Goal: Task Accomplishment & Management: Manage account settings

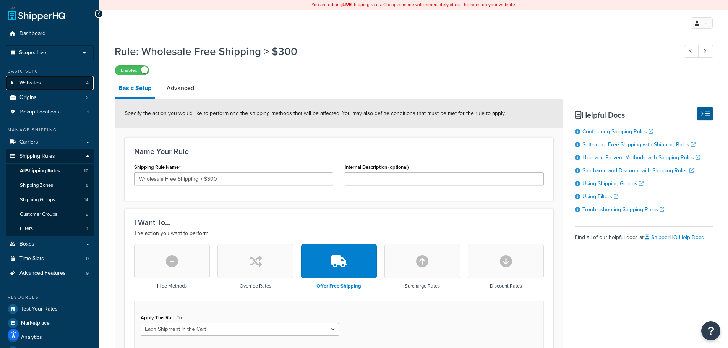
click at [46, 86] on link "Websites 4" at bounding box center [50, 83] width 88 height 14
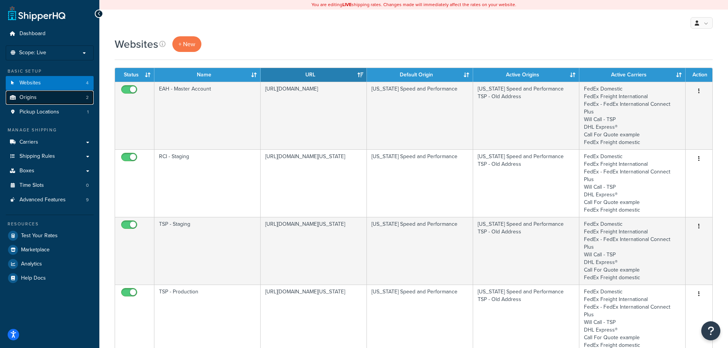
click at [58, 96] on link "Origins 2" at bounding box center [50, 98] width 88 height 14
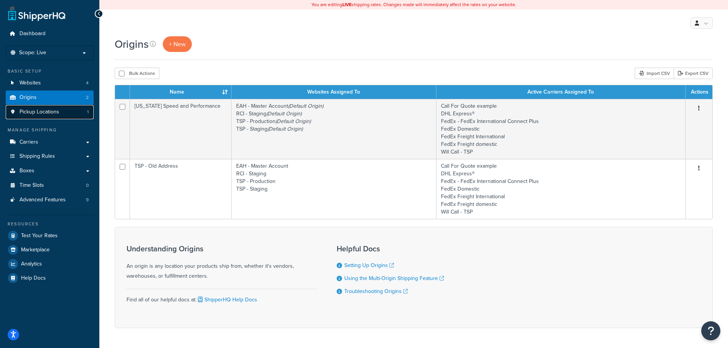
click at [52, 105] on link "Pickup Locations 1" at bounding box center [50, 112] width 88 height 14
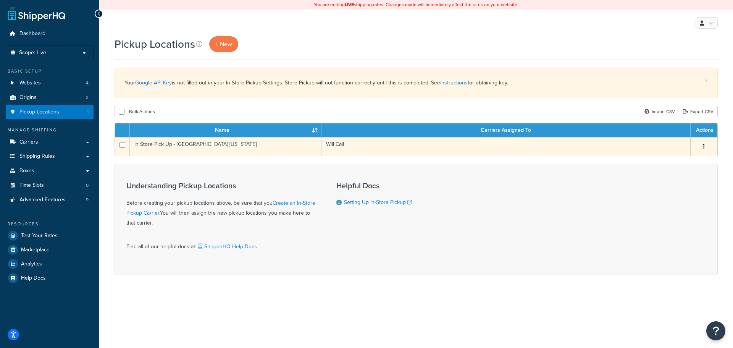
click at [704, 147] on icon "button" at bounding box center [705, 146] width 2 height 5
click at [253, 143] on td "In Store Pick Up - Georgetown Texas" at bounding box center [226, 146] width 192 height 19
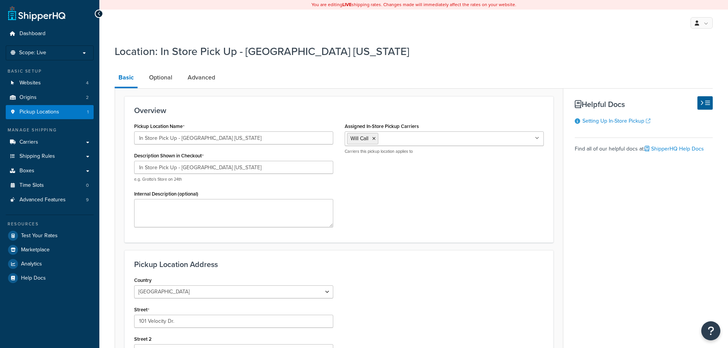
select select "43"
click at [240, 140] on input "In Store Pick Up - [GEOGRAPHIC_DATA] [US_STATE]" at bounding box center [233, 137] width 199 height 13
type input "In Store Pick Up - Georgetown Texas x"
click at [250, 162] on input "In Store Pick Up - [GEOGRAPHIC_DATA] [US_STATE]" at bounding box center [233, 167] width 199 height 13
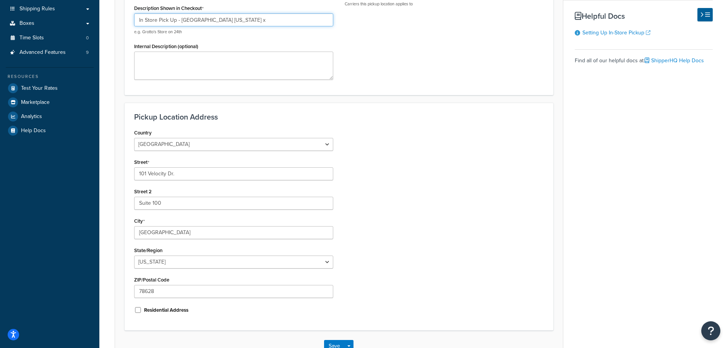
scroll to position [200, 0]
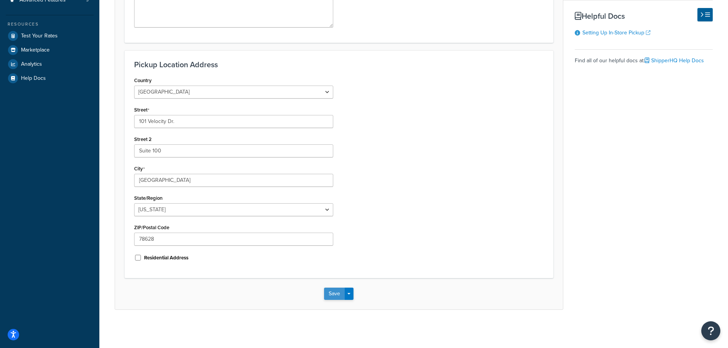
type input "In Store Pick Up - Georgetown Texas x"
click at [338, 294] on button "Save" at bounding box center [334, 294] width 21 height 12
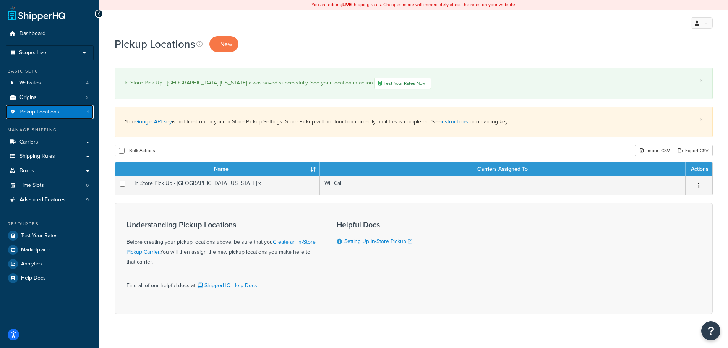
click at [54, 110] on span "Pickup Locations" at bounding box center [39, 112] width 40 height 6
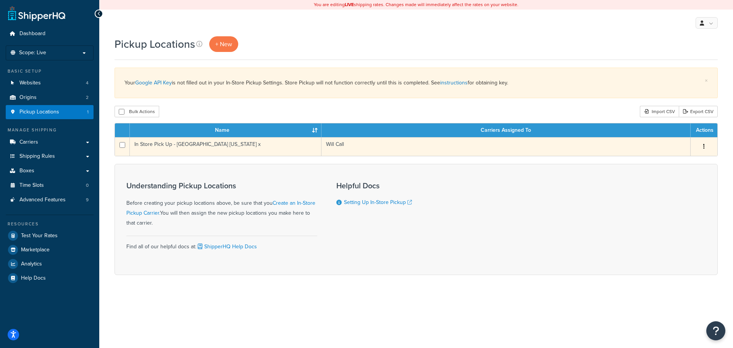
click at [124, 146] on input "checkbox" at bounding box center [123, 145] width 6 height 6
checkbox input "true"
click at [703, 142] on button "button" at bounding box center [704, 147] width 11 height 12
click at [677, 189] on link "Delete" at bounding box center [679, 193] width 60 height 16
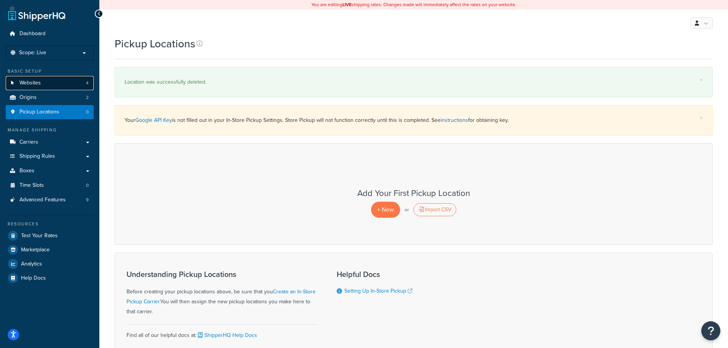
click at [51, 84] on link "Websites 4" at bounding box center [50, 83] width 88 height 14
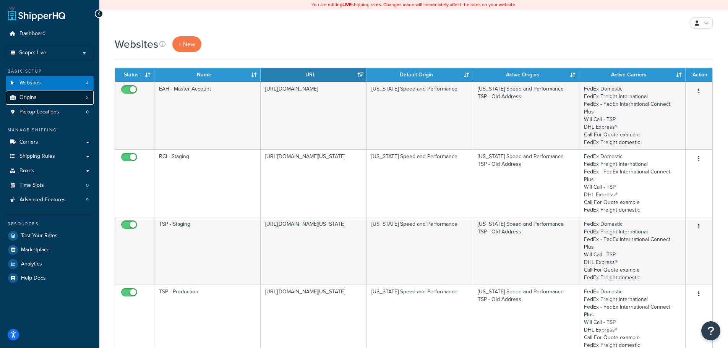
click at [45, 98] on link "Origins 2" at bounding box center [50, 98] width 88 height 14
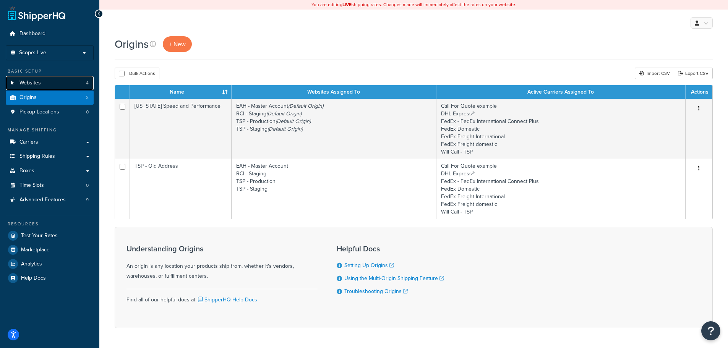
click at [49, 87] on link "Websites 4" at bounding box center [50, 83] width 88 height 14
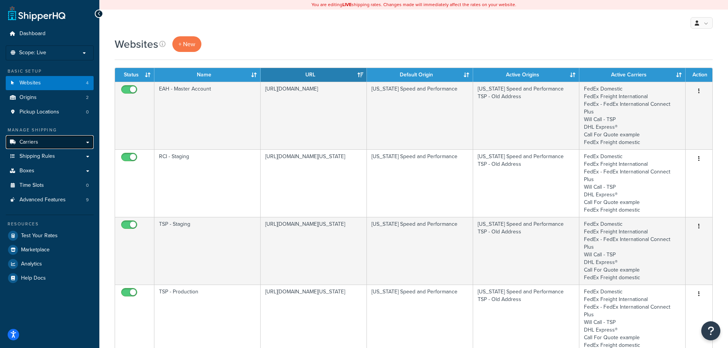
click at [34, 138] on link "Carriers" at bounding box center [50, 142] width 88 height 14
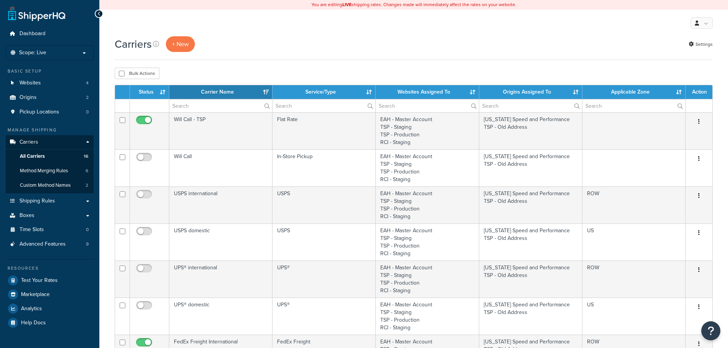
select select "15"
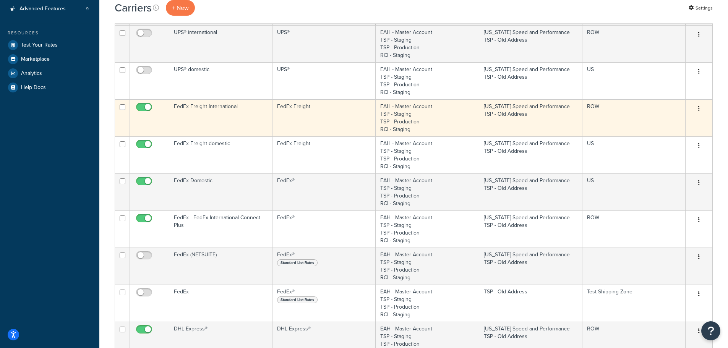
scroll to position [229, 0]
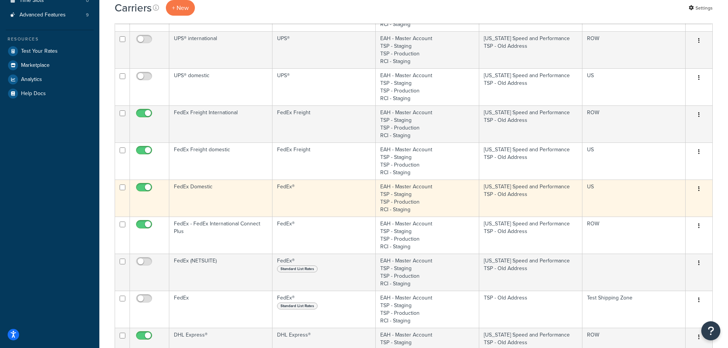
click at [227, 193] on td "FedEx Domestic" at bounding box center [220, 198] width 103 height 37
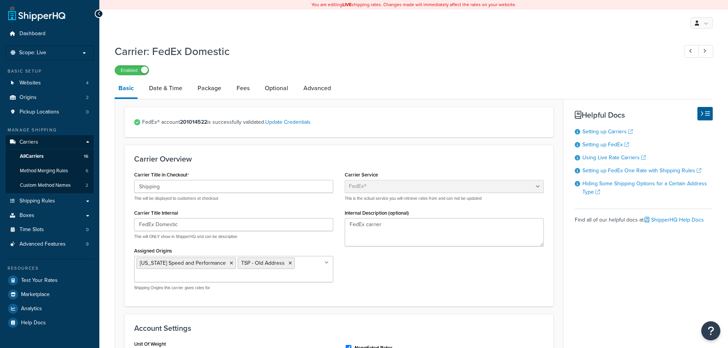
select select "fedEx"
select select "REGULAR_PICKUP"
select select "YOUR_PACKAGING"
click at [175, 87] on link "Date & Time" at bounding box center [165, 88] width 41 height 18
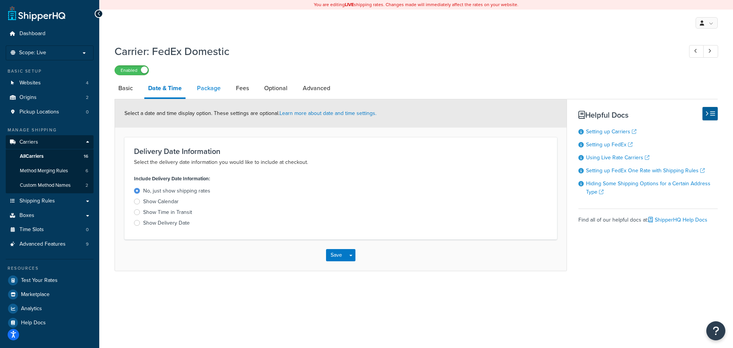
click at [213, 86] on link "Package" at bounding box center [208, 88] width 31 height 18
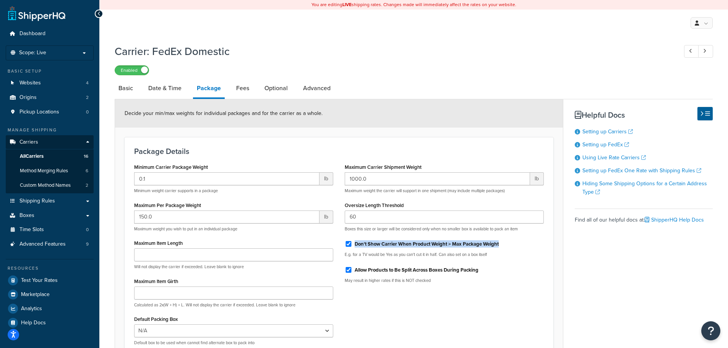
drag, startPoint x: 510, startPoint y: 244, endPoint x: 353, endPoint y: 247, distance: 157.0
click at [353, 247] on div "Don't Show Carrier When Product Weight > Max Package Weight" at bounding box center [444, 243] width 199 height 11
copy div "Don't Show Carrier When Product Weight > Max Package Weight"
click at [243, 90] on link "Fees" at bounding box center [242, 88] width 21 height 18
select select "AFTER"
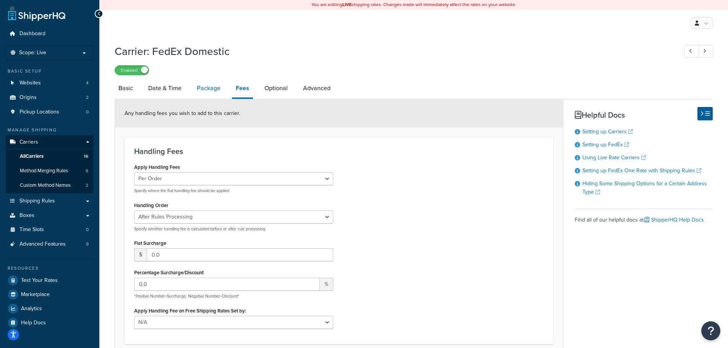
click at [203, 89] on link "Package" at bounding box center [208, 88] width 31 height 18
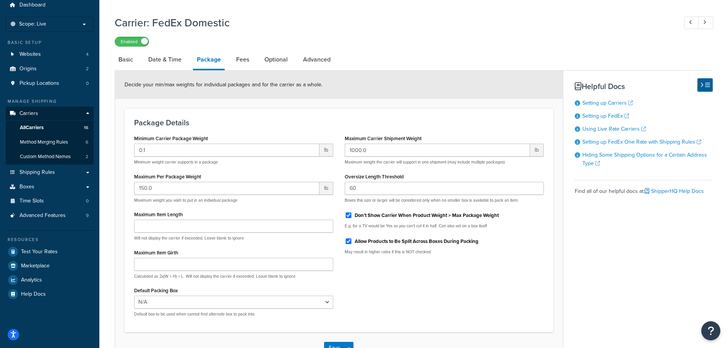
scroll to position [76, 0]
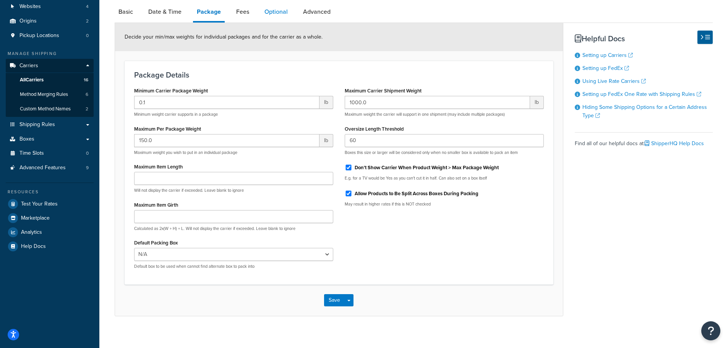
click at [271, 12] on link "Optional" at bounding box center [276, 12] width 31 height 18
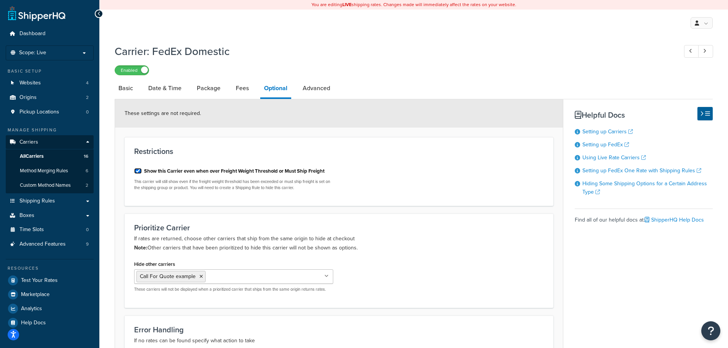
click at [139, 170] on input "Show this Carrier even when over Freight Weight Threshold or Must Ship Freight" at bounding box center [138, 171] width 8 height 6
checkbox input "false"
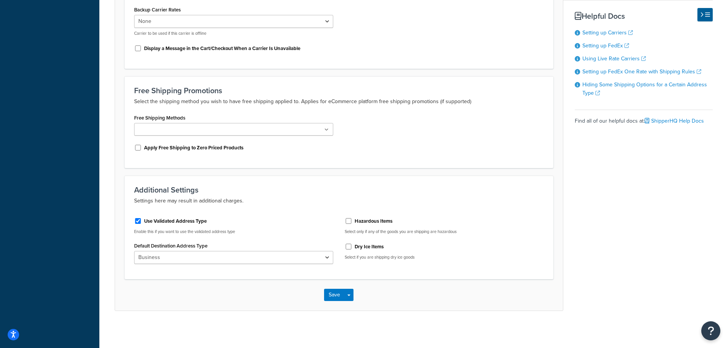
scroll to position [348, 0]
click at [337, 293] on button "Save" at bounding box center [334, 294] width 21 height 12
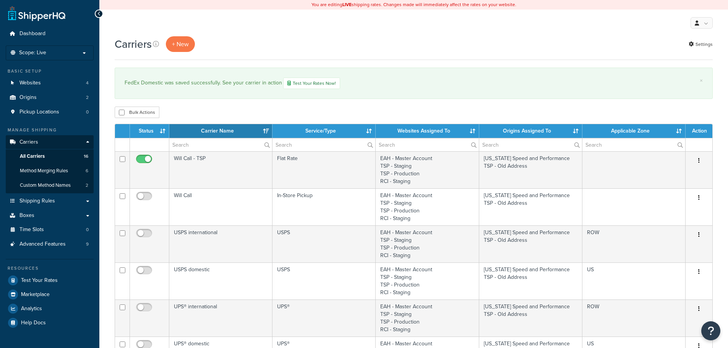
select select "15"
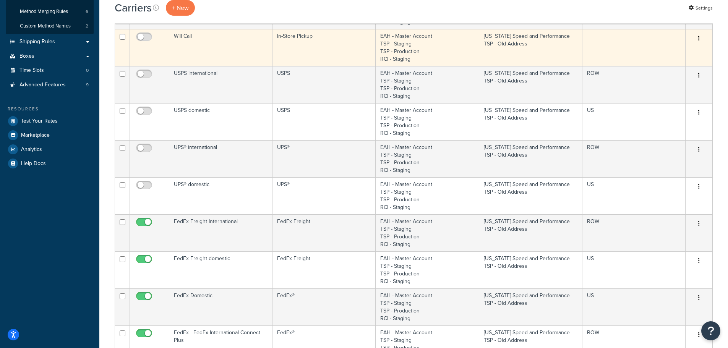
scroll to position [191, 0]
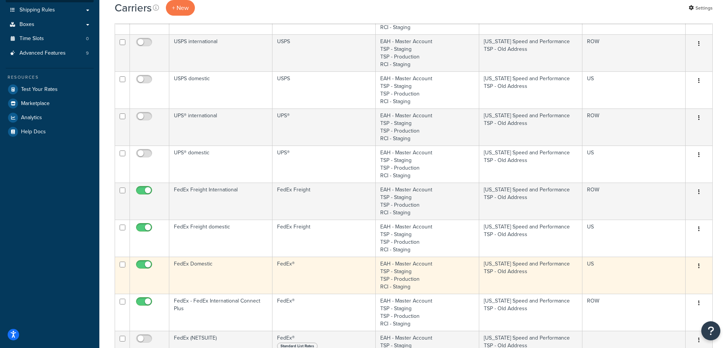
click at [230, 270] on td "FedEx Domestic" at bounding box center [220, 275] width 103 height 37
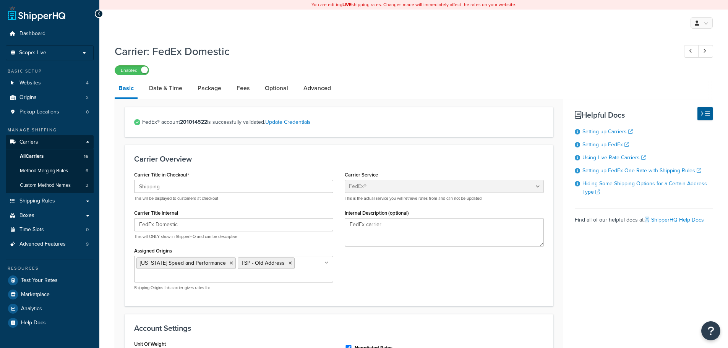
select select "fedEx"
select select "REGULAR_PICKUP"
select select "YOUR_PACKAGING"
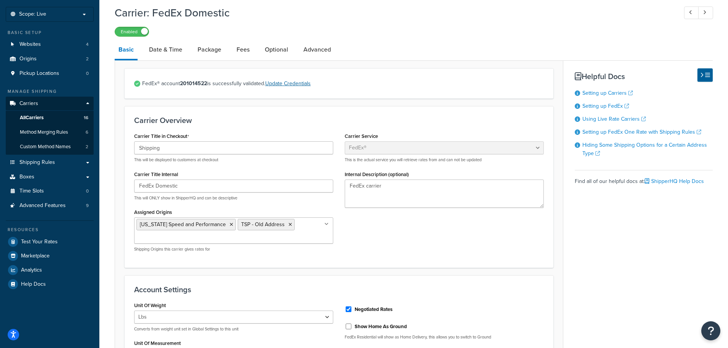
scroll to position [38, 0]
click at [273, 48] on link "Optional" at bounding box center [276, 50] width 31 height 18
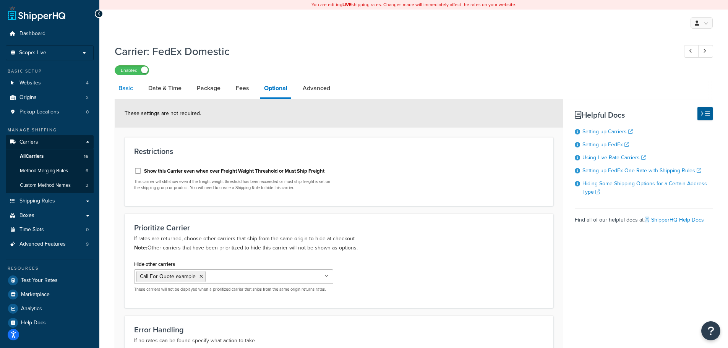
click at [126, 90] on link "Basic" at bounding box center [126, 88] width 22 height 18
select select "fedEx"
select select "REGULAR_PICKUP"
select select "YOUR_PACKAGING"
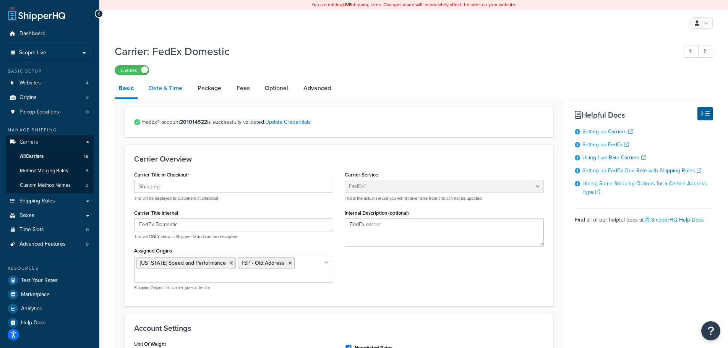
click at [167, 87] on link "Date & Time" at bounding box center [165, 88] width 41 height 18
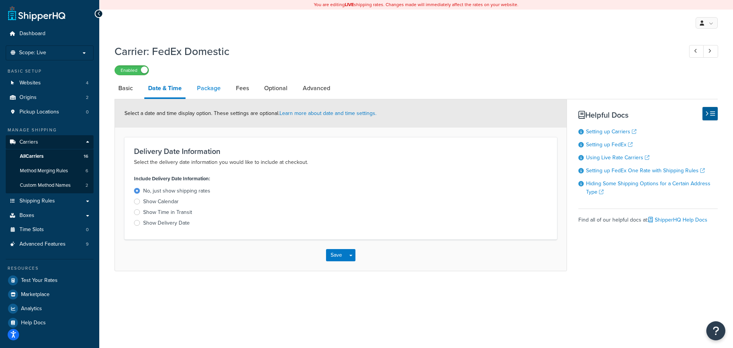
click at [213, 91] on link "Package" at bounding box center [208, 88] width 31 height 18
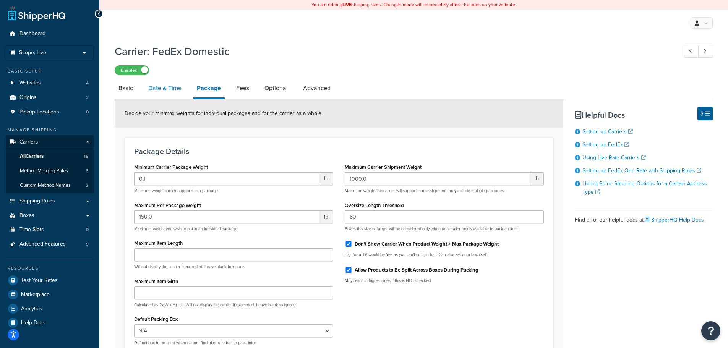
click at [151, 87] on link "Date & Time" at bounding box center [164, 88] width 41 height 18
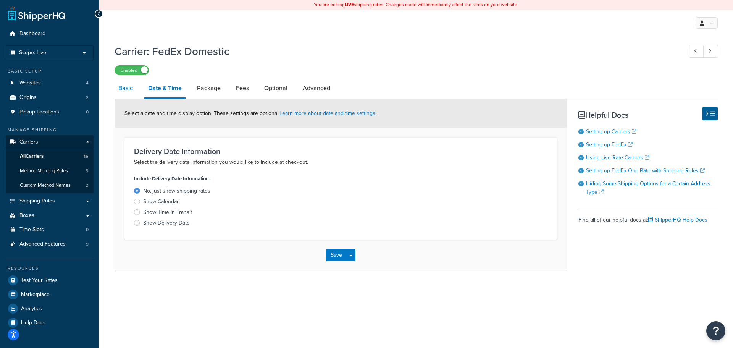
click at [127, 91] on link "Basic" at bounding box center [126, 88] width 22 height 18
select select "fedEx"
select select "REGULAR_PICKUP"
select select "YOUR_PACKAGING"
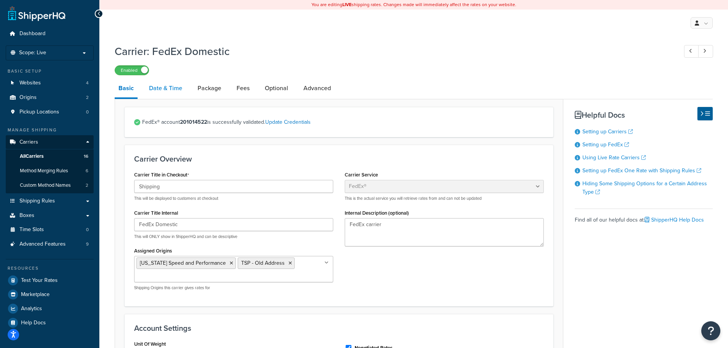
click at [167, 90] on link "Date & Time" at bounding box center [165, 88] width 41 height 18
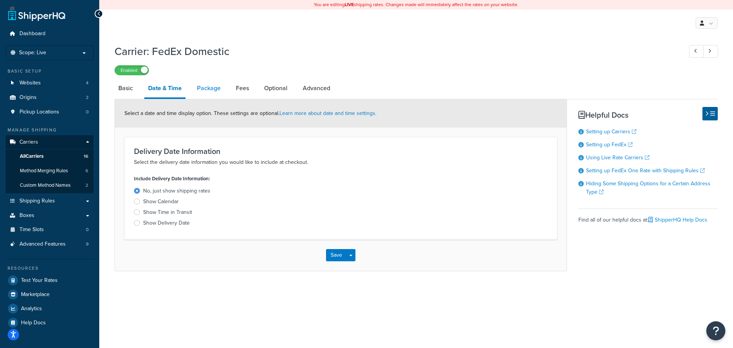
click at [210, 92] on link "Package" at bounding box center [208, 88] width 31 height 18
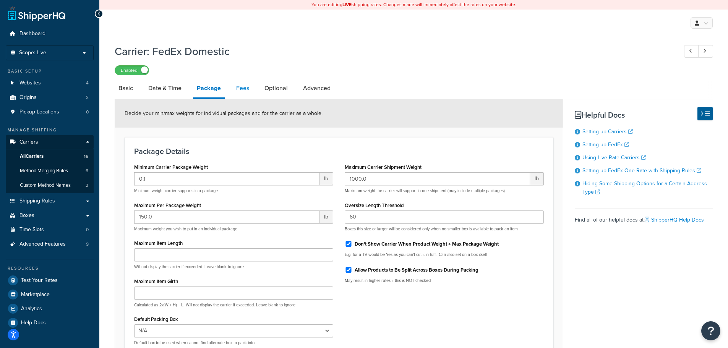
click at [243, 92] on link "Fees" at bounding box center [242, 88] width 21 height 18
select select "AFTER"
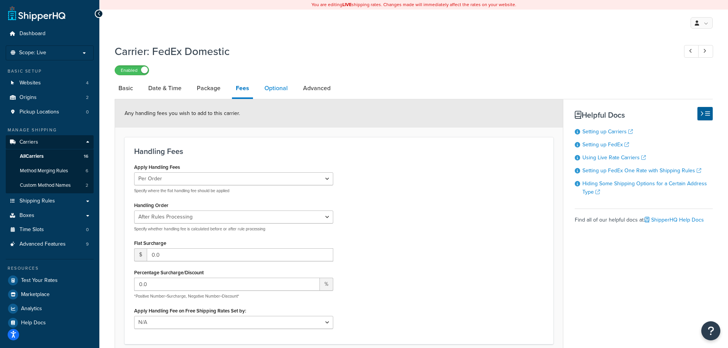
click at [268, 88] on link "Optional" at bounding box center [276, 88] width 31 height 18
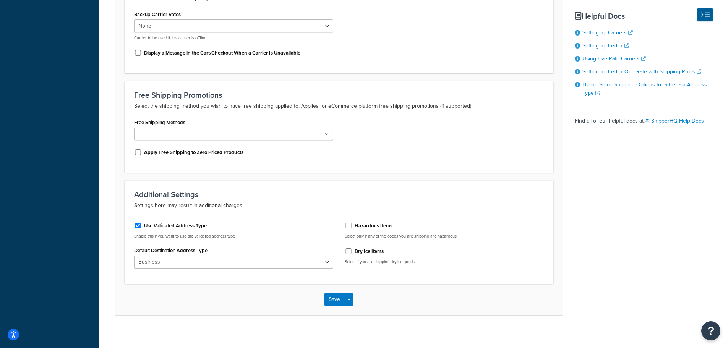
scroll to position [348, 0]
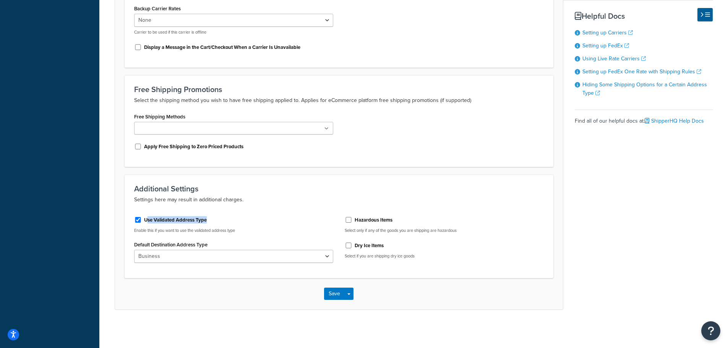
drag, startPoint x: 220, startPoint y: 219, endPoint x: 146, endPoint y: 220, distance: 73.7
click at [146, 220] on div "Use Validated Address Type" at bounding box center [233, 219] width 199 height 11
drag, startPoint x: 136, startPoint y: 190, endPoint x: 214, endPoint y: 219, distance: 83.7
click at [214, 219] on div "Additional Settings Settings here may result in additional charges. Use Validat…" at bounding box center [339, 227] width 429 height 104
copy div "Additional Settings Settings here may result in additional charges. Use Validat…"
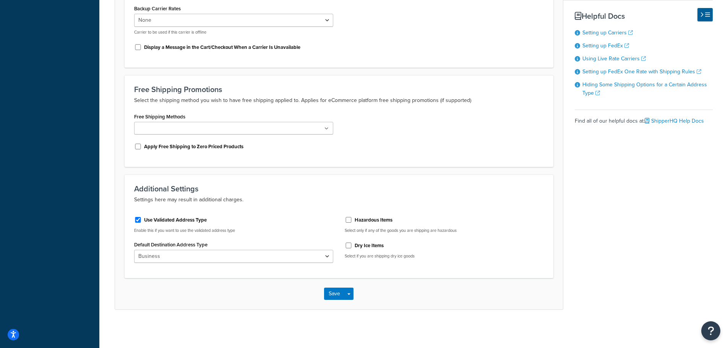
click at [421, 269] on div "Additional Settings Settings here may result in additional charges. Use Validat…" at bounding box center [339, 227] width 429 height 104
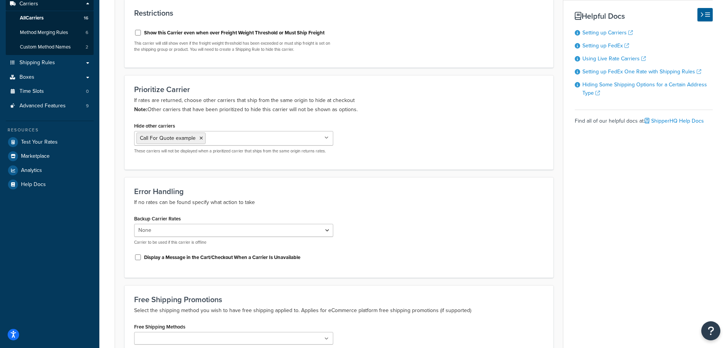
scroll to position [5, 0]
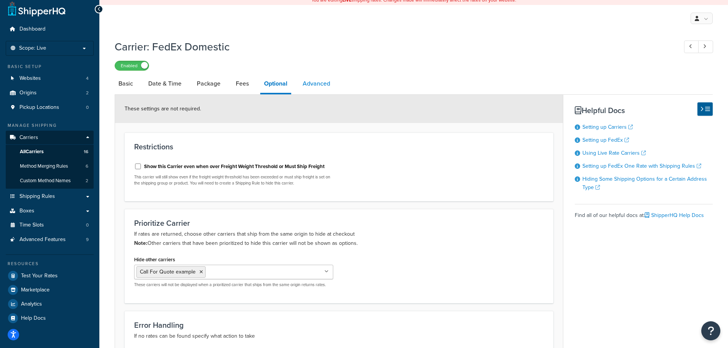
click at [332, 83] on link "Advanced" at bounding box center [316, 83] width 35 height 18
select select "false"
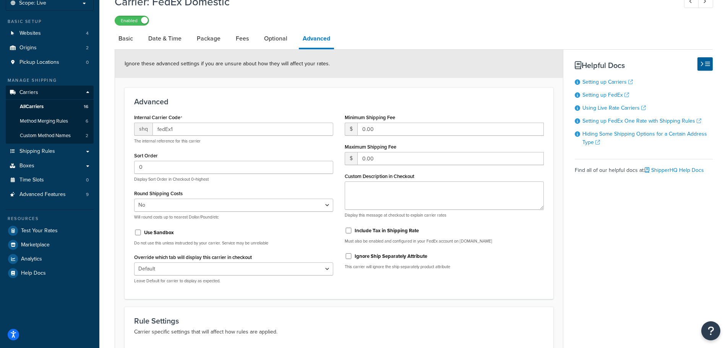
scroll to position [153, 0]
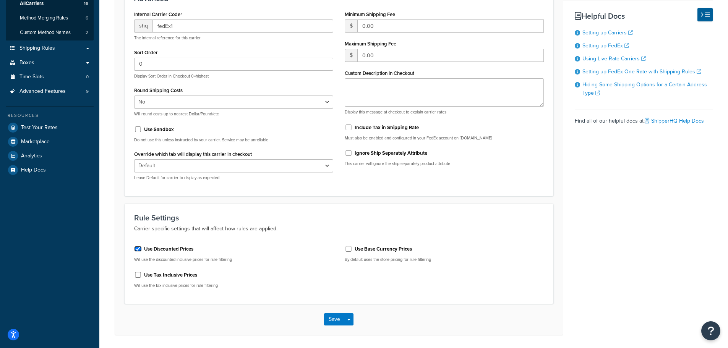
click at [139, 249] on input "Use Discounted Prices" at bounding box center [138, 249] width 8 height 6
checkbox input "true"
drag, startPoint x: 133, startPoint y: 217, endPoint x: 227, endPoint y: 248, distance: 99.3
click at [227, 248] on div "Rule Settings Carrier specific settings that will affect how rules are applied.…" at bounding box center [339, 254] width 429 height 100
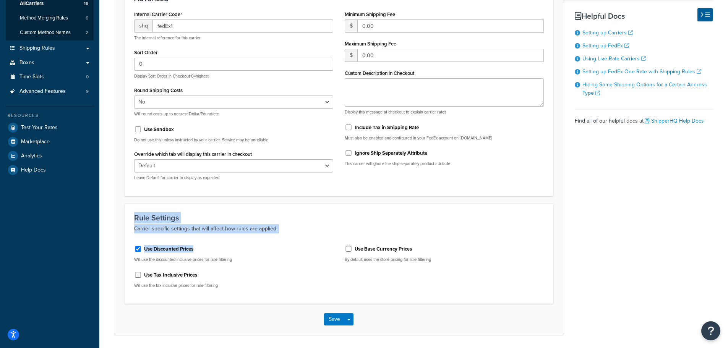
copy div "Rule Settings Carrier specific settings that will affect how rules are applied.…"
click at [320, 214] on h3 "Rule Settings" at bounding box center [339, 218] width 410 height 8
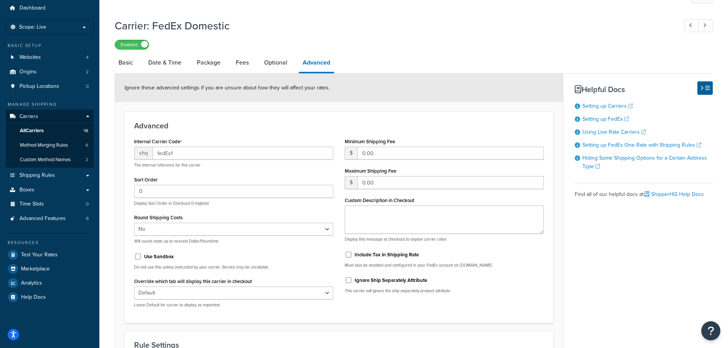
scroll to position [0, 0]
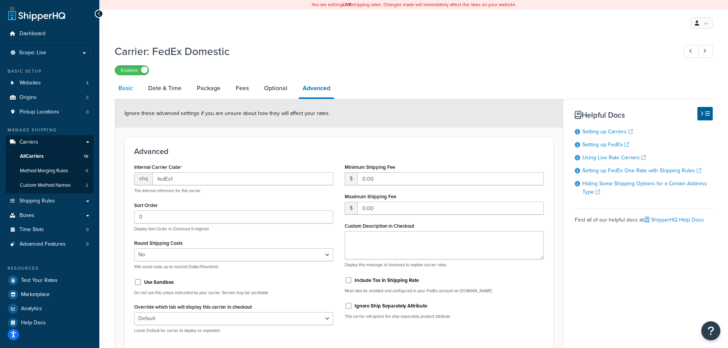
click at [127, 91] on link "Basic" at bounding box center [126, 88] width 22 height 18
select select "fedEx"
select select "REGULAR_PICKUP"
select select "YOUR_PACKAGING"
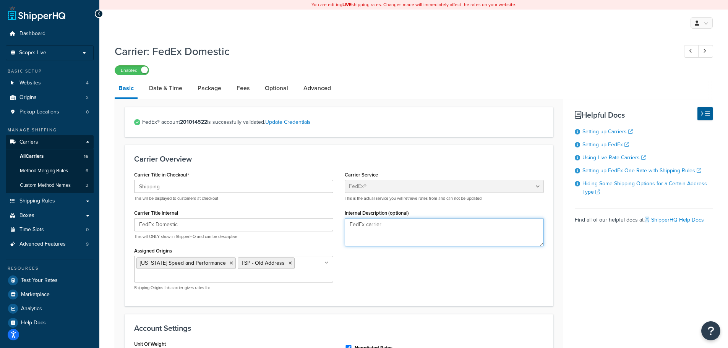
click at [394, 225] on textarea "FedEx carrier" at bounding box center [444, 232] width 199 height 28
type textarea "F"
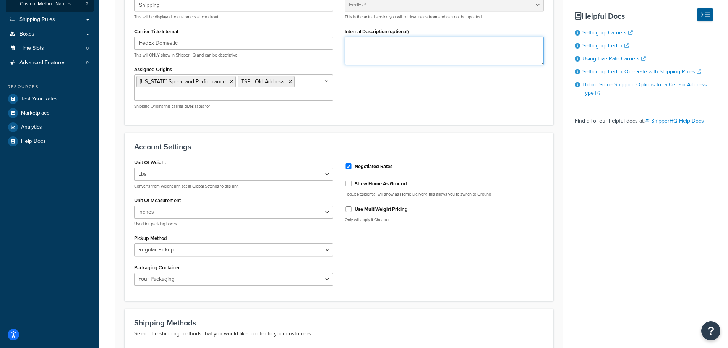
scroll to position [191, 0]
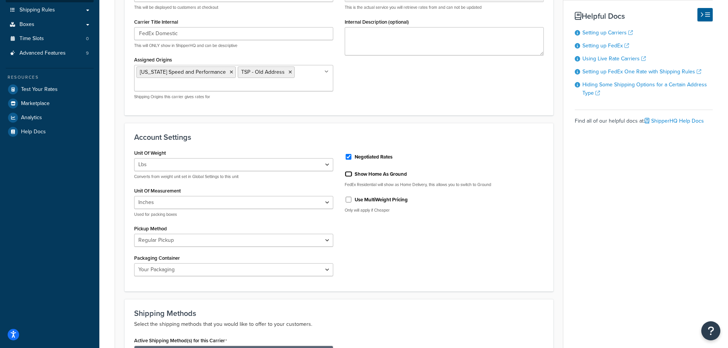
click at [350, 174] on input "Show Home As Ground" at bounding box center [349, 174] width 8 height 6
checkbox input "true"
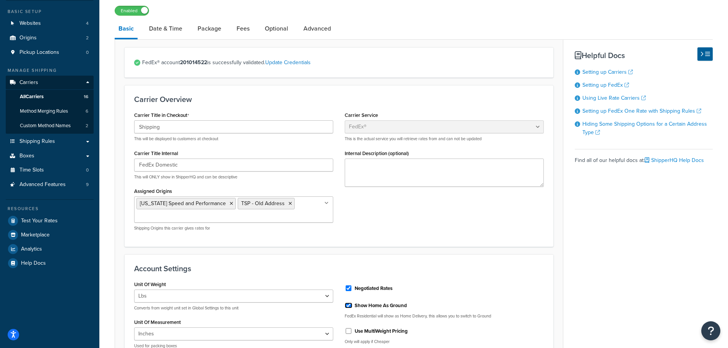
scroll to position [0, 0]
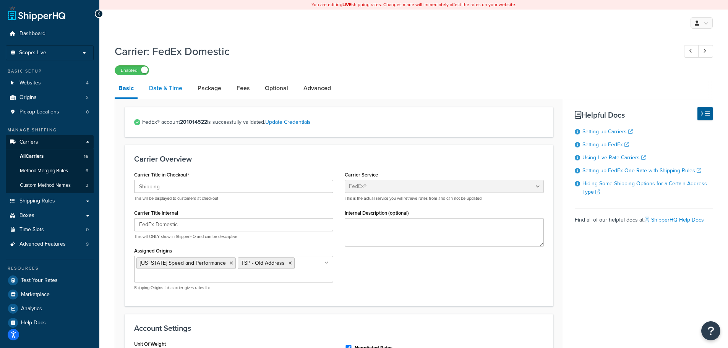
click at [165, 89] on link "Date & Time" at bounding box center [165, 88] width 41 height 18
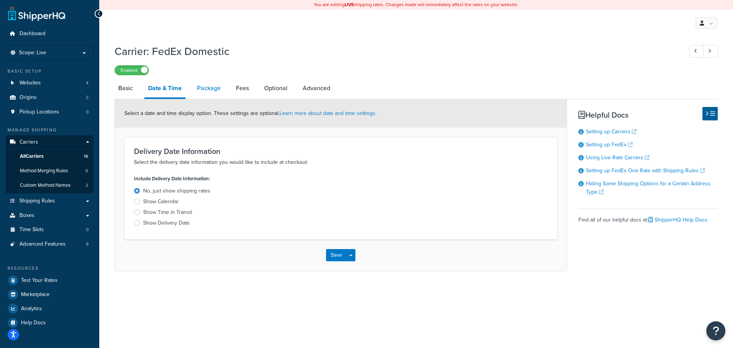
click at [209, 94] on link "Package" at bounding box center [208, 88] width 31 height 18
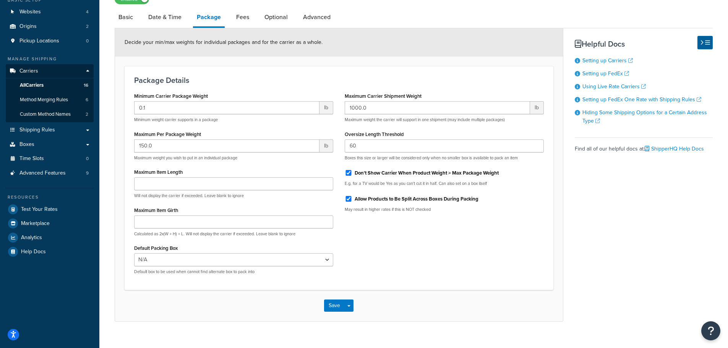
scroll to position [76, 0]
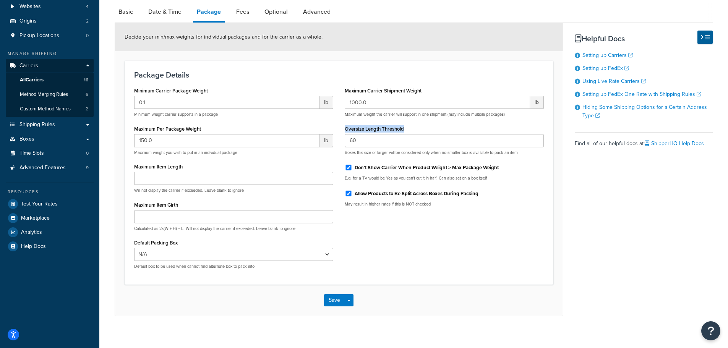
drag, startPoint x: 414, startPoint y: 128, endPoint x: 343, endPoint y: 129, distance: 70.7
click at [343, 129] on div "Maximum Carrier Shipment Weight 1000.0 lb Maximum weight the carrier will suppo…" at bounding box center [444, 149] width 210 height 128
copy label "Oversize Length Threshold"
click at [408, 143] on input "60" at bounding box center [444, 140] width 199 height 13
type input "6"
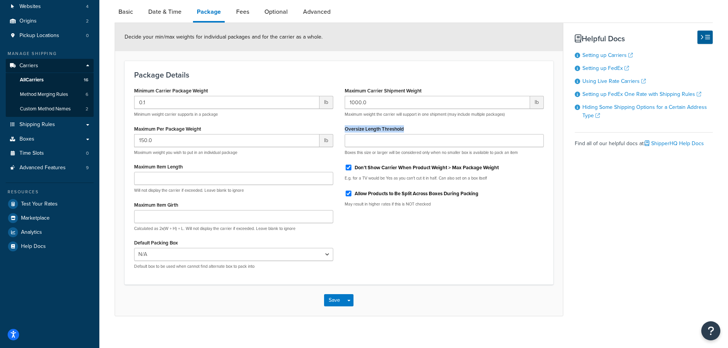
drag, startPoint x: 416, startPoint y: 129, endPoint x: 340, endPoint y: 129, distance: 76.0
click at [340, 129] on div "Maximum Carrier Shipment Weight 1000.0 lb Maximum weight the carrier will suppo…" at bounding box center [444, 149] width 210 height 128
copy label "Oversize Length Threshold"
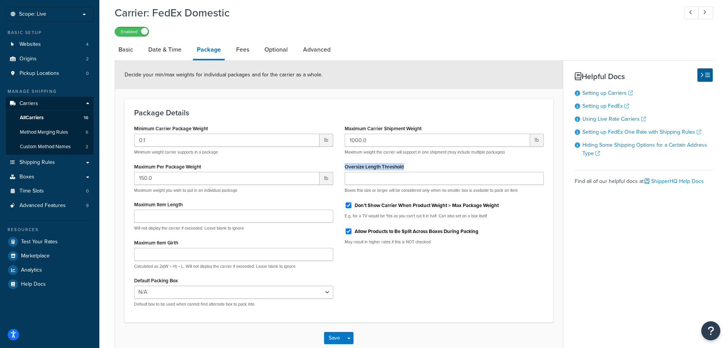
scroll to position [38, 0]
paste input "108"
drag, startPoint x: 377, startPoint y: 180, endPoint x: 348, endPoint y: 180, distance: 29.0
click at [348, 180] on input "108" at bounding box center [444, 178] width 199 height 13
paste input "96"
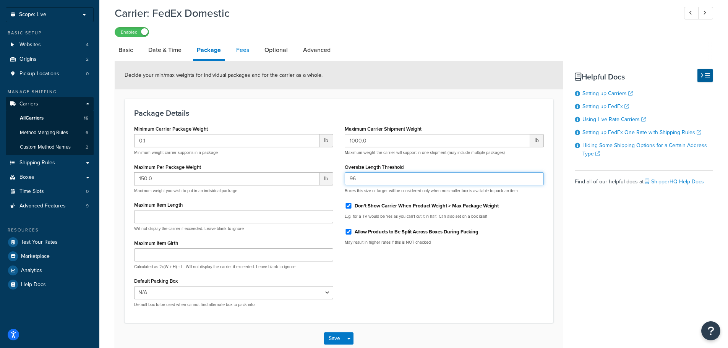
type input "96"
click at [238, 48] on link "Fees" at bounding box center [242, 50] width 21 height 18
select select "AFTER"
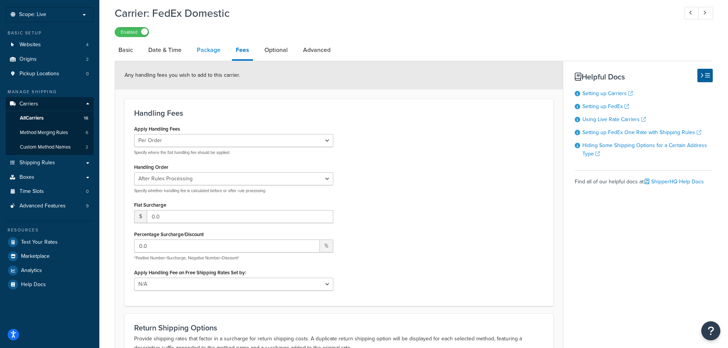
click at [213, 49] on link "Package" at bounding box center [208, 50] width 31 height 18
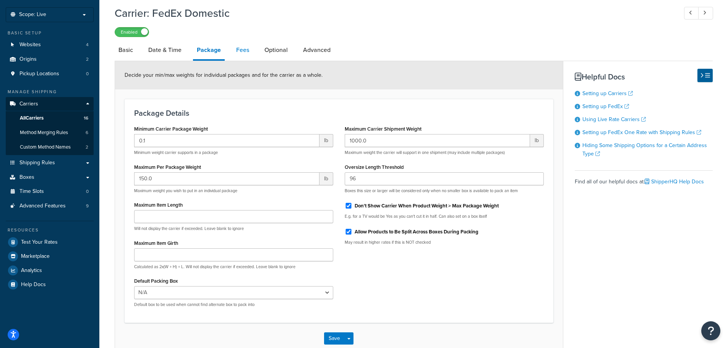
click at [245, 50] on link "Fees" at bounding box center [242, 50] width 21 height 18
select select "AFTER"
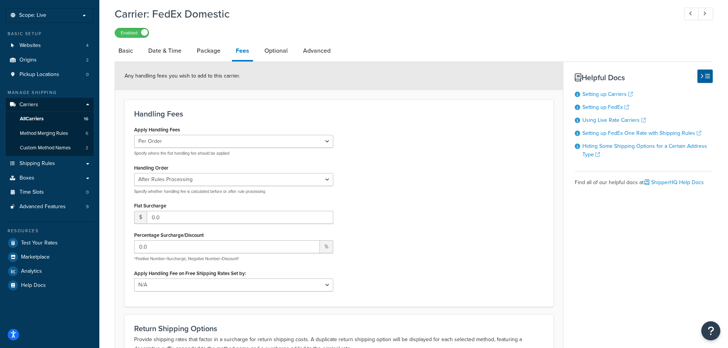
scroll to position [4, 0]
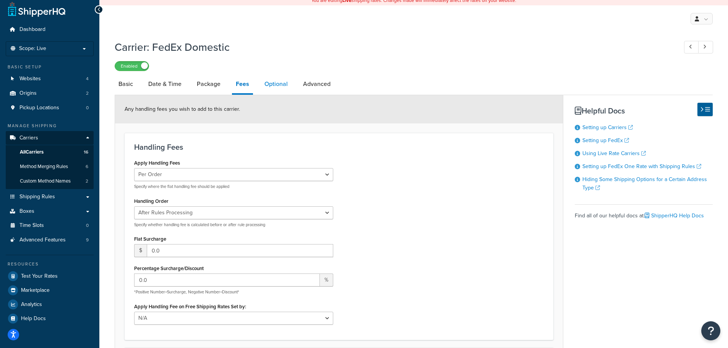
click at [286, 85] on link "Optional" at bounding box center [276, 84] width 31 height 18
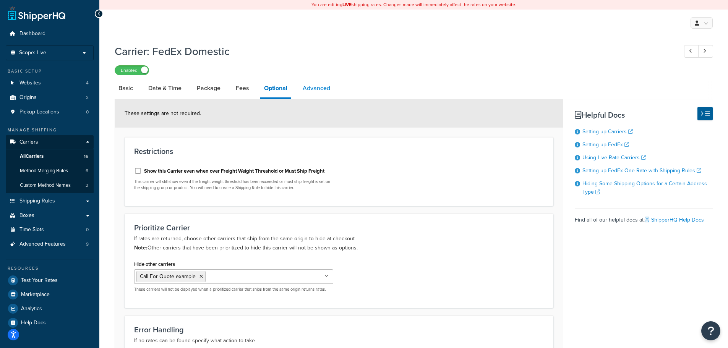
click at [316, 89] on link "Advanced" at bounding box center [316, 88] width 35 height 18
select select "false"
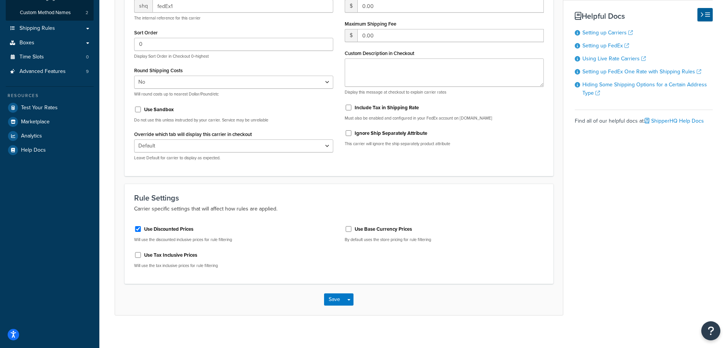
scroll to position [178, 0]
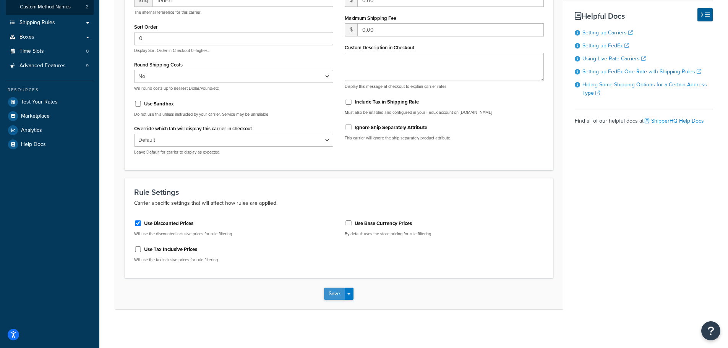
click at [336, 290] on button "Save" at bounding box center [334, 294] width 21 height 12
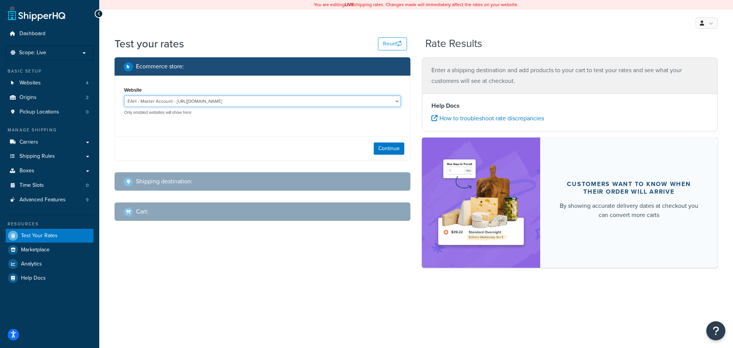
click at [318, 102] on select "EAH - Master Account - [URL][DOMAIN_NAME] RCI - Staging - [URL][DOMAIN_NAME][US…" at bounding box center [262, 101] width 277 height 11
select select "bd4750d74578c5f06571c96295b2fae1"
click at [124, 96] on select "EAH - Master Account - [URL][DOMAIN_NAME] RCI - Staging - [URL][DOMAIN_NAME][US…" at bounding box center [262, 101] width 277 height 11
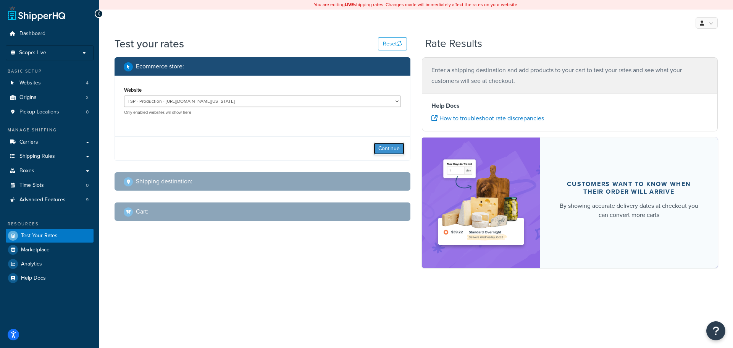
click at [391, 148] on button "Continue" at bounding box center [389, 148] width 31 height 12
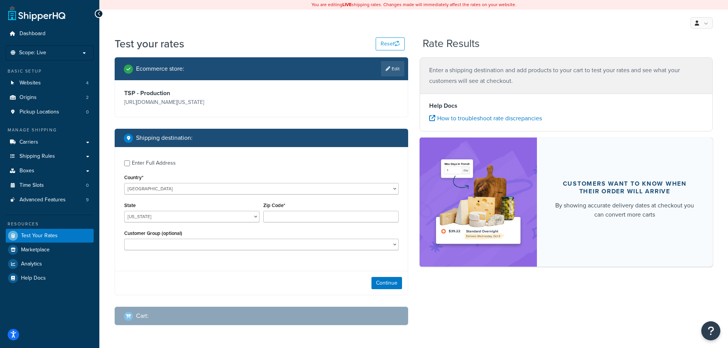
click at [145, 162] on div "Enter Full Address" at bounding box center [154, 163] width 44 height 11
click at [130, 162] on input "Enter Full Address" at bounding box center [127, 163] width 6 height 6
checkbox input "true"
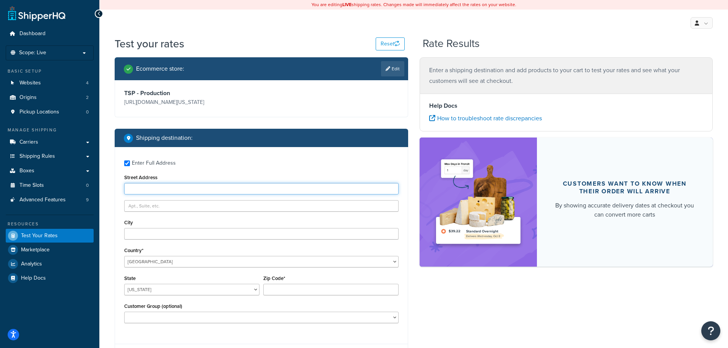
click at [187, 188] on input "Street Address" at bounding box center [261, 188] width 274 height 11
type input "120 north state"
type input "[PERSON_NAME]"
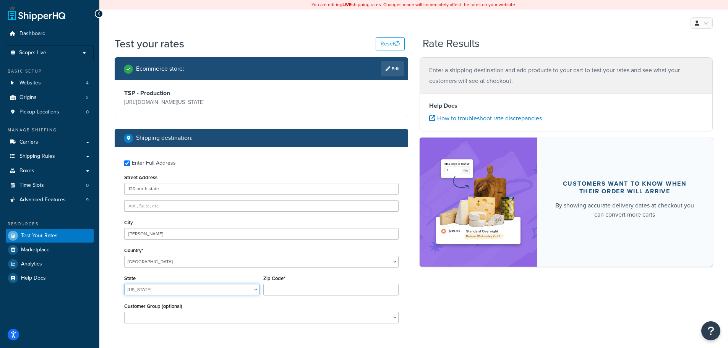
select select "OH"
type input "44256"
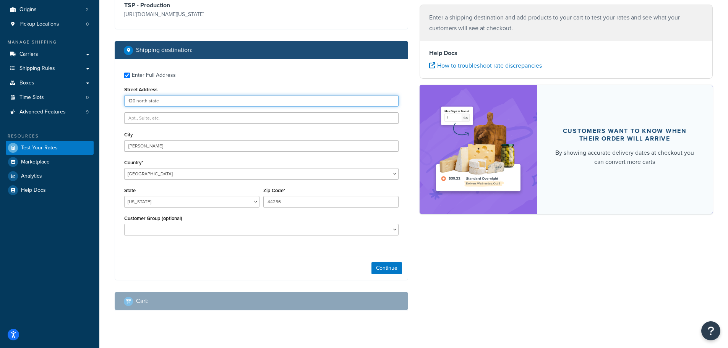
scroll to position [100, 0]
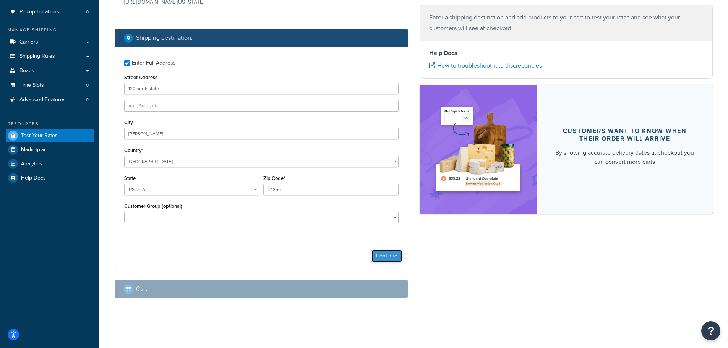
click at [384, 252] on button "Continue" at bounding box center [386, 256] width 31 height 12
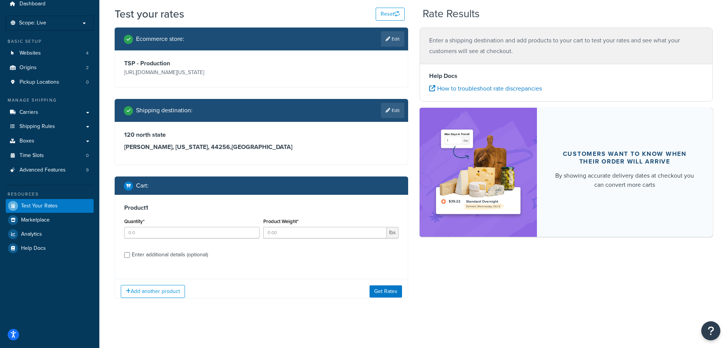
scroll to position [36, 0]
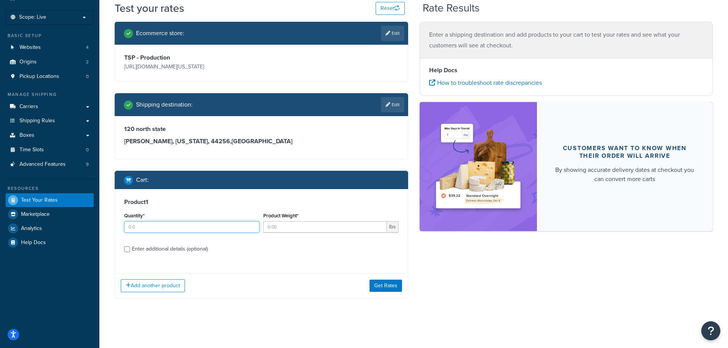
click at [157, 226] on input "Quantity*" at bounding box center [191, 226] width 135 height 11
type input "1"
click at [290, 230] on input "Product Weight*" at bounding box center [324, 226] width 123 height 11
type input "443"
click at [151, 250] on div "Enter additional details (optional)" at bounding box center [170, 249] width 76 height 11
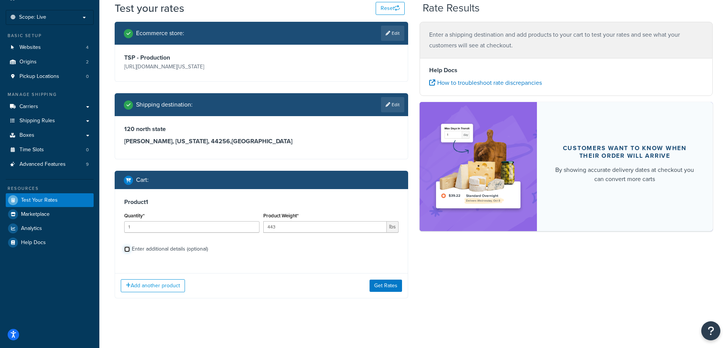
click at [130, 250] on input "Enter additional details (optional)" at bounding box center [127, 249] width 6 height 6
checkbox input "true"
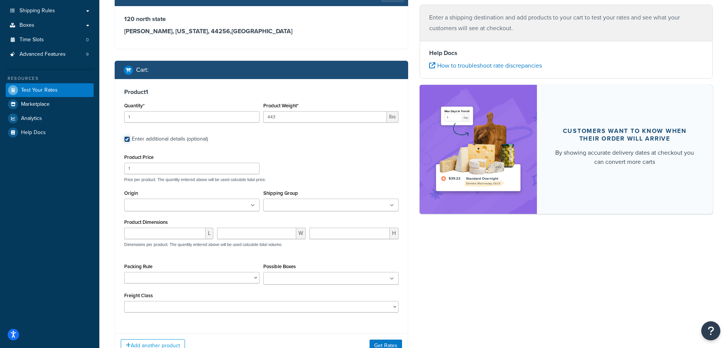
scroll to position [150, 0]
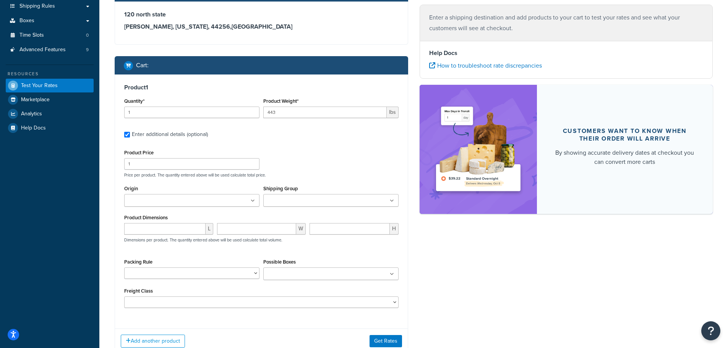
click at [166, 199] on input "Origin" at bounding box center [160, 201] width 68 height 8
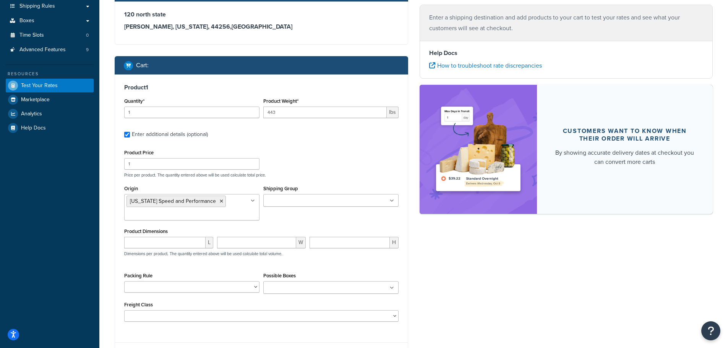
click at [178, 185] on div "Origin Texas Speed and Performance TSP - Old Address" at bounding box center [191, 201] width 135 height 37
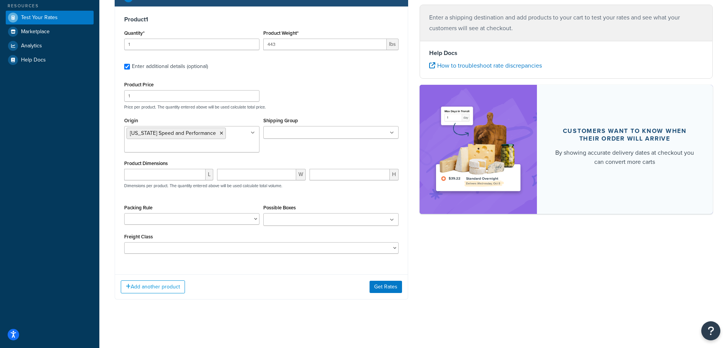
scroll to position [219, 0]
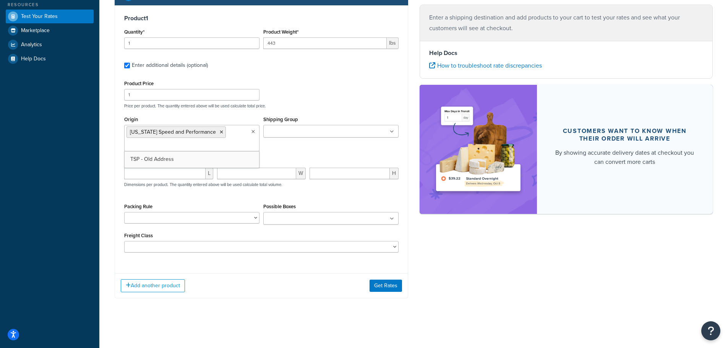
click at [252, 131] on icon at bounding box center [252, 131] width 3 height 5
click at [252, 131] on icon at bounding box center [253, 131] width 4 height 5
click at [323, 80] on div "Product Price 1 Price per product. The quantity entered above will be used calc…" at bounding box center [261, 93] width 278 height 30
click at [166, 173] on input "number" at bounding box center [164, 173] width 81 height 11
type input "41"
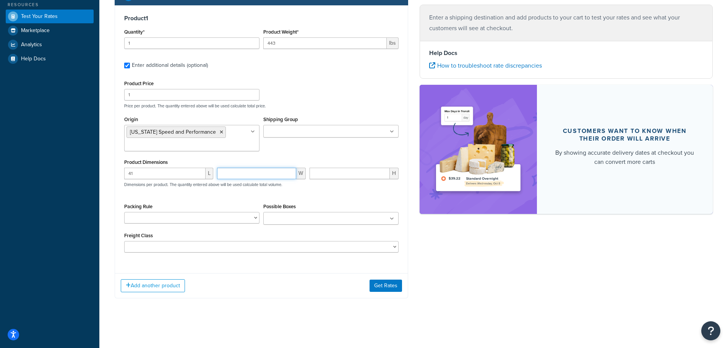
click at [231, 172] on input "number" at bounding box center [256, 173] width 79 height 11
type input "34"
click at [318, 172] on input "number" at bounding box center [349, 173] width 80 height 11
type input "25"
click at [246, 215] on select "BRA 2 Box Packing Rule Cylinder Head 2 box Packing Rule Ships Individually" at bounding box center [191, 217] width 135 height 11
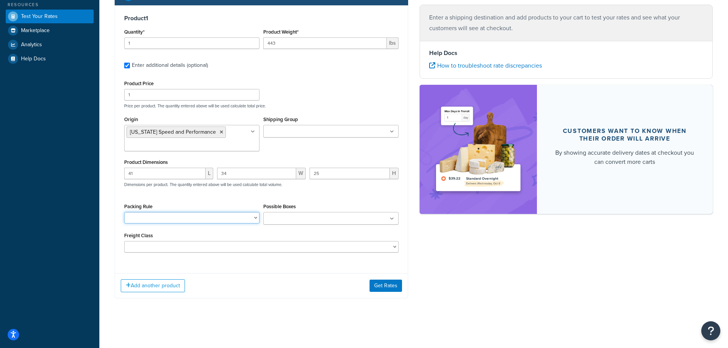
click at [246, 215] on select "BRA 2 Box Packing Rule Cylinder Head 2 box Packing Rule Ships Individually" at bounding box center [191, 217] width 135 height 11
click at [380, 285] on button "Get Rates" at bounding box center [385, 286] width 32 height 12
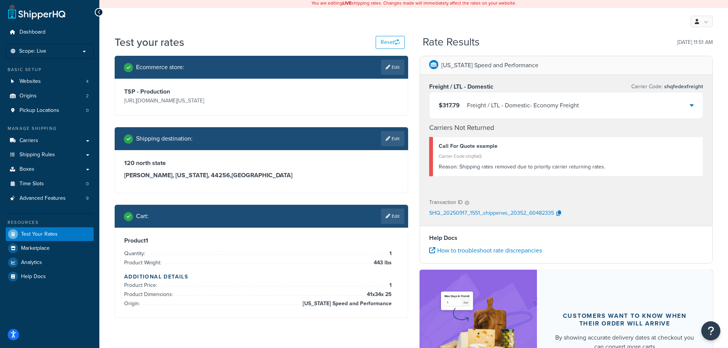
scroll to position [0, 0]
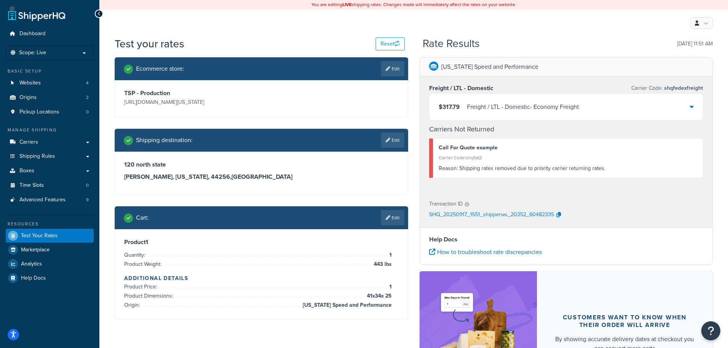
click at [690, 103] on div at bounding box center [692, 107] width 4 height 11
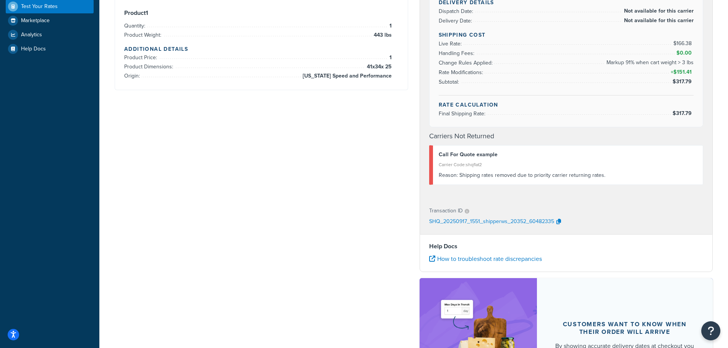
scroll to position [76, 0]
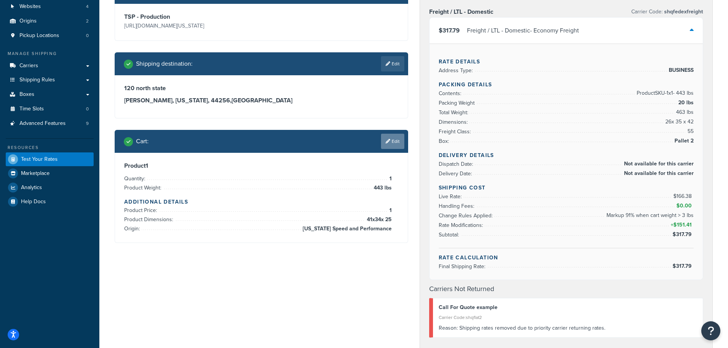
click at [391, 144] on link "Edit" at bounding box center [392, 141] width 23 height 15
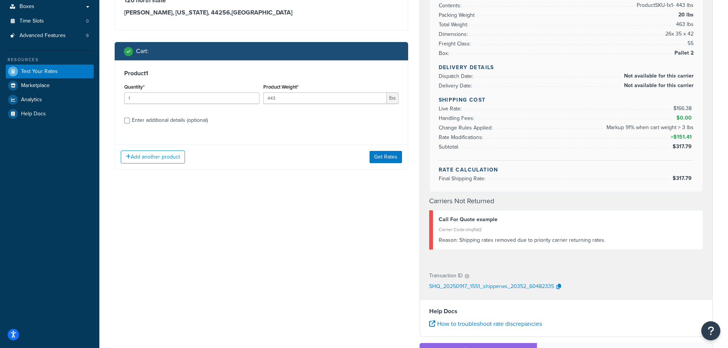
scroll to position [191, 0]
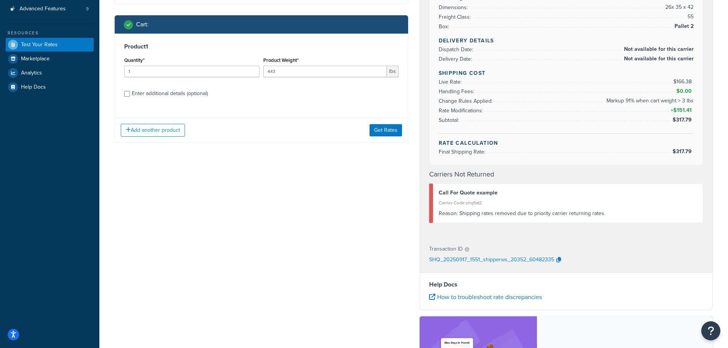
click at [162, 91] on div "Enter additional details (optional)" at bounding box center [170, 93] width 76 height 11
click at [130, 91] on input "Enter additional details (optional)" at bounding box center [127, 94] width 6 height 6
checkbox input "true"
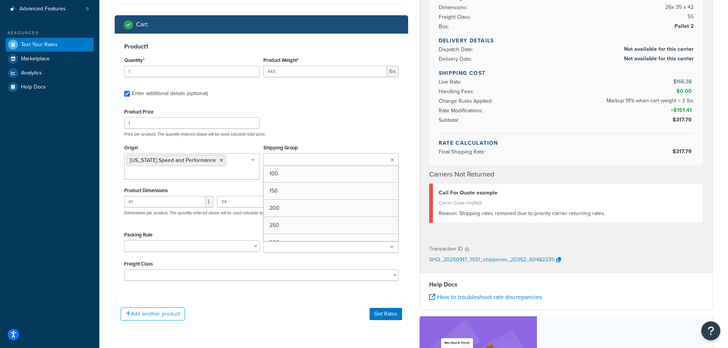
click at [332, 157] on ul at bounding box center [330, 159] width 135 height 13
click at [381, 317] on button "Get Rates" at bounding box center [385, 314] width 32 height 12
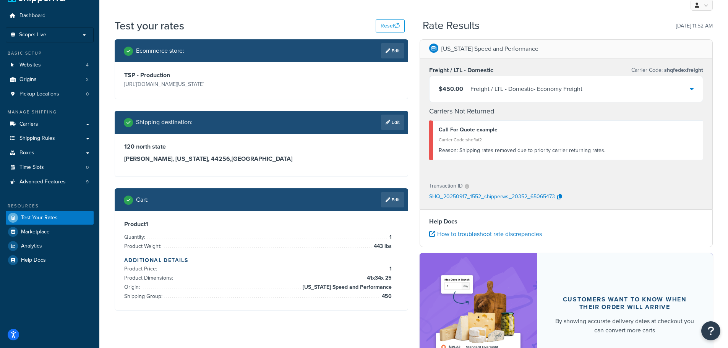
scroll to position [0, 0]
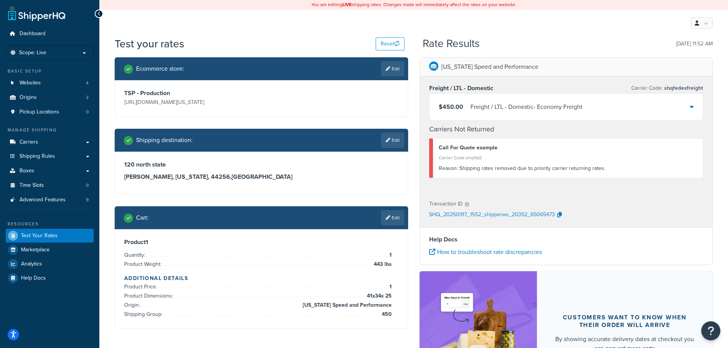
click at [694, 107] on div "$450.00 Freight / LTL - Domestic - Economy Freight" at bounding box center [566, 107] width 274 height 26
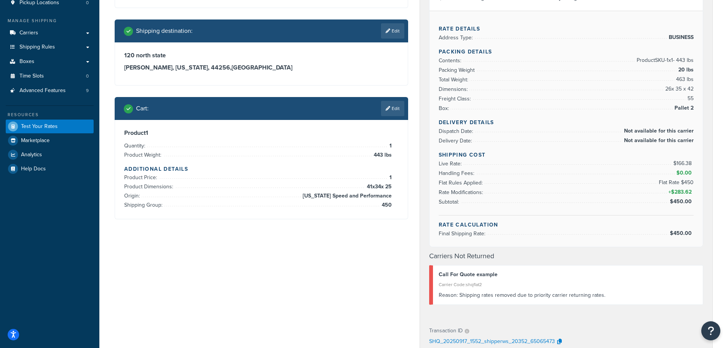
scroll to position [115, 0]
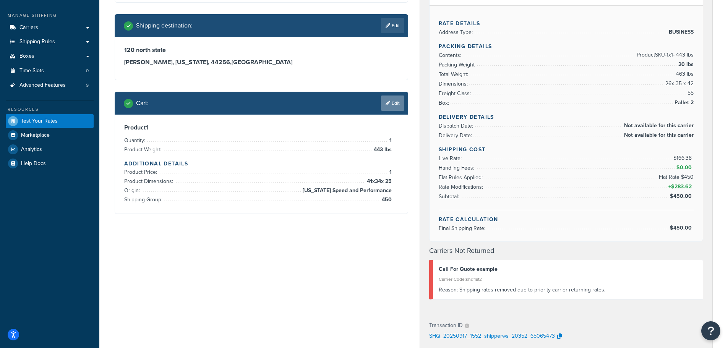
click at [395, 100] on link "Edit" at bounding box center [392, 103] width 23 height 15
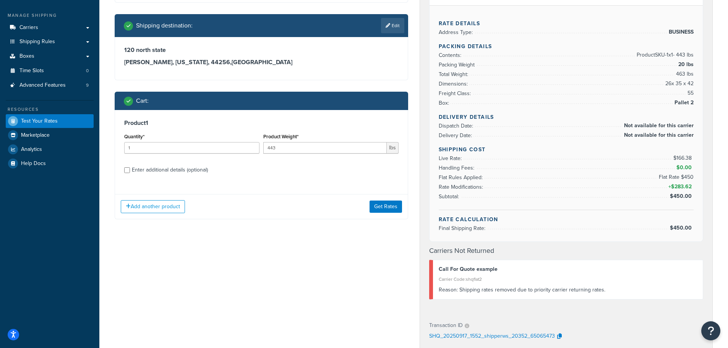
click at [174, 165] on div "Enter additional details (optional)" at bounding box center [170, 170] width 76 height 11
click at [130, 167] on input "Enter additional details (optional)" at bounding box center [127, 170] width 6 height 6
checkbox input "true"
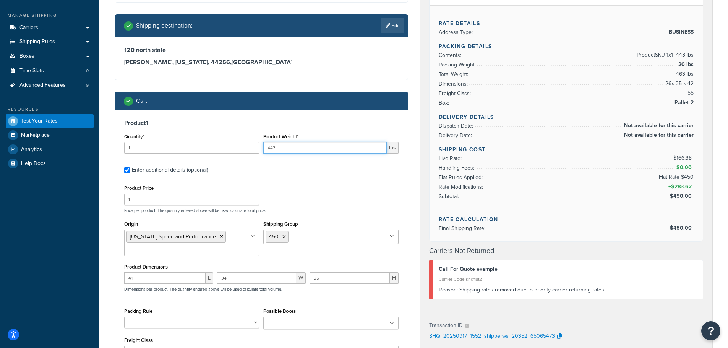
drag, startPoint x: 286, startPoint y: 149, endPoint x: 250, endPoint y: 147, distance: 35.9
click at [250, 147] on div "Quantity* 1 Product Weight* 443 lbs" at bounding box center [261, 145] width 278 height 28
type input "150"
click at [299, 115] on div "Product 1 Quantity* 1 Product Weight* 150 lbs Enter additional details (optiona…" at bounding box center [261, 241] width 293 height 262
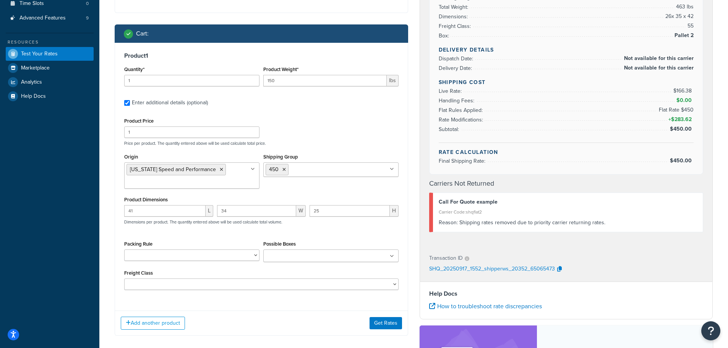
scroll to position [191, 0]
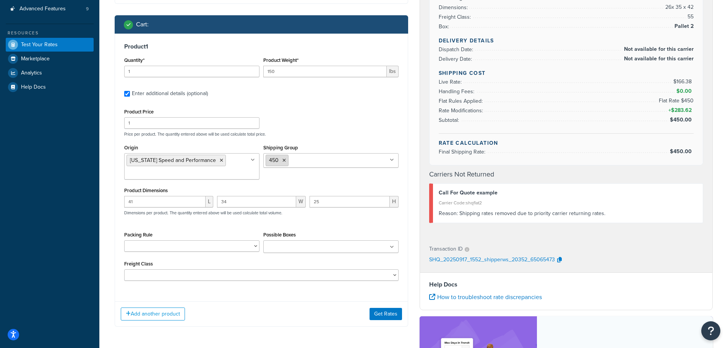
click at [284, 162] on icon at bounding box center [283, 160] width 3 height 5
click at [331, 124] on div "Product Price 1 Price per product. The quantity entered above will be used calc…" at bounding box center [261, 122] width 278 height 30
click at [396, 318] on button "Get Rates" at bounding box center [385, 314] width 32 height 12
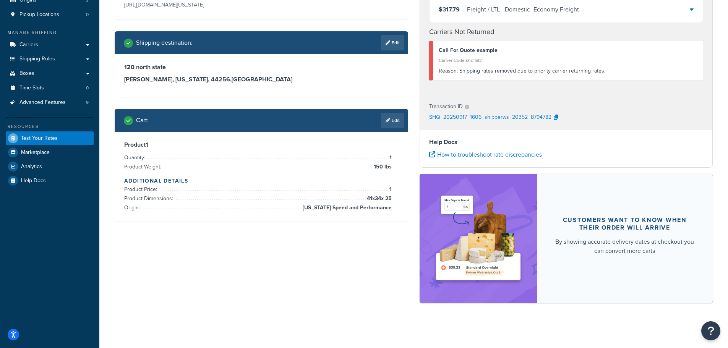
scroll to position [98, 0]
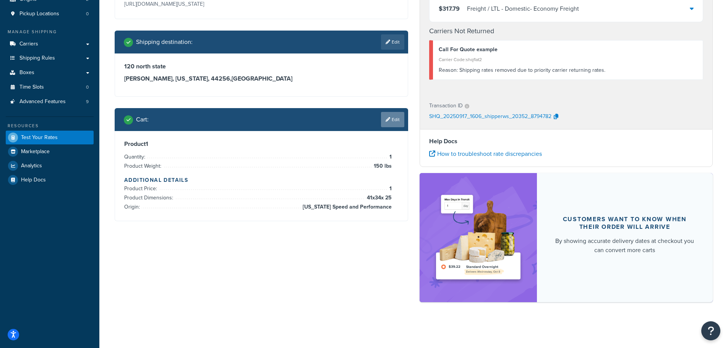
click at [393, 123] on link "Edit" at bounding box center [392, 119] width 23 height 15
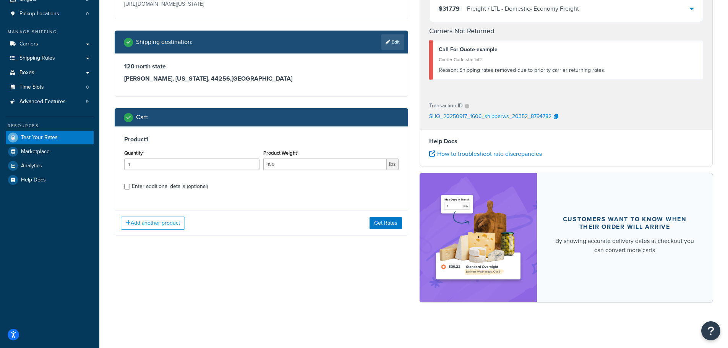
click at [208, 191] on div "Enter additional details (optional)" at bounding box center [170, 186] width 76 height 11
click at [130, 189] on input "Enter additional details (optional)" at bounding box center [127, 187] width 6 height 6
checkbox input "true"
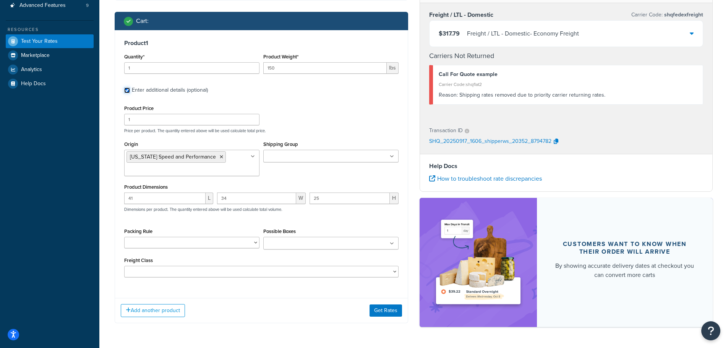
scroll to position [181, 0]
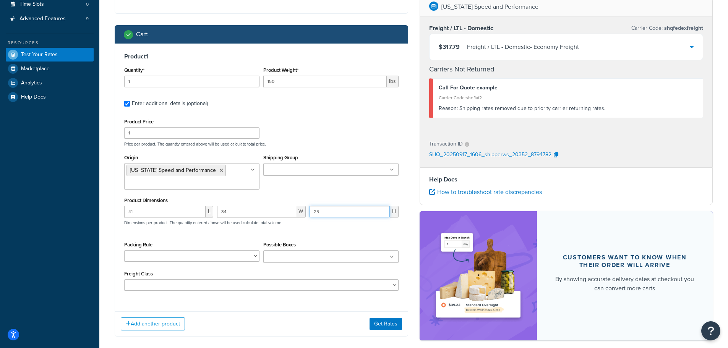
click at [342, 213] on input "25" at bounding box center [349, 211] width 80 height 11
type input "2"
click at [235, 216] on input "34" at bounding box center [256, 211] width 79 height 11
type input "3"
click at [167, 213] on input "41" at bounding box center [164, 211] width 81 height 11
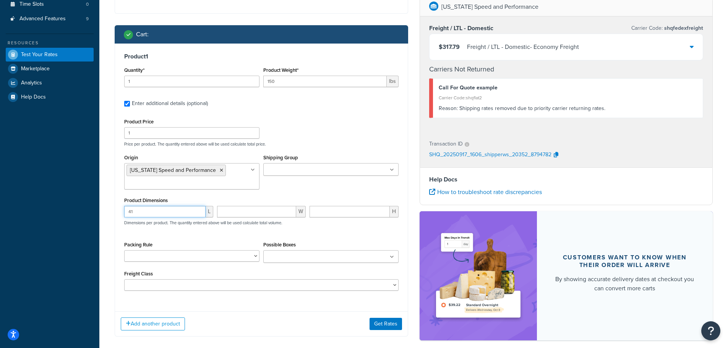
type input "4"
click at [220, 171] on icon at bounding box center [221, 170] width 3 height 5
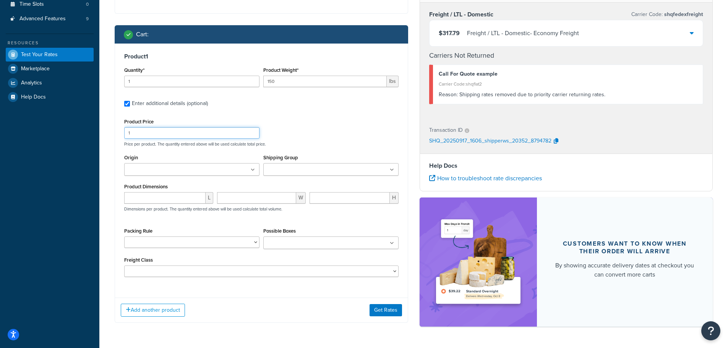
click at [171, 136] on input "1" at bounding box center [191, 132] width 135 height 11
click at [126, 103] on input "Enter additional details (optional)" at bounding box center [127, 104] width 6 height 6
checkbox input "false"
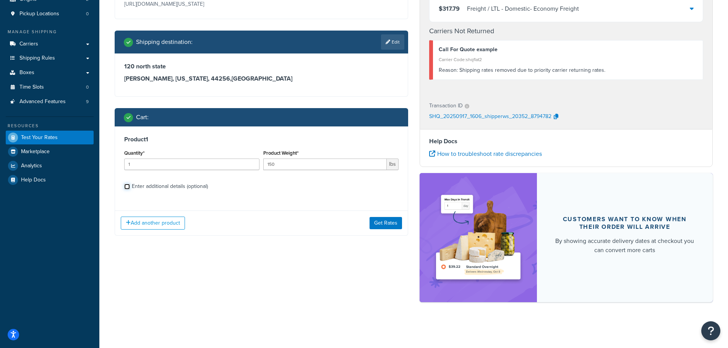
scroll to position [98, 0]
click at [374, 221] on button "Get Rates" at bounding box center [385, 223] width 32 height 12
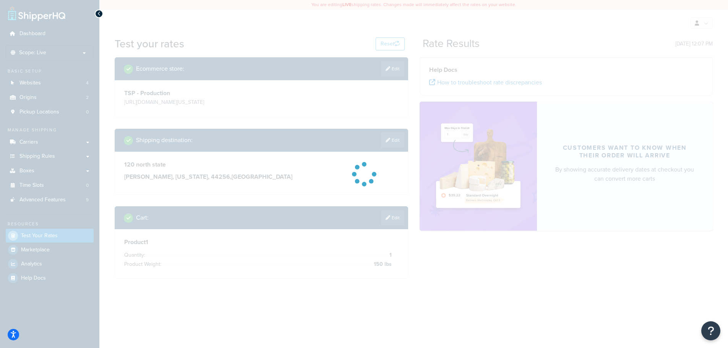
scroll to position [0, 0]
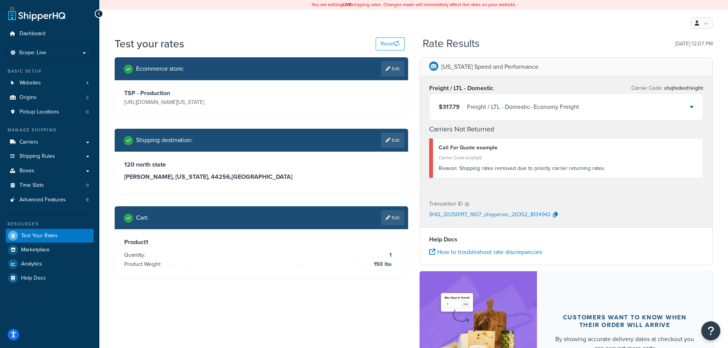
click at [688, 104] on div "$317.79 Freight / LTL - Domestic - Economy Freight" at bounding box center [566, 107] width 274 height 26
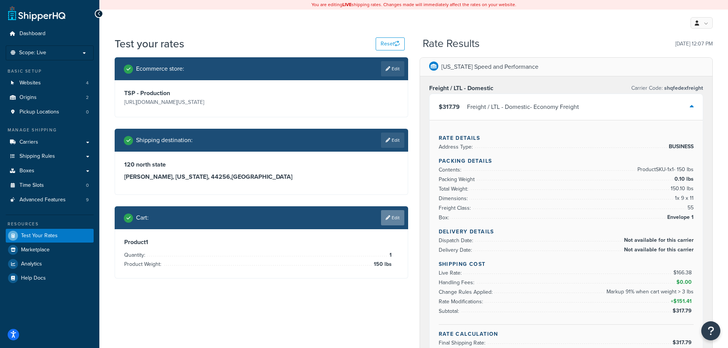
click at [398, 220] on link "Edit" at bounding box center [392, 217] width 23 height 15
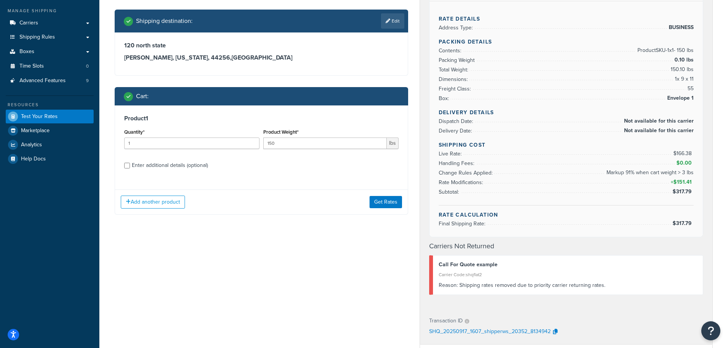
scroll to position [38, 0]
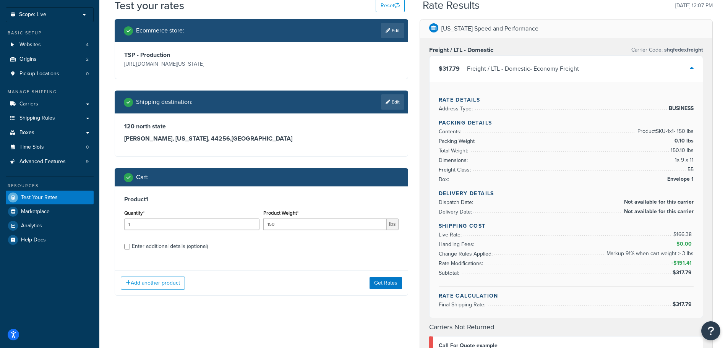
click at [180, 248] on div "Enter additional details (optional)" at bounding box center [170, 246] width 76 height 11
click at [130, 248] on input "Enter additional details (optional)" at bounding box center [127, 247] width 6 height 6
checkbox input "true"
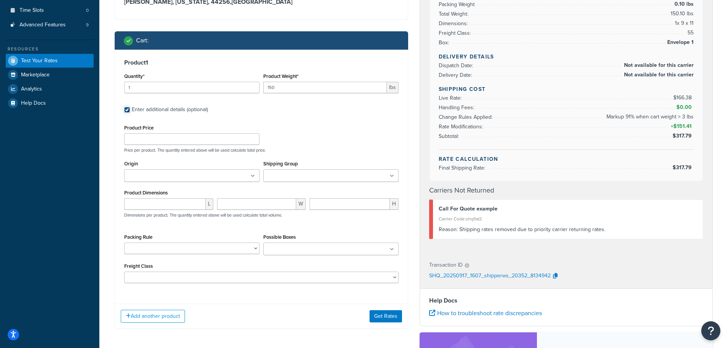
scroll to position [191, 0]
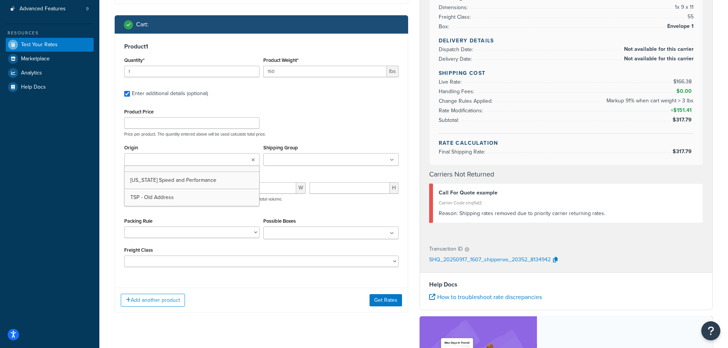
click at [169, 158] on input "Origin" at bounding box center [160, 160] width 68 height 8
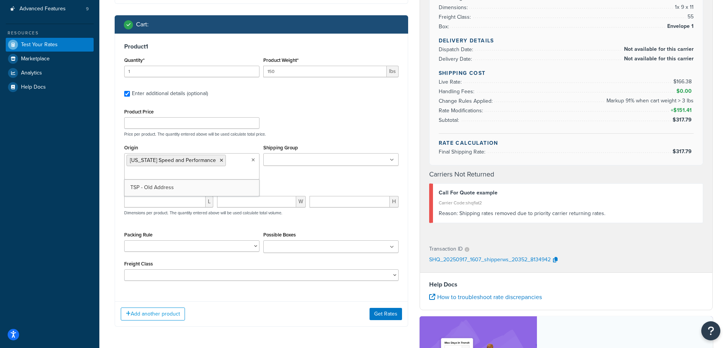
click at [306, 125] on div "Product Price Price per product. The quantity entered above will be used calcul…" at bounding box center [261, 122] width 278 height 30
click at [296, 74] on input "150" at bounding box center [324, 71] width 123 height 11
type input "100"
click at [312, 104] on div "Product 1 Quantity* 1 Product Weight* 100 lbs Enter additional details (optiona…" at bounding box center [261, 165] width 293 height 262
click at [179, 199] on input "number" at bounding box center [164, 201] width 81 height 11
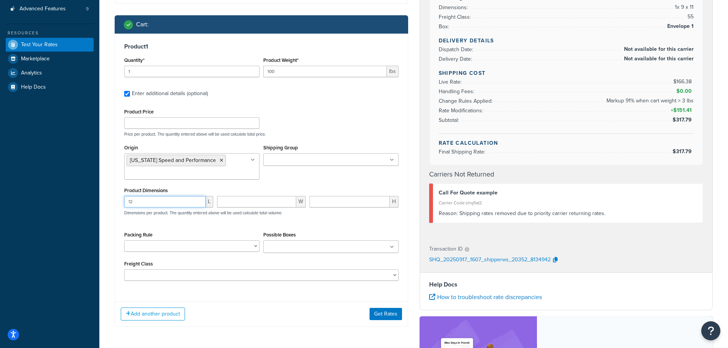
type input "12"
click at [246, 203] on input "number" at bounding box center [256, 201] width 79 height 11
type input "12"
click at [342, 203] on input "number" at bounding box center [349, 201] width 80 height 11
type input "12"
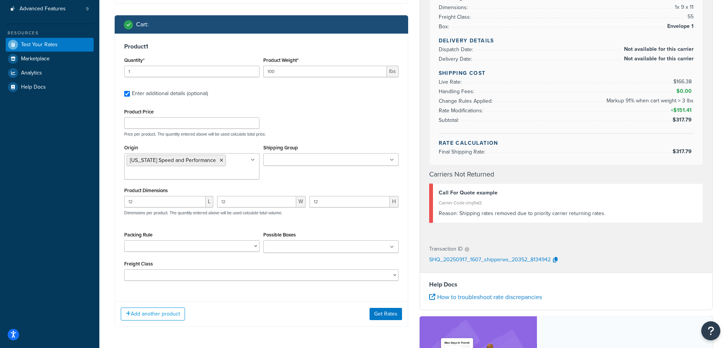
click at [256, 94] on label "Enter additional details (optional)" at bounding box center [265, 93] width 267 height 12
click at [130, 94] on input "Enter additional details (optional)" at bounding box center [127, 94] width 6 height 6
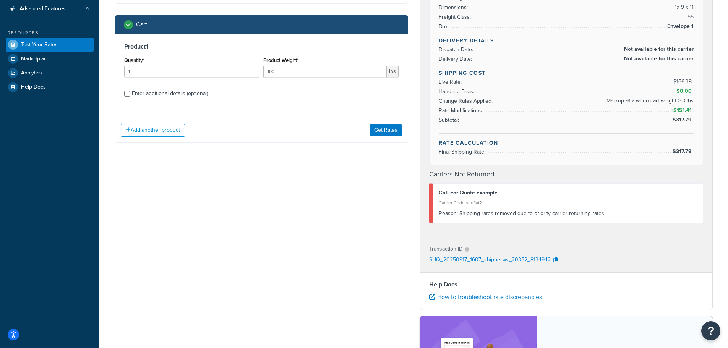
click at [256, 94] on label "Enter additional details (optional)" at bounding box center [265, 93] width 267 height 12
click at [130, 94] on input "Enter additional details (optional)" at bounding box center [127, 94] width 6 height 6
checkbox input "true"
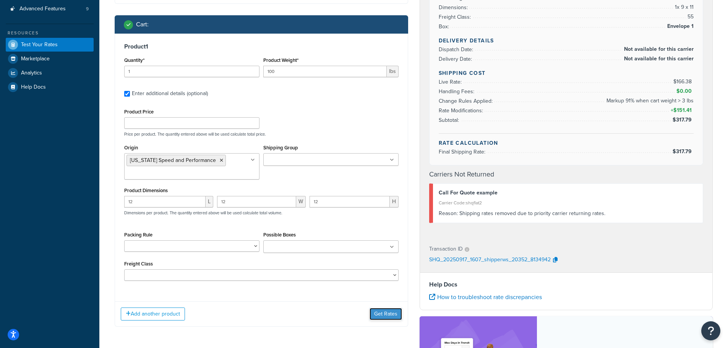
click at [384, 315] on button "Get Rates" at bounding box center [385, 314] width 32 height 12
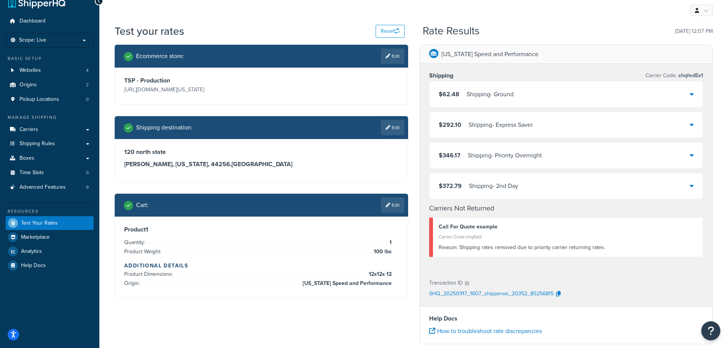
scroll to position [0, 0]
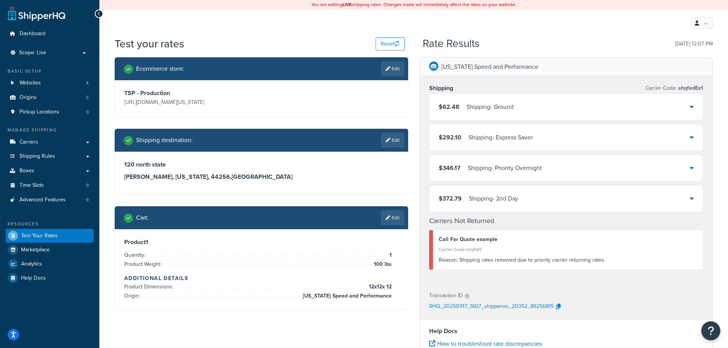
click at [691, 110] on div at bounding box center [692, 107] width 4 height 11
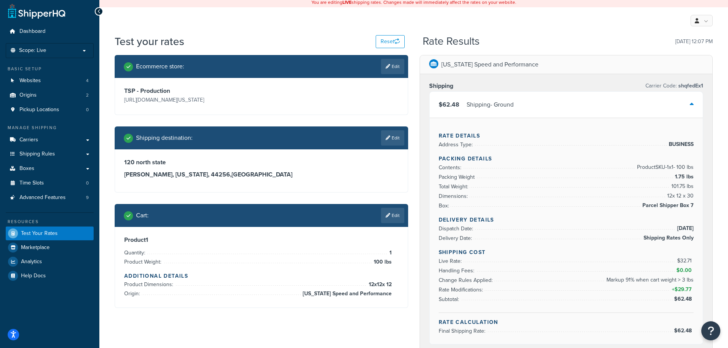
scroll to position [76, 0]
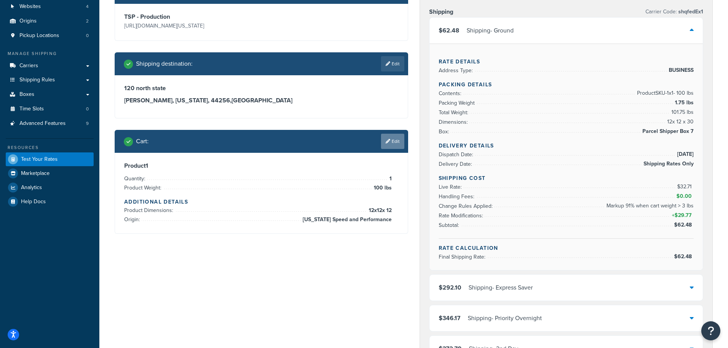
click at [392, 140] on link "Edit" at bounding box center [392, 141] width 23 height 15
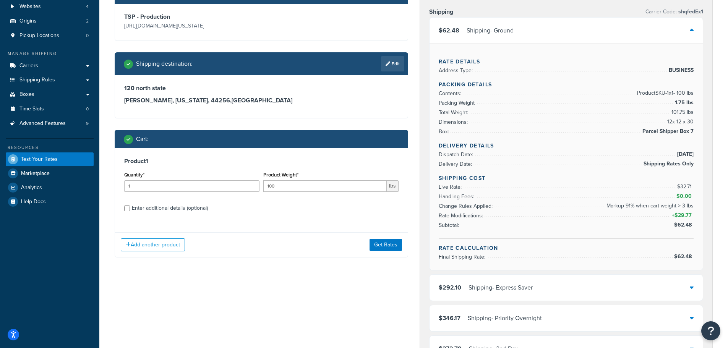
click at [136, 207] on div "Enter additional details (optional)" at bounding box center [170, 208] width 76 height 11
click at [130, 207] on input "Enter additional details (optional)" at bounding box center [127, 209] width 6 height 6
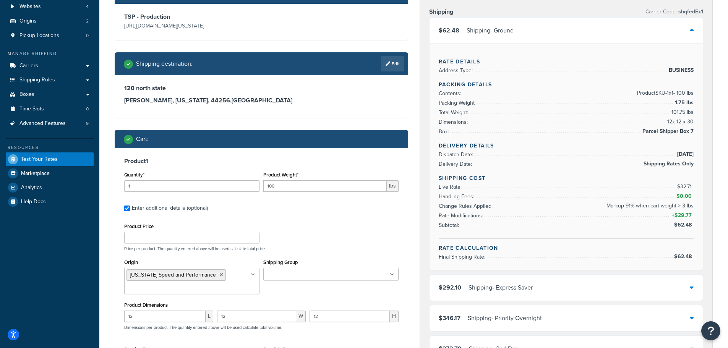
click at [139, 210] on div "Enter additional details (optional)" at bounding box center [170, 208] width 76 height 11
click at [130, 210] on input "Enter additional details (optional)" at bounding box center [127, 209] width 6 height 6
checkbox input "false"
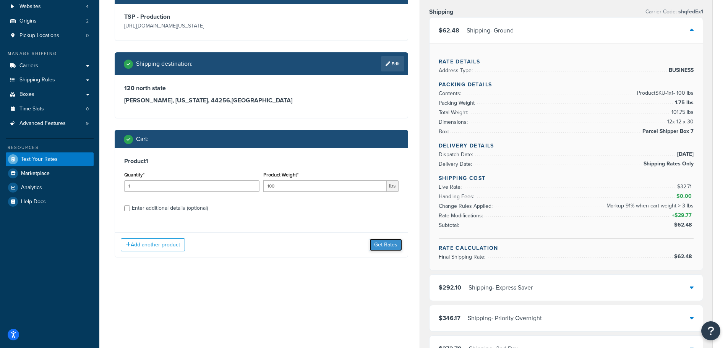
click at [390, 247] on button "Get Rates" at bounding box center [385, 245] width 32 height 12
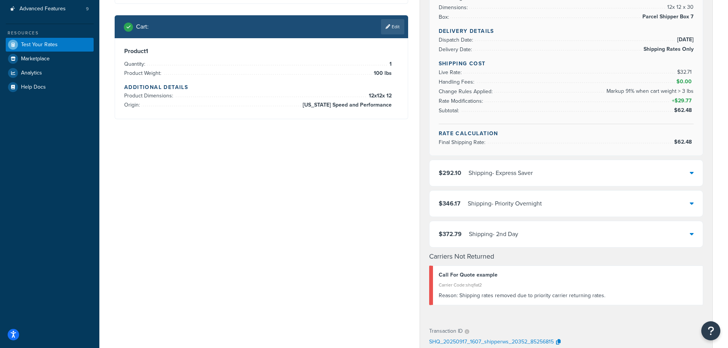
scroll to position [153, 0]
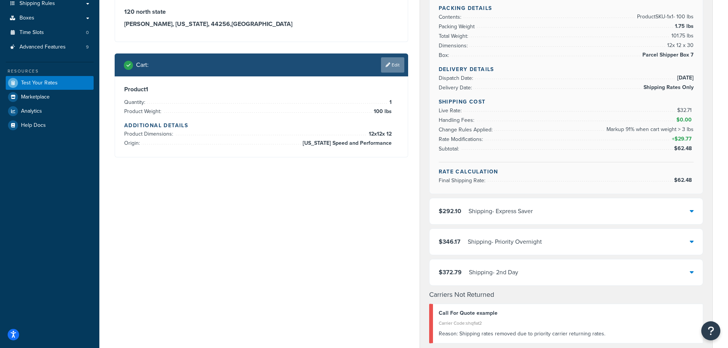
click at [388, 65] on icon at bounding box center [387, 65] width 5 height 5
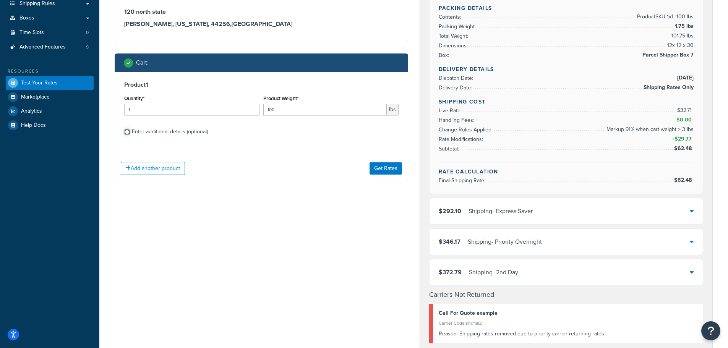
click at [128, 134] on input "Enter additional details (optional)" at bounding box center [127, 132] width 6 height 6
checkbox input "true"
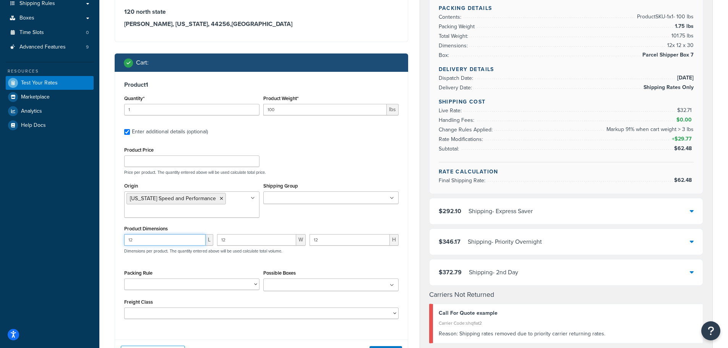
click at [157, 240] on input "12" at bounding box center [164, 239] width 81 height 11
click at [147, 242] on input "13" at bounding box center [164, 239] width 81 height 11
type input "1"
click at [236, 243] on input "12" at bounding box center [256, 239] width 79 height 11
type input "1"
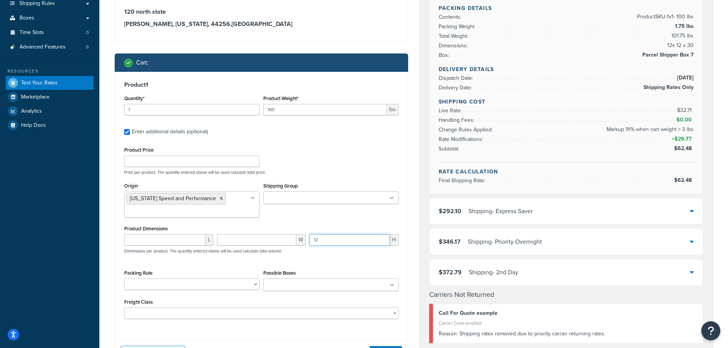
click at [330, 244] on input "12" at bounding box center [349, 239] width 80 height 11
type input "1"
click at [220, 199] on icon at bounding box center [221, 198] width 3 height 5
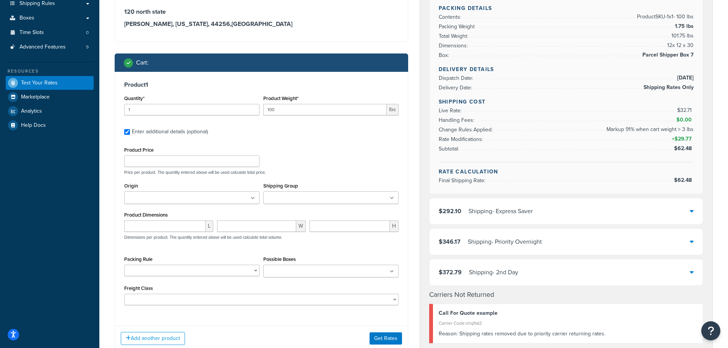
click at [168, 130] on div "Enter additional details (optional)" at bounding box center [170, 131] width 76 height 11
click at [130, 130] on input "Enter additional details (optional)" at bounding box center [127, 132] width 6 height 6
checkbox input "false"
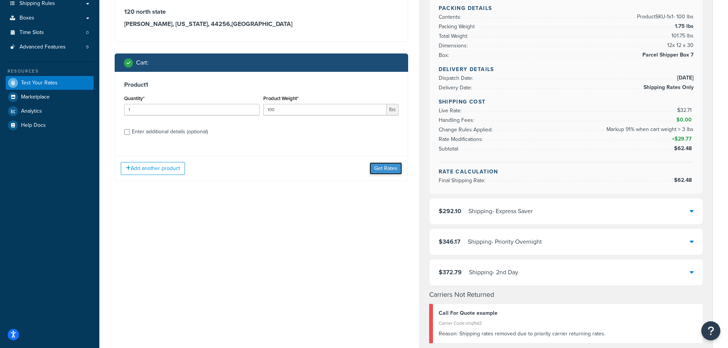
click at [391, 167] on button "Get Rates" at bounding box center [385, 168] width 32 height 12
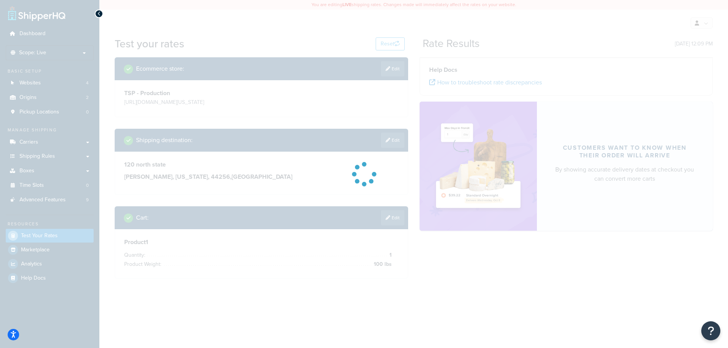
scroll to position [0, 0]
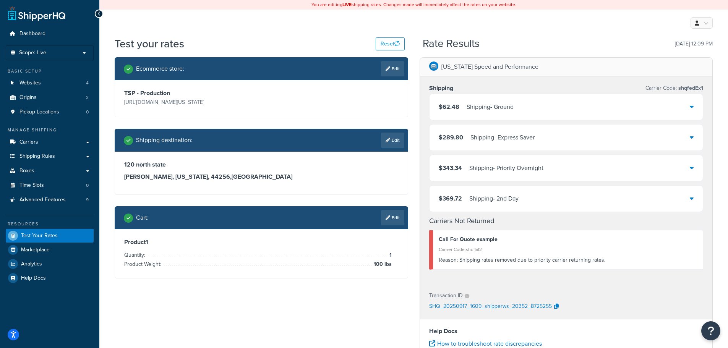
click at [691, 105] on icon at bounding box center [692, 107] width 4 height 6
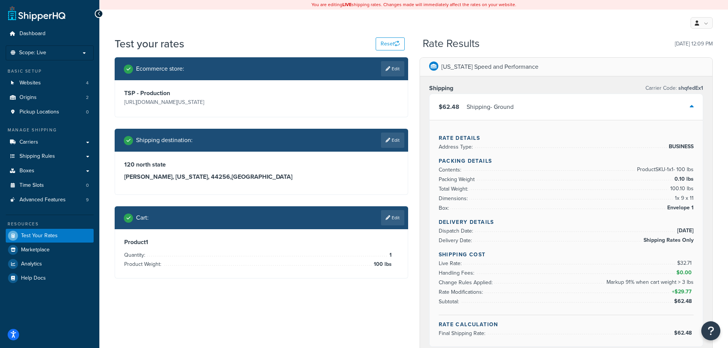
click at [691, 105] on icon at bounding box center [692, 107] width 4 height 6
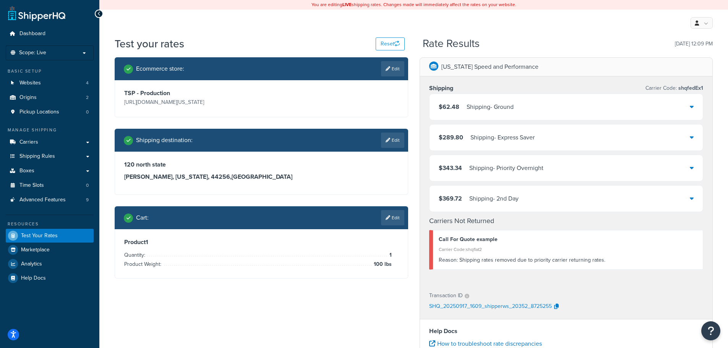
click at [691, 105] on icon at bounding box center [692, 107] width 4 height 6
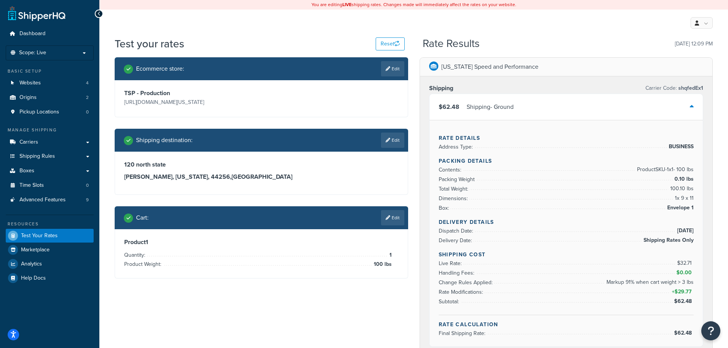
click at [691, 105] on icon at bounding box center [692, 107] width 4 height 6
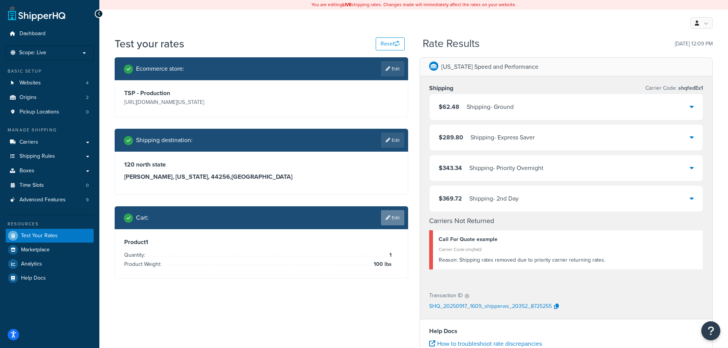
click at [397, 220] on link "Edit" at bounding box center [392, 217] width 23 height 15
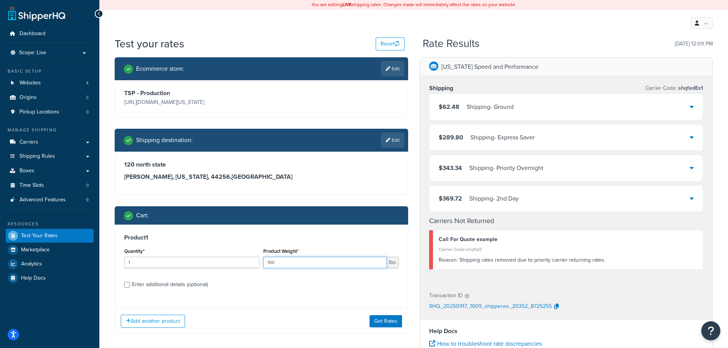
click at [323, 263] on input "100" at bounding box center [324, 262] width 123 height 11
type input "149"
click at [397, 324] on button "Get Rates" at bounding box center [385, 321] width 32 height 12
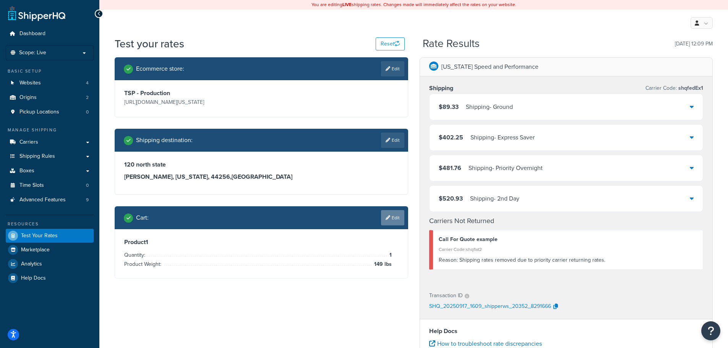
click at [394, 218] on link "Edit" at bounding box center [392, 217] width 23 height 15
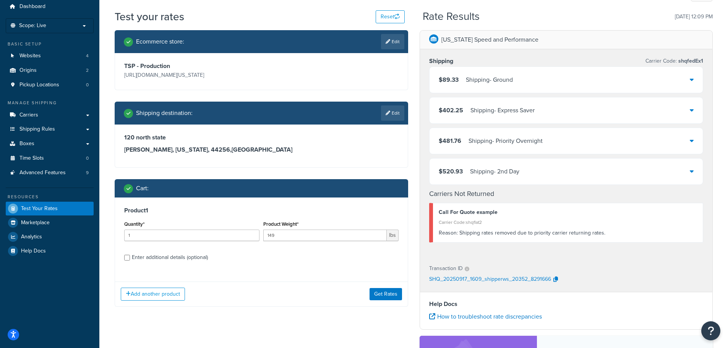
scroll to position [76, 0]
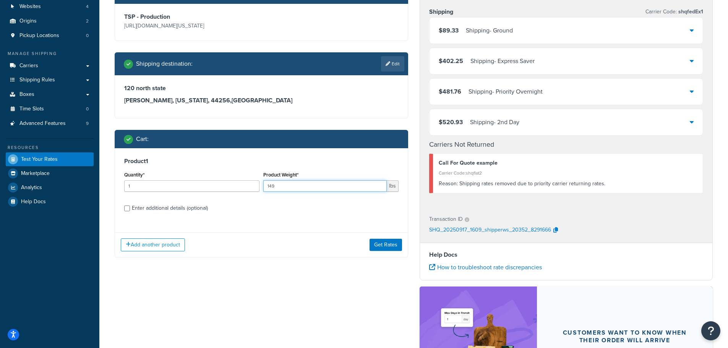
click at [329, 190] on input "149" at bounding box center [324, 185] width 123 height 11
type input "150"
click at [398, 247] on button "Get Rates" at bounding box center [385, 245] width 32 height 12
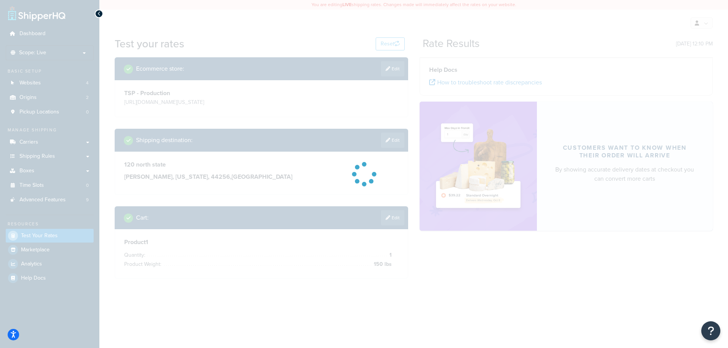
scroll to position [0, 0]
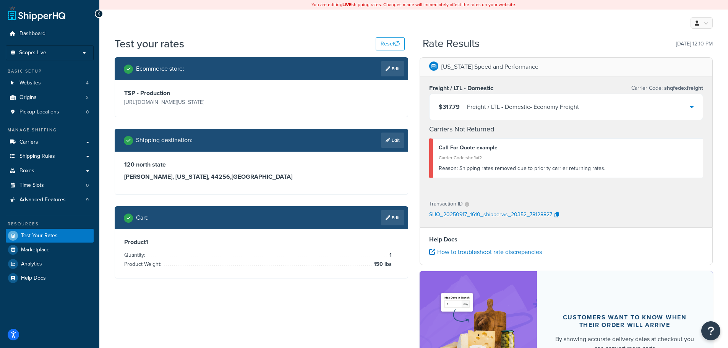
click at [689, 107] on div "$317.79 Freight / LTL - Domestic - Economy Freight" at bounding box center [566, 107] width 274 height 26
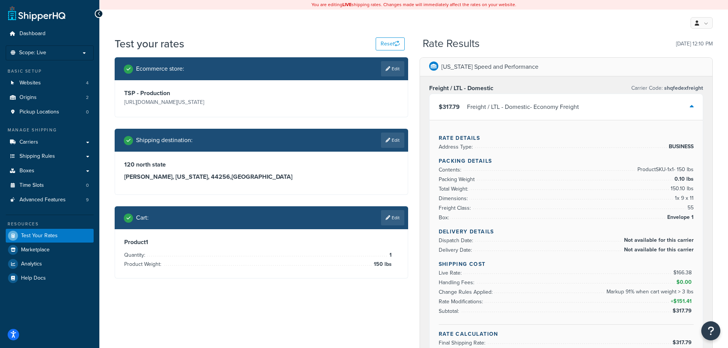
click at [551, 109] on div "Freight / LTL - Domestic - Economy Freight" at bounding box center [523, 107] width 112 height 11
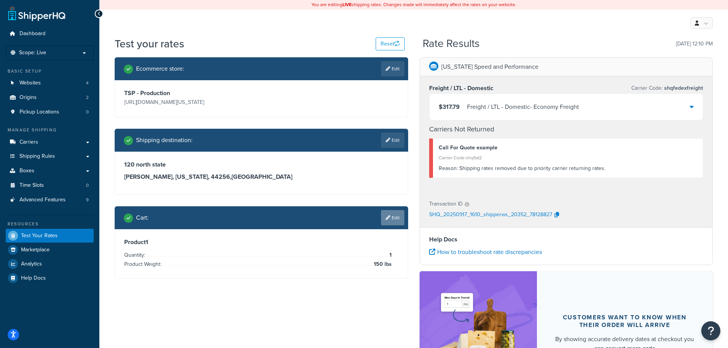
click at [386, 223] on link "Edit" at bounding box center [392, 217] width 23 height 15
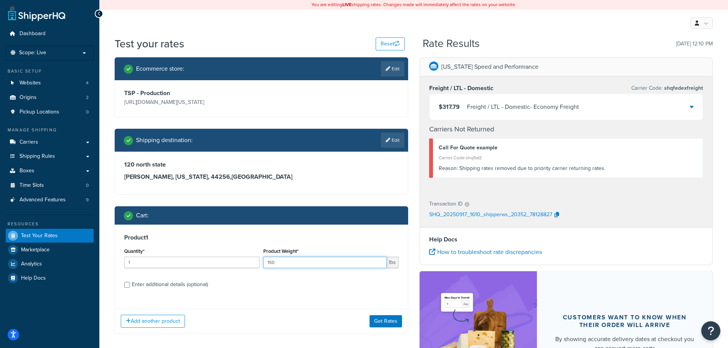
click at [312, 261] on input "150" at bounding box center [324, 262] width 123 height 11
type input "149"
click at [391, 321] on button "Get Rates" at bounding box center [385, 321] width 32 height 12
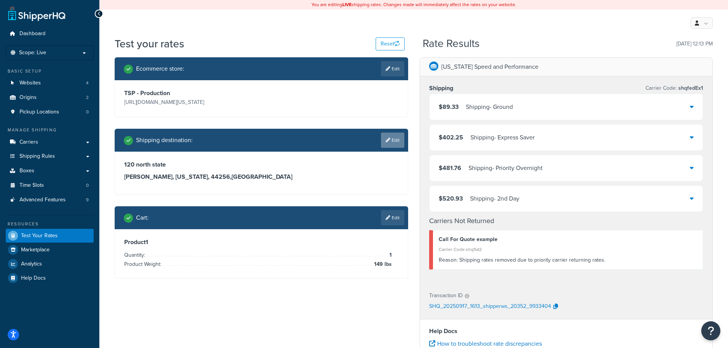
click at [392, 144] on link "Edit" at bounding box center [392, 140] width 23 height 15
select select "OH"
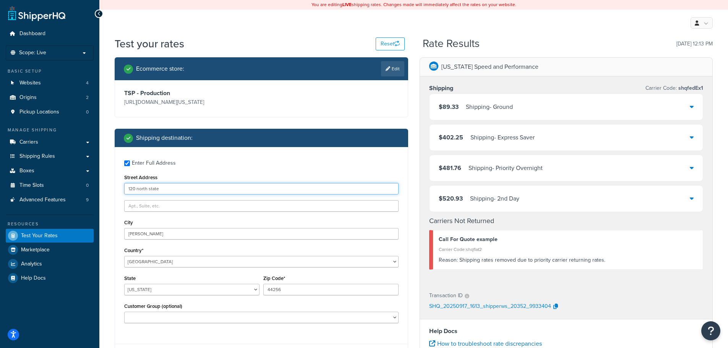
drag, startPoint x: 179, startPoint y: 186, endPoint x: 126, endPoint y: 186, distance: 52.7
click at [126, 186] on input "120 north state" at bounding box center [261, 188] width 274 height 11
type input "1252 laila"
type input "wadsworth"
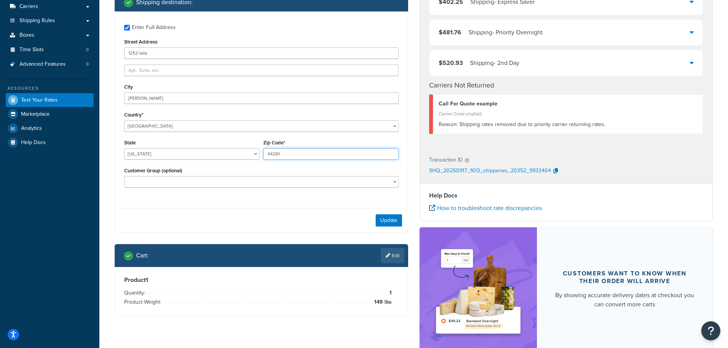
scroll to position [153, 0]
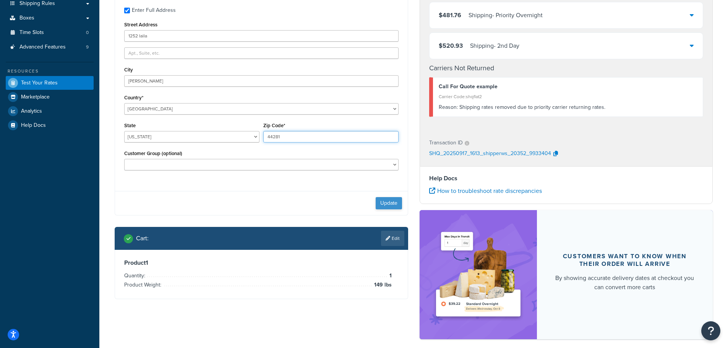
type input "44281"
click at [390, 202] on button "Update" at bounding box center [389, 203] width 26 height 12
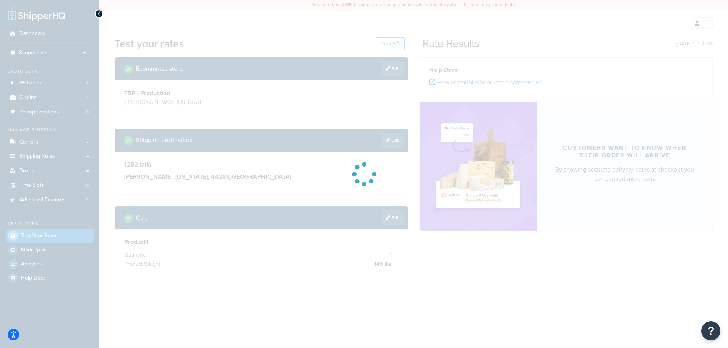
scroll to position [0, 0]
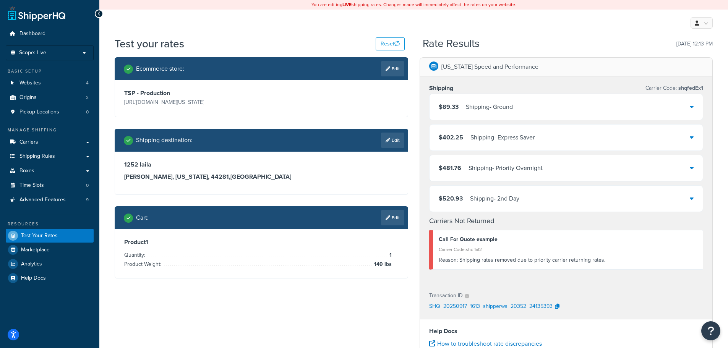
click at [560, 112] on div "$89.33 Shipping - Ground" at bounding box center [566, 107] width 274 height 26
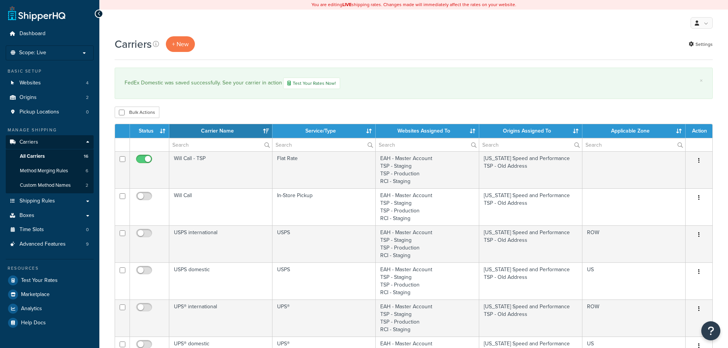
select select "15"
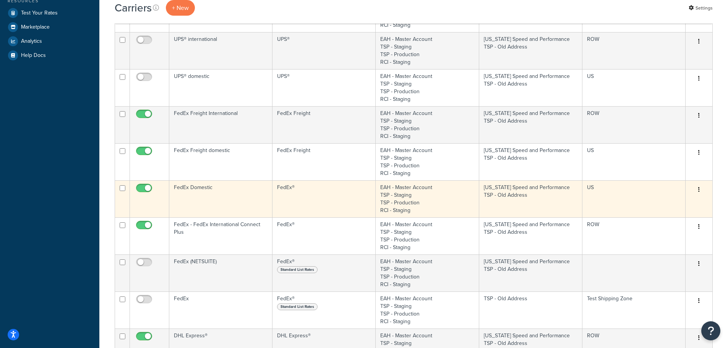
click at [222, 191] on td "FedEx Domestic" at bounding box center [220, 198] width 103 height 37
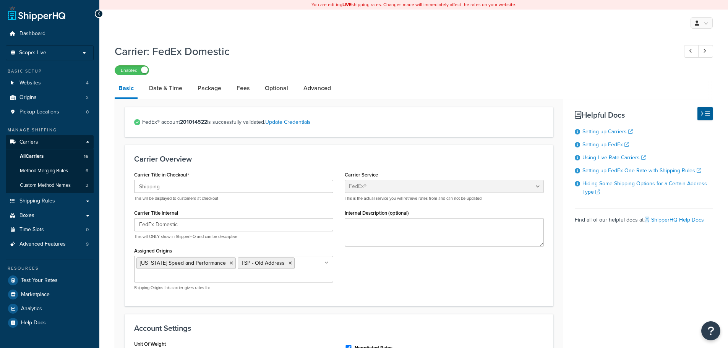
select select "fedEx"
select select "REGULAR_PICKUP"
select select "YOUR_PACKAGING"
click at [51, 155] on link "All Carriers 16" at bounding box center [50, 156] width 88 height 14
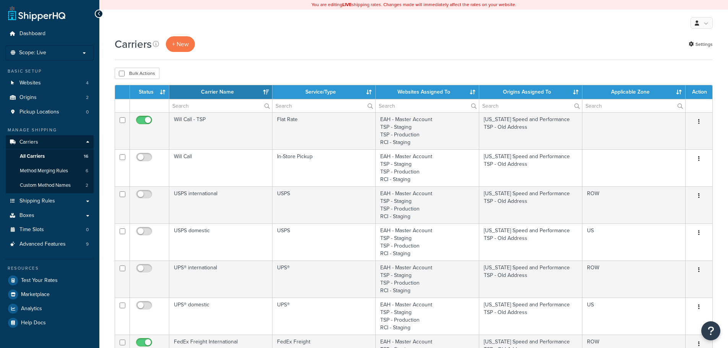
select select "15"
click at [58, 74] on div "Basic Setup Websites 4 Origins 2 Pickup Locations 0" at bounding box center [50, 93] width 88 height 51
click at [60, 81] on link "Websites 4" at bounding box center [50, 83] width 88 height 14
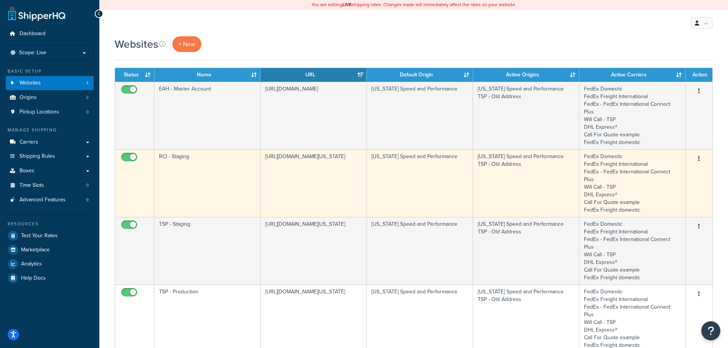
click at [205, 165] on td "RCI - Staging" at bounding box center [207, 183] width 106 height 68
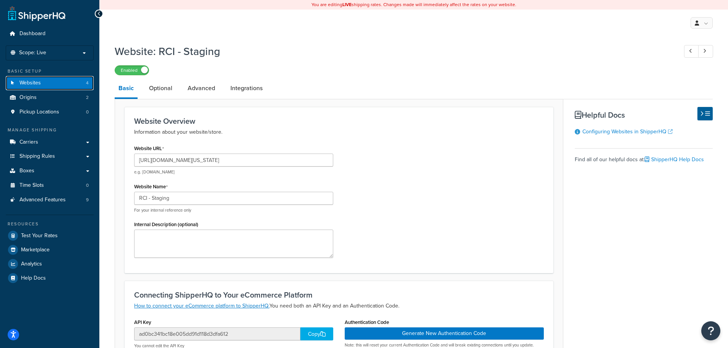
click at [57, 82] on link "Websites 4" at bounding box center [50, 83] width 88 height 14
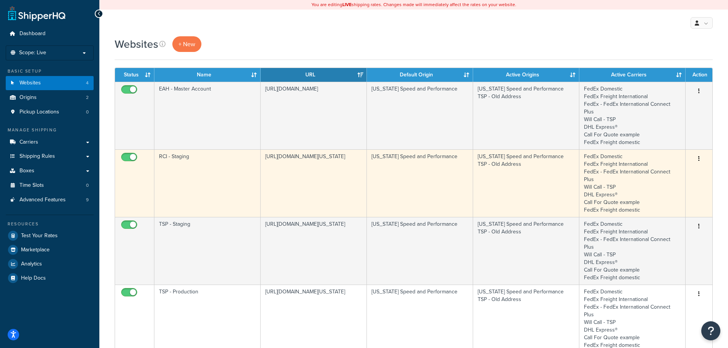
click at [318, 166] on td "[URL][DOMAIN_NAME][US_STATE]" at bounding box center [314, 183] width 106 height 68
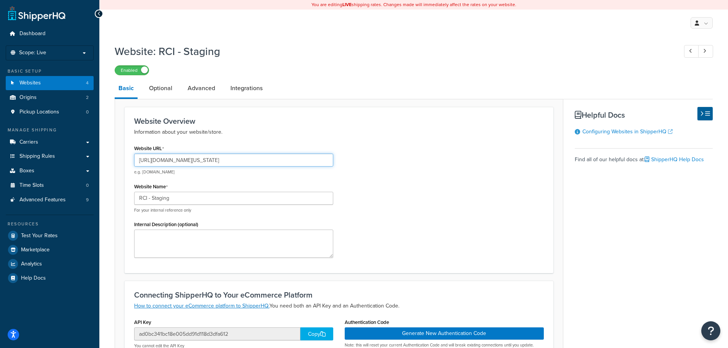
drag, startPoint x: 224, startPoint y: 160, endPoint x: 342, endPoint y: 166, distance: 117.8
click at [342, 166] on div "Website URL https://mcstaging2.texas-speed.com/checkout/cart/#shipping e.g. myw…" at bounding box center [338, 203] width 421 height 121
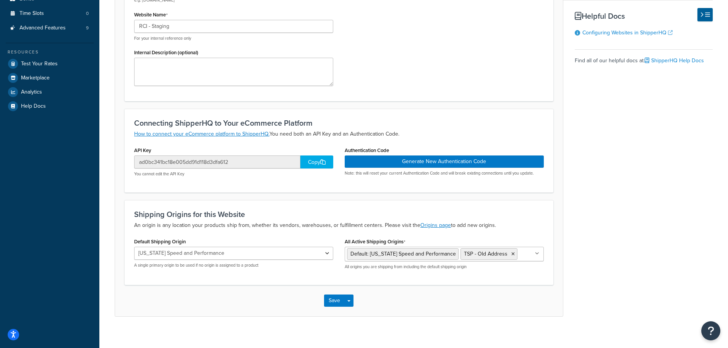
scroll to position [179, 0]
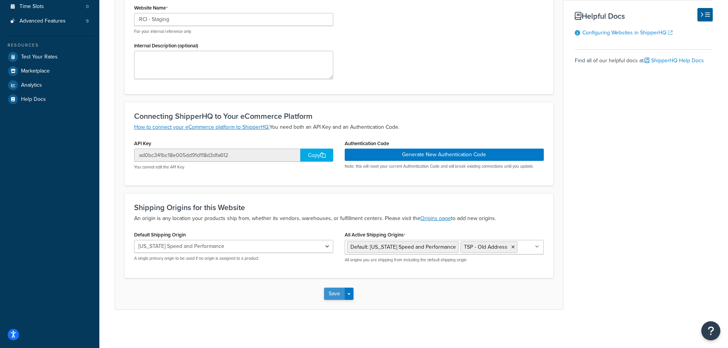
type input "[URL][DOMAIN_NAME][US_STATE]"
click at [334, 294] on button "Save" at bounding box center [334, 294] width 21 height 12
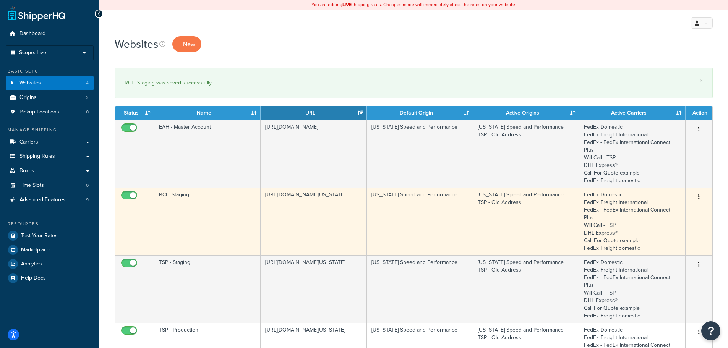
click at [209, 206] on td "RCI - Staging" at bounding box center [207, 222] width 106 height 68
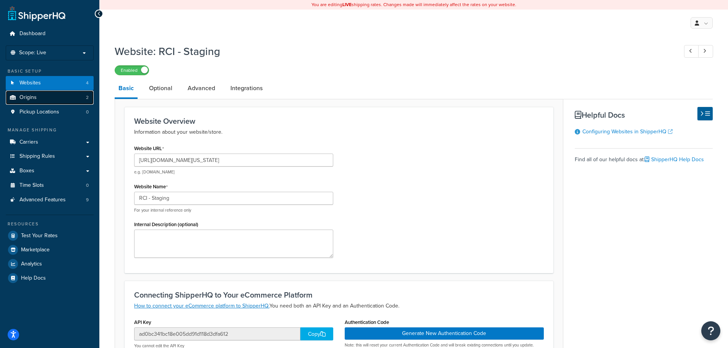
click at [36, 100] on span "Origins" at bounding box center [27, 97] width 17 height 6
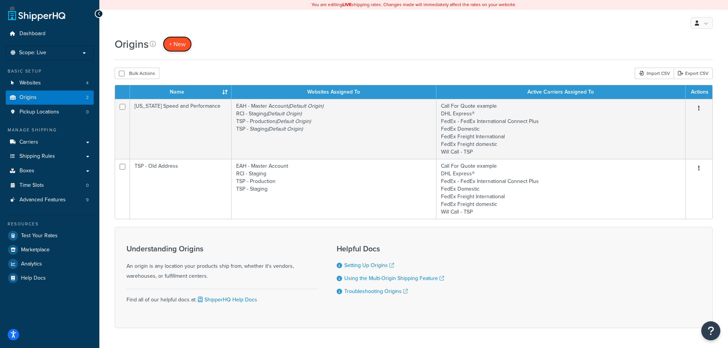
click at [176, 47] on span "+ New" at bounding box center [177, 44] width 17 height 9
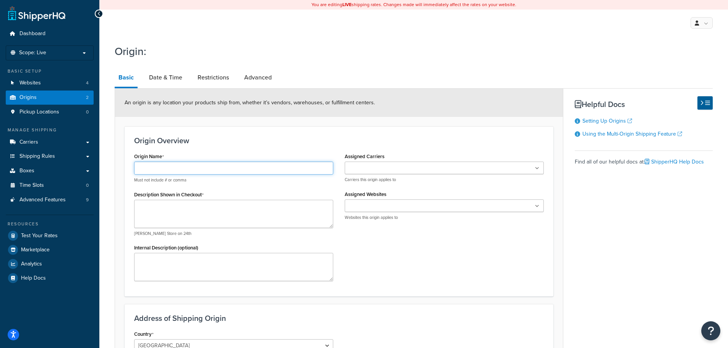
click at [199, 167] on input "Origin Name" at bounding box center [233, 168] width 199 height 13
type input "C"
type input "RCI"
click at [167, 211] on textarea "Description Shown in Checkout" at bounding box center [233, 214] width 199 height 28
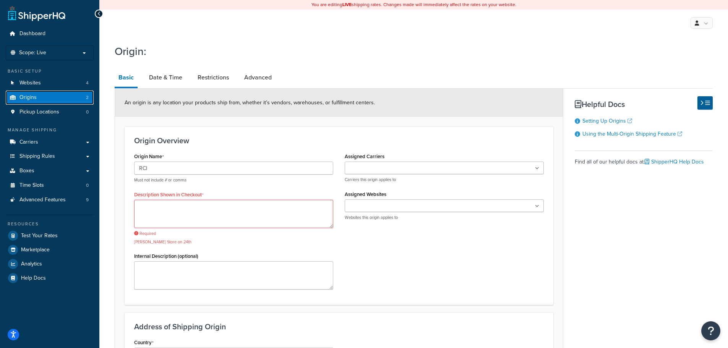
click at [49, 100] on link "Origins 2" at bounding box center [50, 98] width 88 height 14
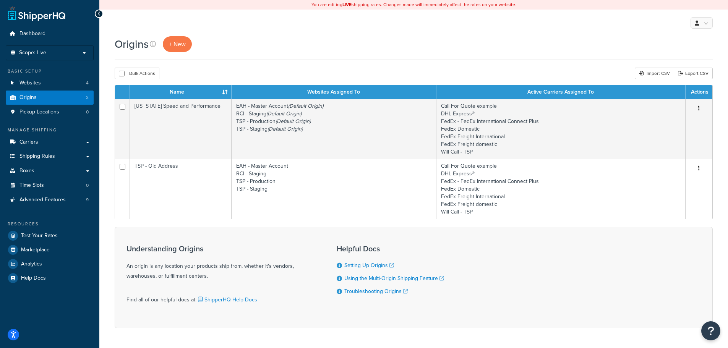
click at [197, 118] on td "[US_STATE] Speed and Performance" at bounding box center [181, 129] width 102 height 60
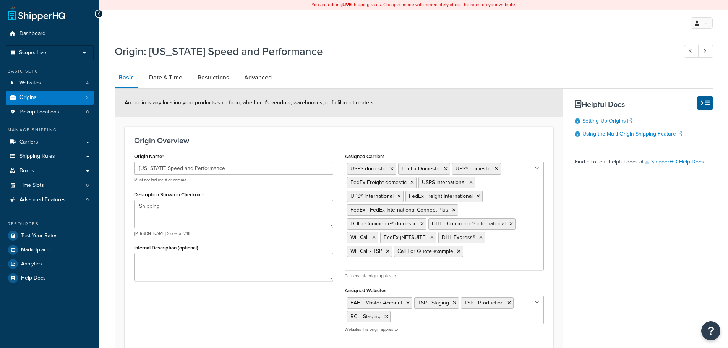
select select "43"
click at [63, 96] on link "Origins 2" at bounding box center [50, 98] width 88 height 14
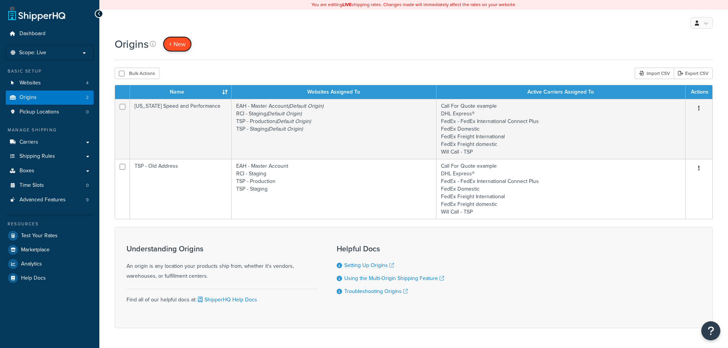
click at [186, 45] on span "+ New" at bounding box center [177, 44] width 17 height 9
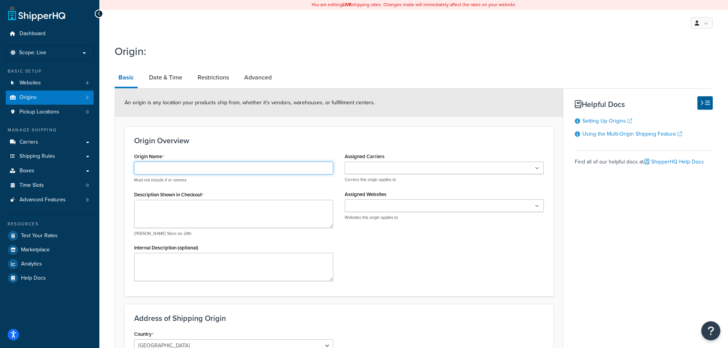
click at [176, 167] on input "Origin Name" at bounding box center [233, 168] width 199 height 13
type input "RCI Offroad"
click at [176, 212] on textarea "Description Shown in Checkout" at bounding box center [233, 214] width 199 height 28
type textarea "Shipping"
click at [384, 167] on input "Assigned Carriers" at bounding box center [381, 168] width 68 height 8
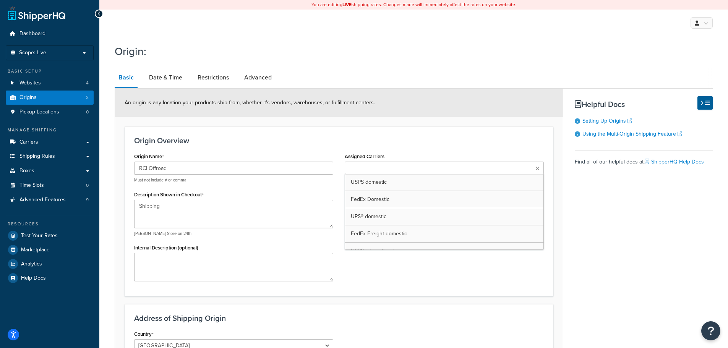
click at [384, 167] on input "Assigned Carriers" at bounding box center [381, 168] width 68 height 8
click at [419, 138] on h3 "Origin Overview" at bounding box center [339, 140] width 410 height 8
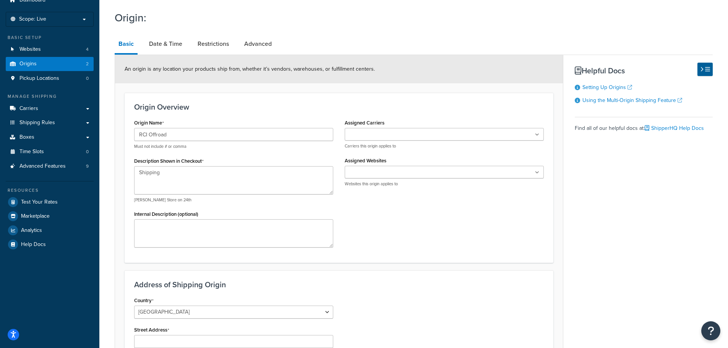
scroll to position [76, 0]
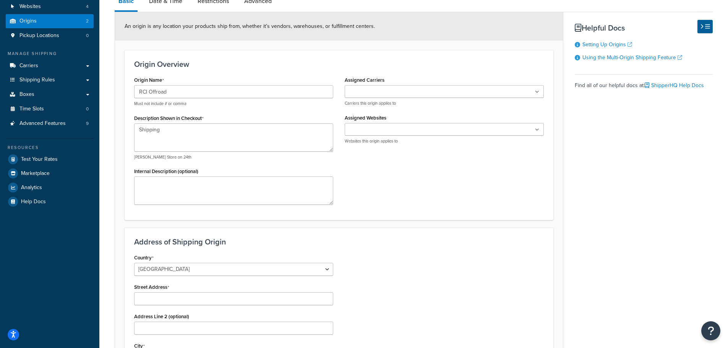
click at [408, 130] on ul at bounding box center [444, 129] width 199 height 13
click at [394, 201] on div "Origin Name RCI Offroad Must not include # or comma Description Shown in Checko…" at bounding box center [338, 142] width 421 height 136
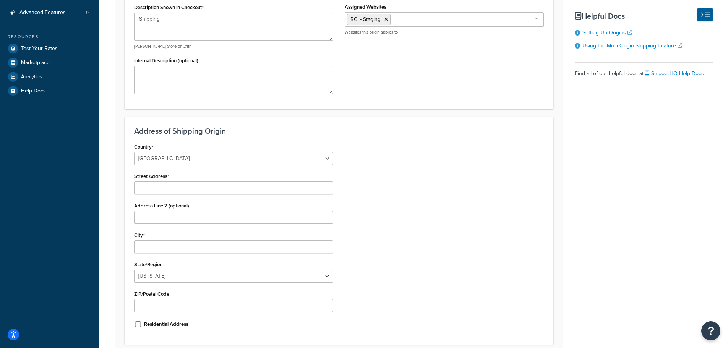
scroll to position [191, 0]
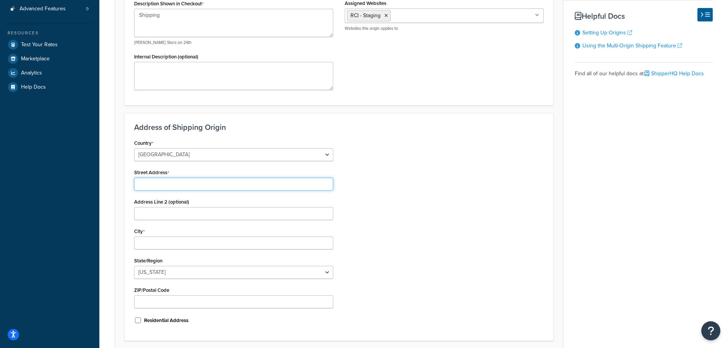
paste input "6701 N. Franklin Ave. Loveland, CO 80538"
drag, startPoint x: 188, startPoint y: 184, endPoint x: 290, endPoint y: 181, distance: 101.3
click at [290, 181] on input "6701 N. Franklin Ave. Loveland, CO 80538" at bounding box center [233, 184] width 199 height 13
type input "6701 N. Franklin Ave"
click at [172, 240] on input "City" at bounding box center [233, 242] width 199 height 13
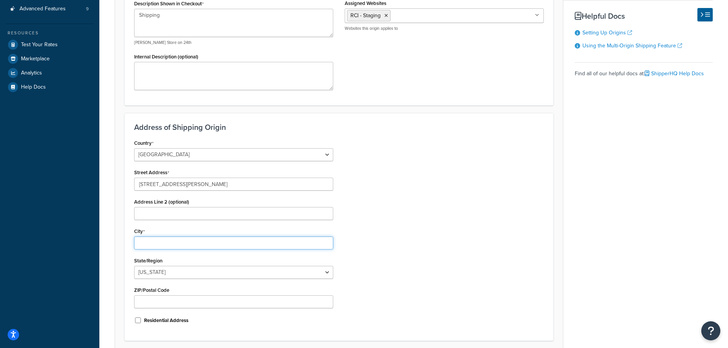
paste input "6701 N. Franklin Ave. Loveland, CO 80538"
drag, startPoint x: 189, startPoint y: 244, endPoint x: 84, endPoint y: 240, distance: 105.5
click at [86, 240] on div "Dashboard Scope: Live Basic Setup Websites 4 Origins 2 Pickup Locations 0 Manag…" at bounding box center [364, 110] width 728 height 602
drag, startPoint x: 162, startPoint y: 241, endPoint x: 271, endPoint y: 247, distance: 109.4
click at [271, 247] on input "Loveland, CO 80538" at bounding box center [233, 242] width 199 height 13
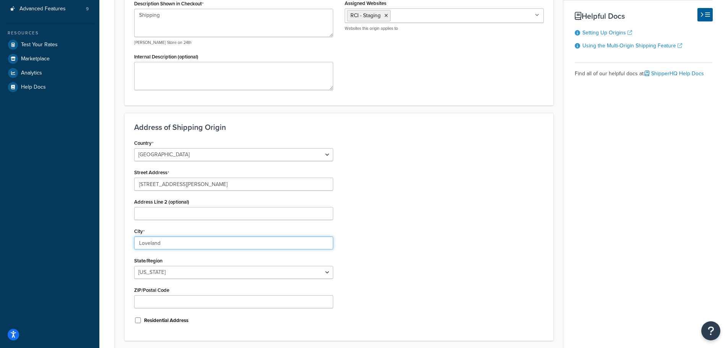
type input "Loveland"
click at [237, 268] on select "Alabama Alaska American Samoa Arizona Arkansas Armed Forces Americas Armed Forc…" at bounding box center [233, 272] width 199 height 13
select select "6"
click at [134, 266] on select "Alabama Alaska American Samoa Arizona Arkansas Armed Forces Americas Armed Forc…" at bounding box center [233, 272] width 199 height 13
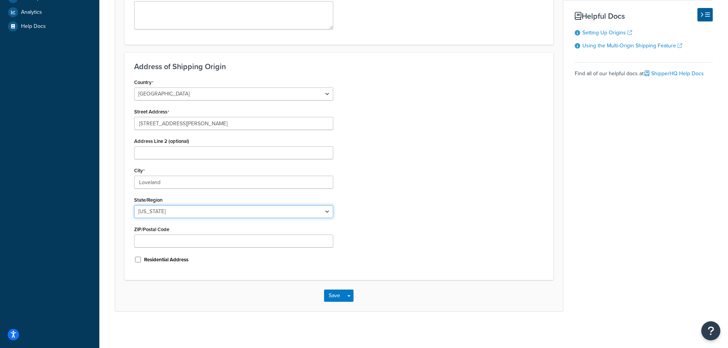
scroll to position [254, 0]
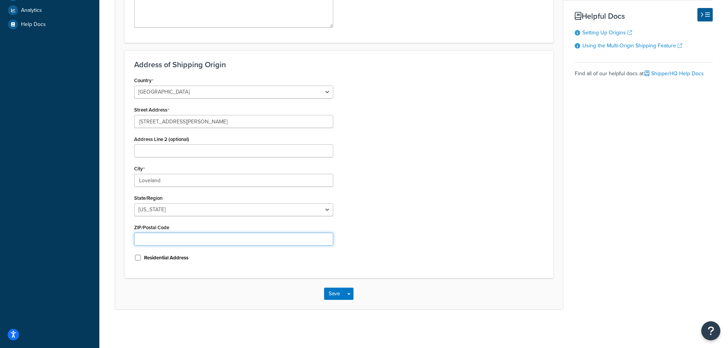
click at [168, 236] on input "ZIP/Postal Code" at bounding box center [233, 239] width 199 height 13
paste input "6701 N. Franklin Ave. Loveland, CO 80538"
drag, startPoint x: 222, startPoint y: 241, endPoint x: 84, endPoint y: 231, distance: 137.9
click at [84, 231] on div "Dashboard Scope: Live Basic Setup Websites 4 Origins 2 Pickup Locations 0 Manag…" at bounding box center [364, 47] width 728 height 602
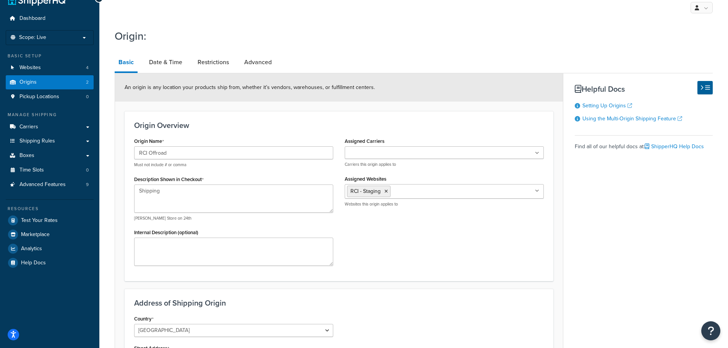
scroll to position [0, 0]
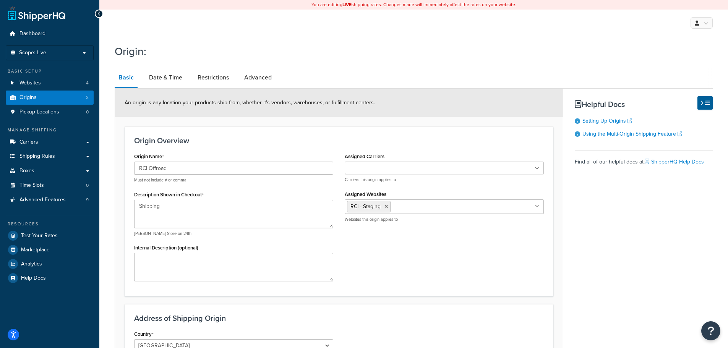
type input "80538"
click at [540, 168] on ul at bounding box center [444, 168] width 199 height 13
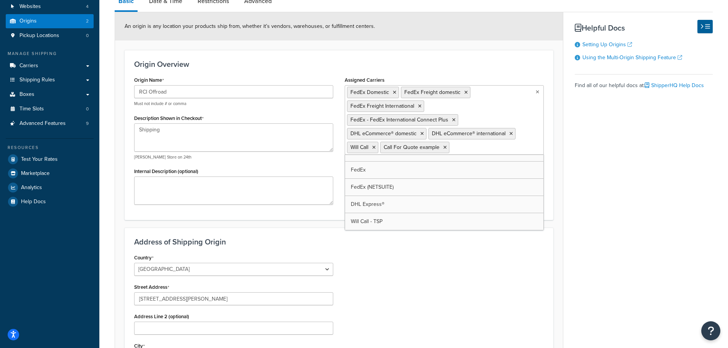
scroll to position [62, 0]
click at [493, 258] on div "Country United States United Kingdom Afghanistan Åland Islands Albania Algeria …" at bounding box center [338, 349] width 421 height 194
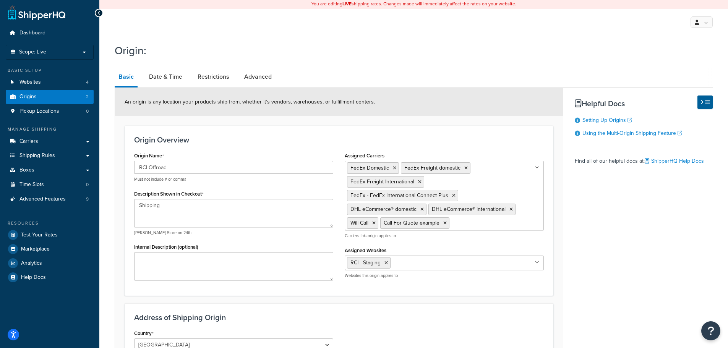
scroll to position [0, 0]
click at [174, 83] on link "Date & Time" at bounding box center [165, 77] width 41 height 18
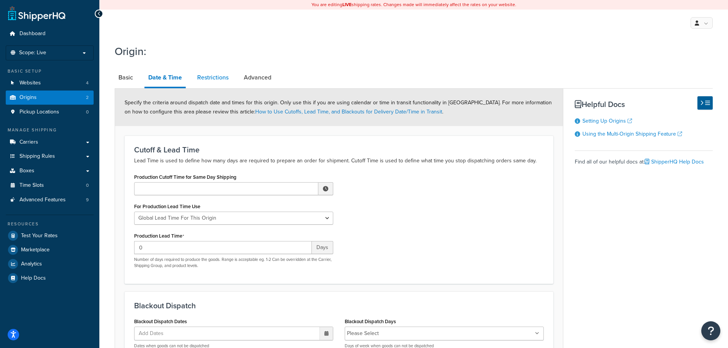
click at [225, 77] on link "Restrictions" at bounding box center [212, 77] width 39 height 18
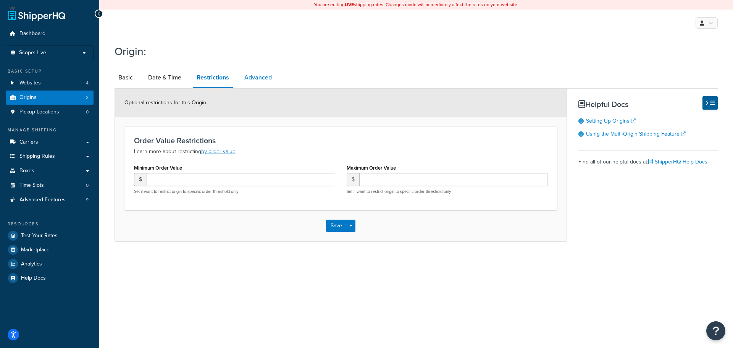
click at [267, 76] on link "Advanced" at bounding box center [258, 77] width 35 height 18
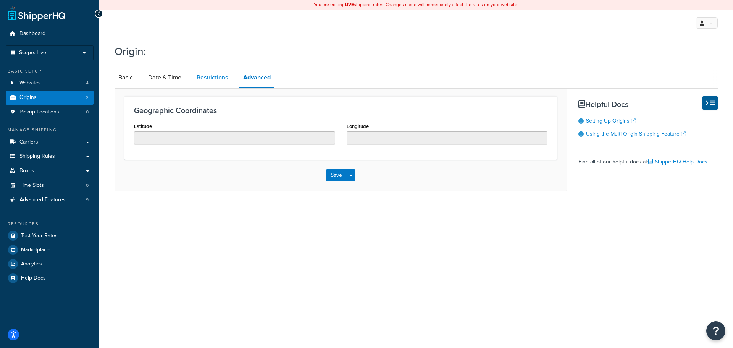
click at [215, 74] on link "Restrictions" at bounding box center [212, 77] width 39 height 18
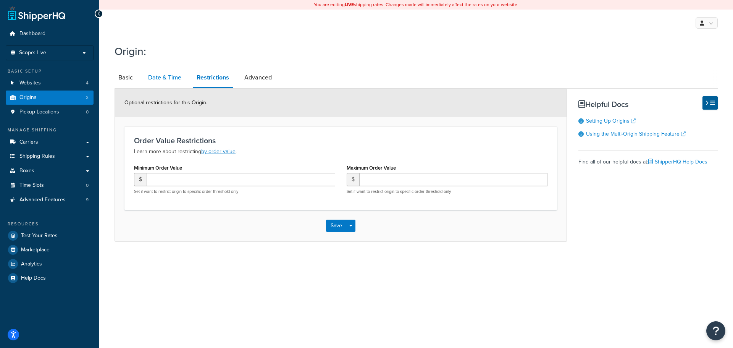
click at [163, 79] on link "Date & Time" at bounding box center [164, 77] width 41 height 18
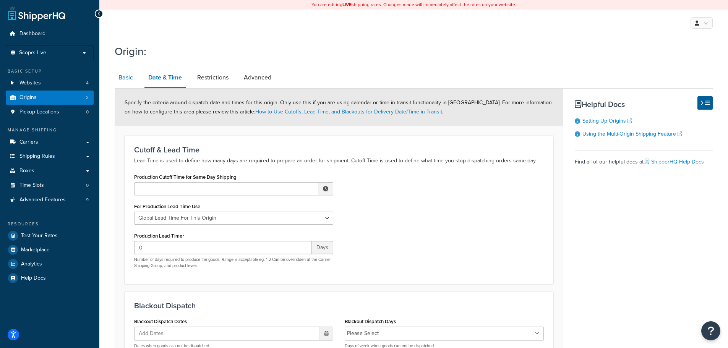
click at [129, 81] on link "Basic" at bounding box center [126, 77] width 22 height 18
select select "6"
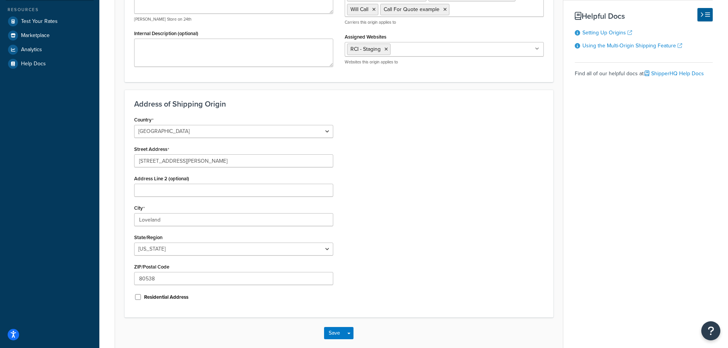
scroll to position [254, 0]
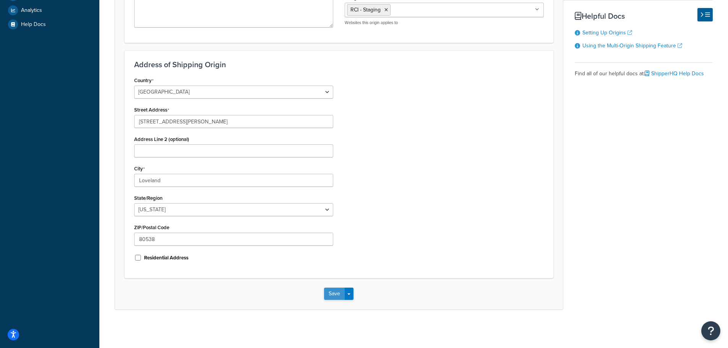
click at [340, 294] on button "Save" at bounding box center [334, 294] width 21 height 12
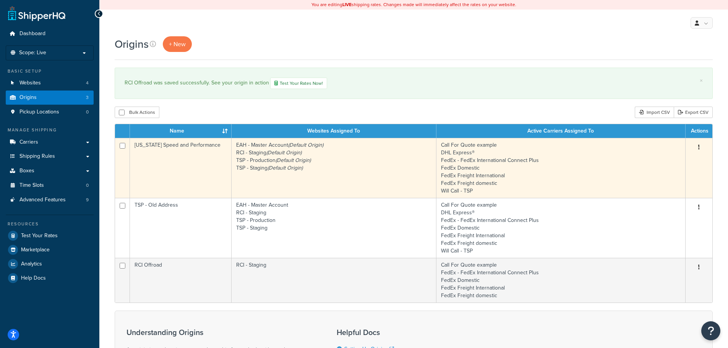
click at [176, 162] on td "Texas Speed and Performance" at bounding box center [181, 168] width 102 height 60
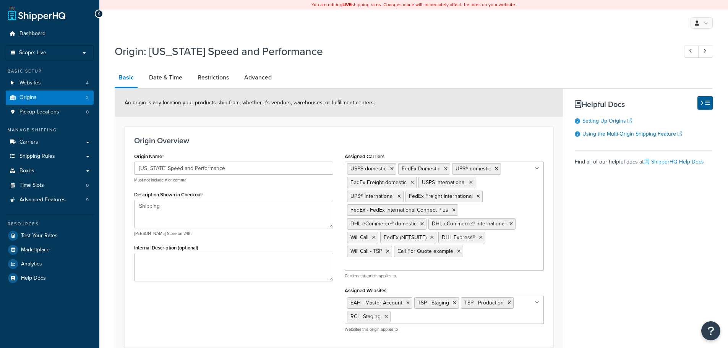
select select "43"
drag, startPoint x: 228, startPoint y: 170, endPoint x: 170, endPoint y: 176, distance: 58.4
click at [170, 176] on div "[US_STATE] Speed and Performance Must not include # or comma" at bounding box center [233, 172] width 199 height 21
type input "[US_STATE] Speed"
click at [231, 152] on div "Origin Name [US_STATE] Speed Must not include # or comma" at bounding box center [233, 167] width 199 height 32
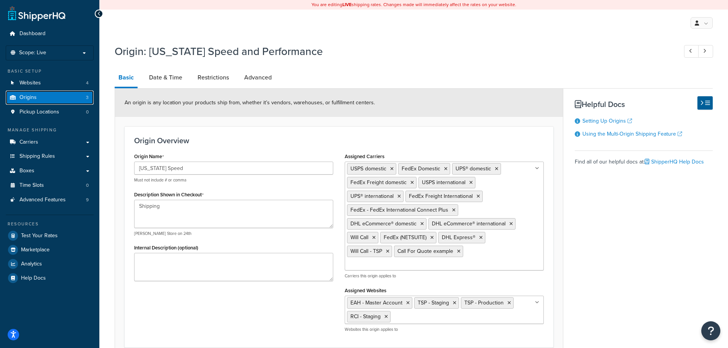
click at [47, 97] on link "Origins 3" at bounding box center [50, 98] width 88 height 14
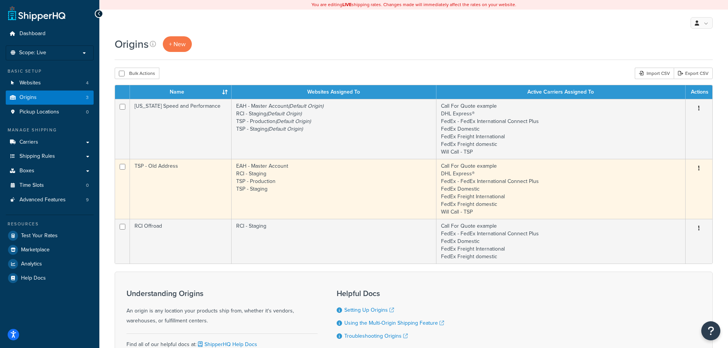
click at [275, 186] on td "EAH - Master Account RCI - Staging TSP - Production TSP - Staging" at bounding box center [333, 189] width 205 height 60
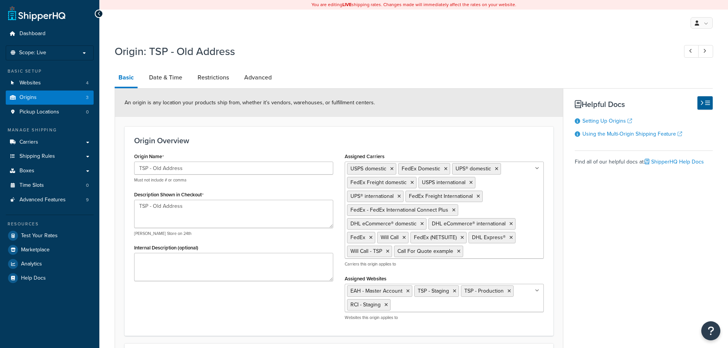
select select "43"
click at [251, 77] on link "Advanced" at bounding box center [257, 77] width 35 height 18
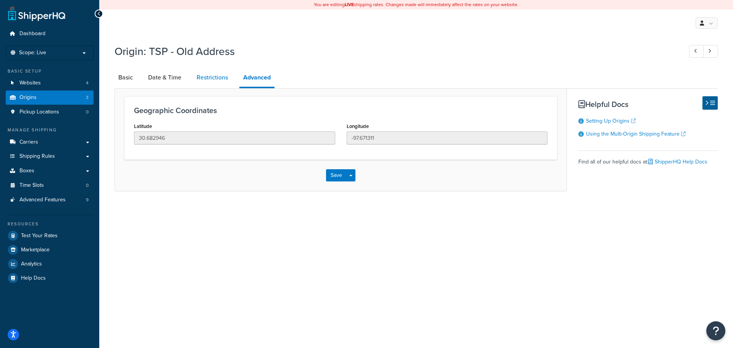
click at [219, 79] on link "Restrictions" at bounding box center [212, 77] width 39 height 18
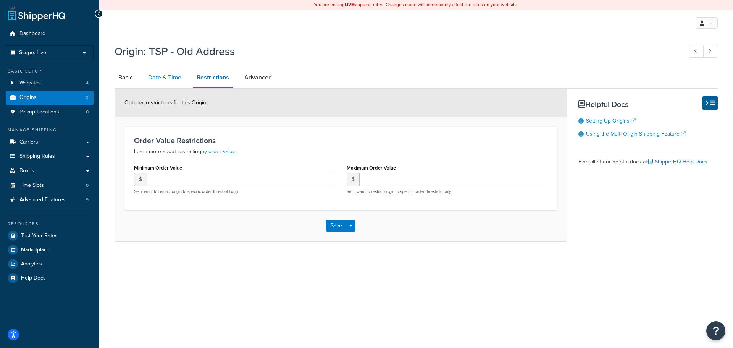
click at [163, 78] on link "Date & Time" at bounding box center [164, 77] width 41 height 18
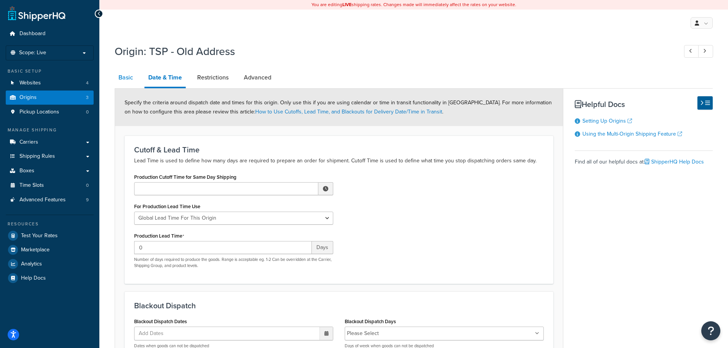
click at [132, 73] on link "Basic" at bounding box center [126, 77] width 22 height 18
select select "43"
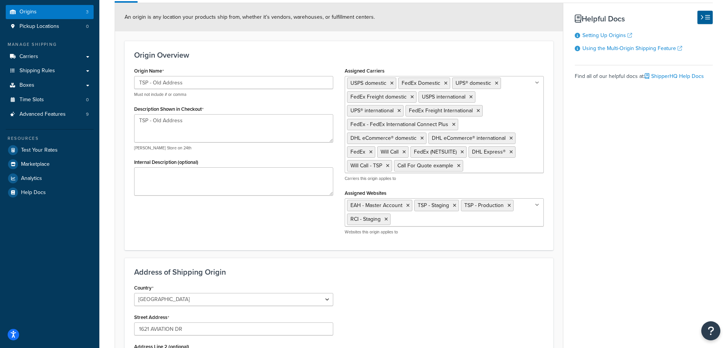
scroll to position [115, 0]
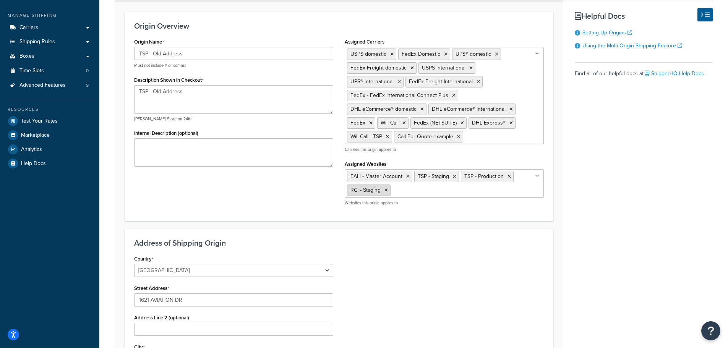
click at [387, 191] on icon at bounding box center [385, 190] width 3 height 5
click at [406, 175] on icon at bounding box center [407, 176] width 3 height 5
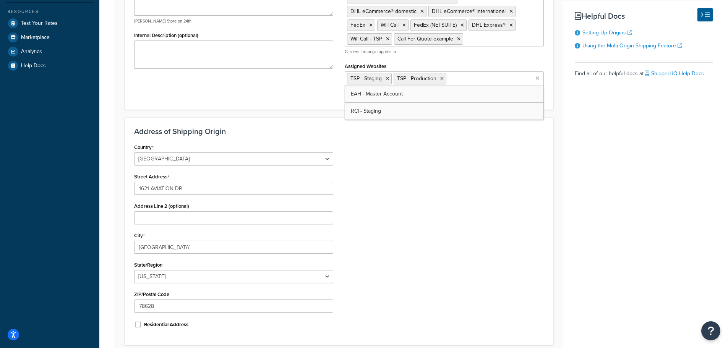
scroll to position [279, 0]
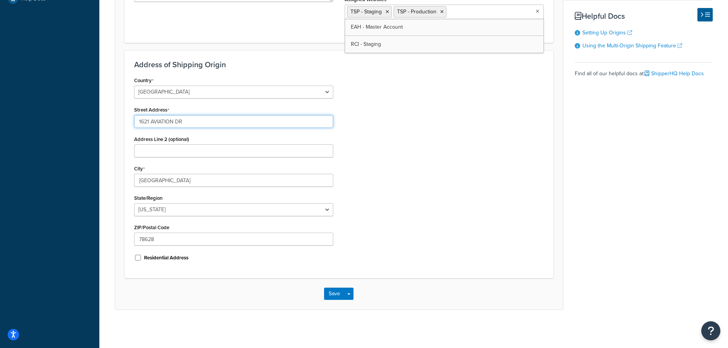
click at [173, 121] on input "1621 AVIATION DR" at bounding box center [233, 121] width 199 height 13
drag, startPoint x: 194, startPoint y: 122, endPoint x: 154, endPoint y: 124, distance: 39.8
click at [154, 124] on input "1621 AVIATION DR" at bounding box center [233, 121] width 199 height 13
type input "1621 Aviation Dr."
click at [330, 294] on button "Save" at bounding box center [334, 294] width 21 height 12
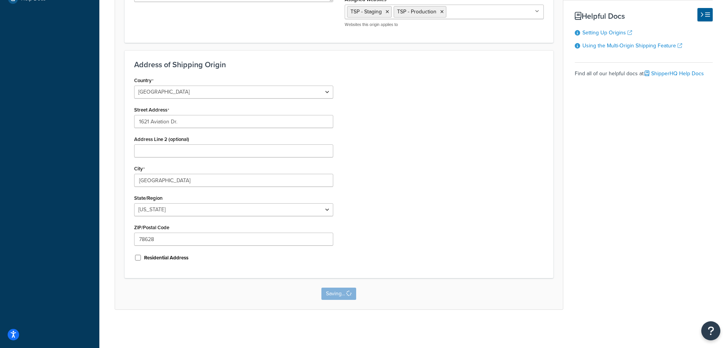
scroll to position [0, 0]
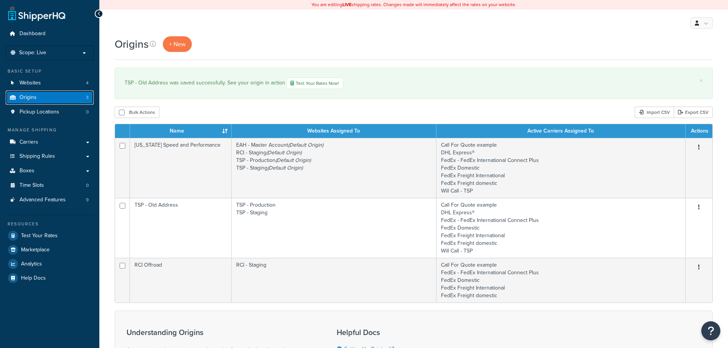
click at [53, 102] on link "Origins 3" at bounding box center [50, 98] width 88 height 14
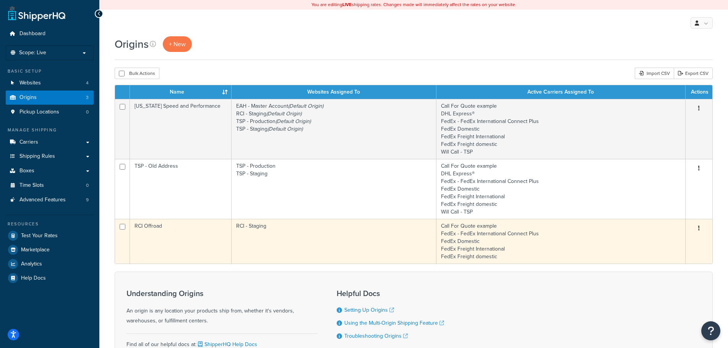
click at [172, 235] on td "RCI Offroad" at bounding box center [181, 241] width 102 height 45
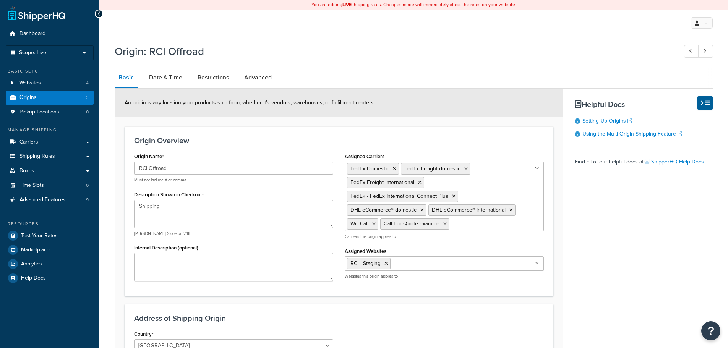
select select "6"
click at [49, 96] on link "Origins 3" at bounding box center [50, 98] width 88 height 14
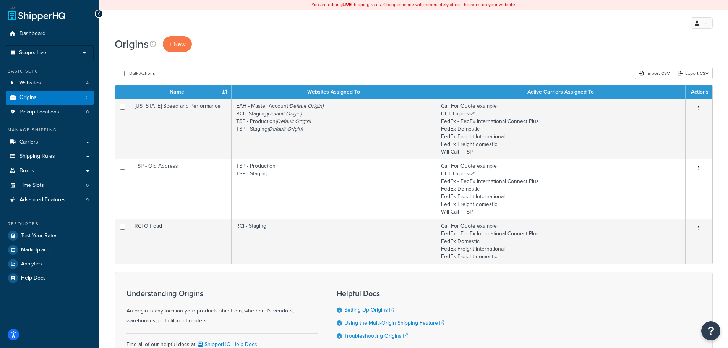
click at [185, 93] on th "Name" at bounding box center [181, 92] width 102 height 14
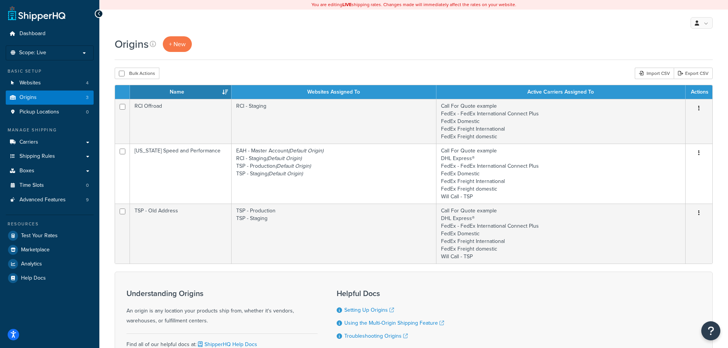
click at [209, 94] on th "Name" at bounding box center [181, 92] width 102 height 14
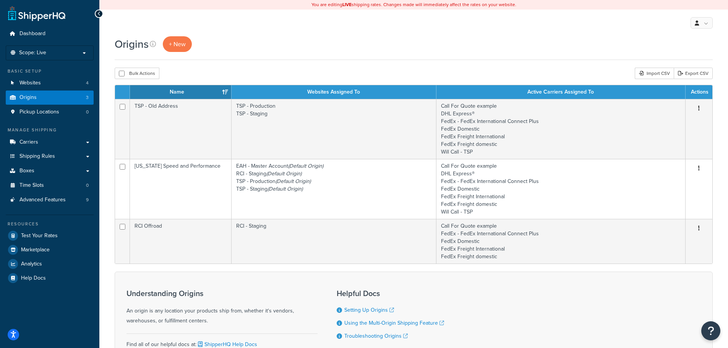
click at [209, 94] on th "Name" at bounding box center [181, 92] width 102 height 14
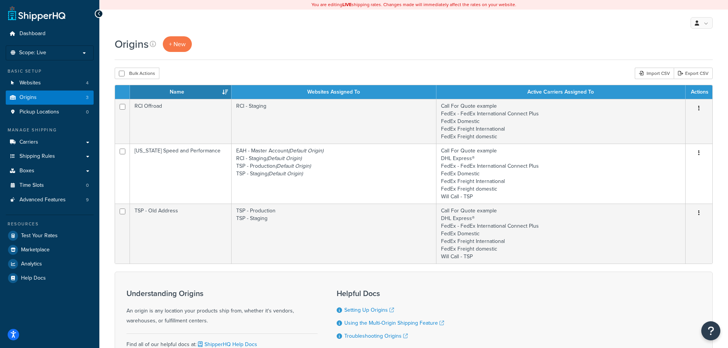
click at [209, 94] on th "Name" at bounding box center [181, 92] width 102 height 14
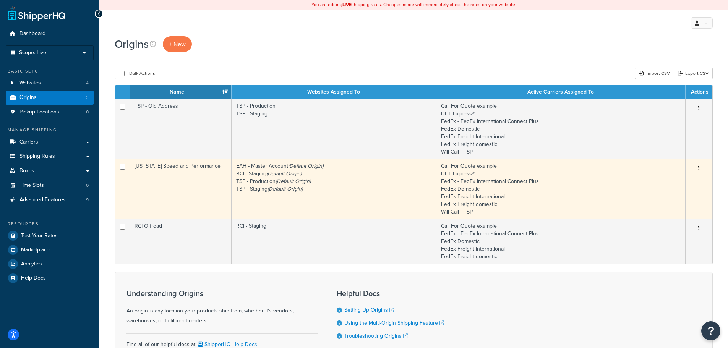
click at [290, 189] on icon "(Default Origin)" at bounding box center [284, 189] width 35 height 8
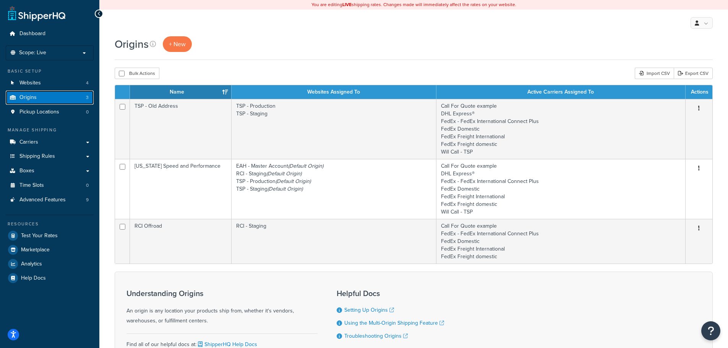
click at [71, 98] on link "Origins 3" at bounding box center [50, 98] width 88 height 14
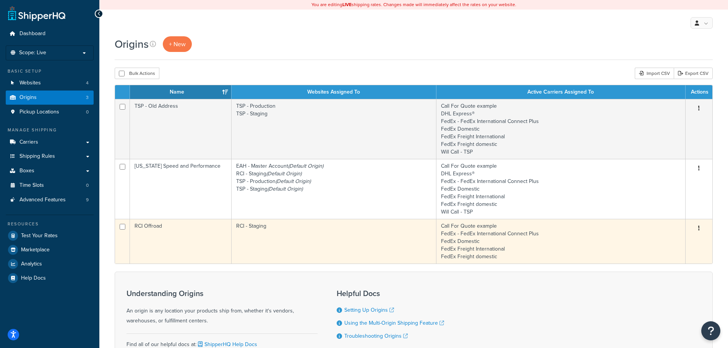
click at [122, 228] on input "checkbox" at bounding box center [123, 227] width 6 height 6
checkbox input "true"
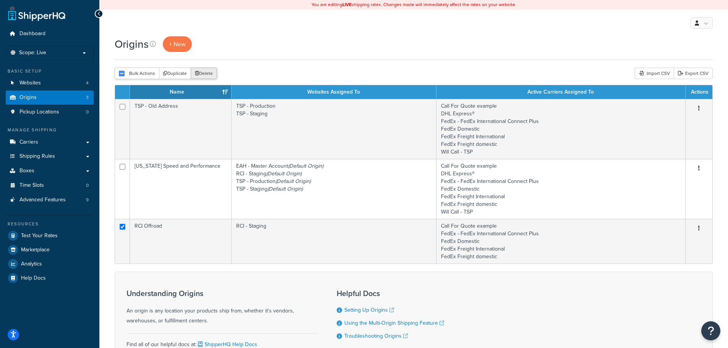
click at [210, 74] on button "Delete" at bounding box center [204, 73] width 26 height 11
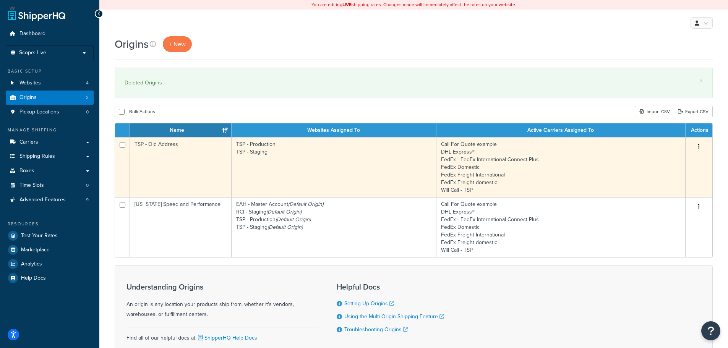
click at [197, 150] on td "TSP - Old Address" at bounding box center [181, 167] width 102 height 60
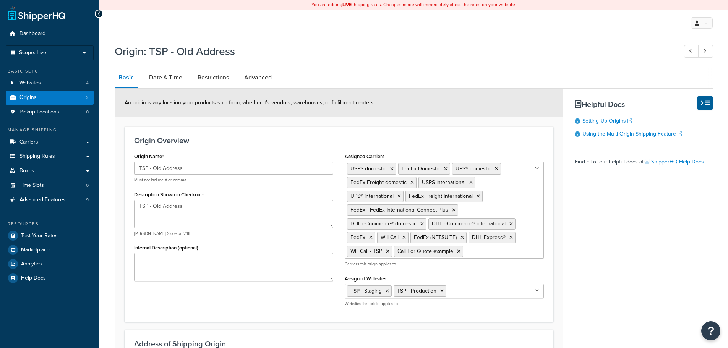
select select "43"
click at [160, 78] on link "Date & Time" at bounding box center [165, 77] width 41 height 18
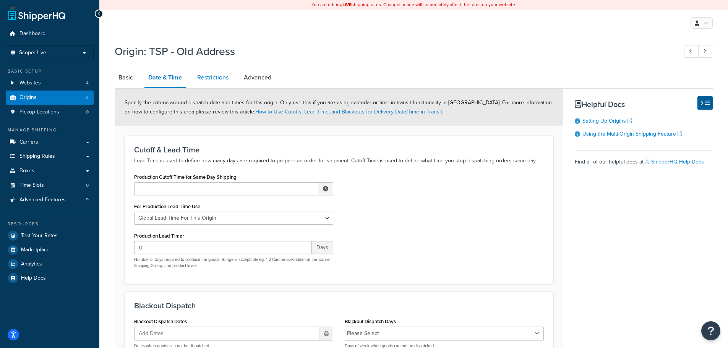
click at [216, 79] on link "Restrictions" at bounding box center [212, 77] width 39 height 18
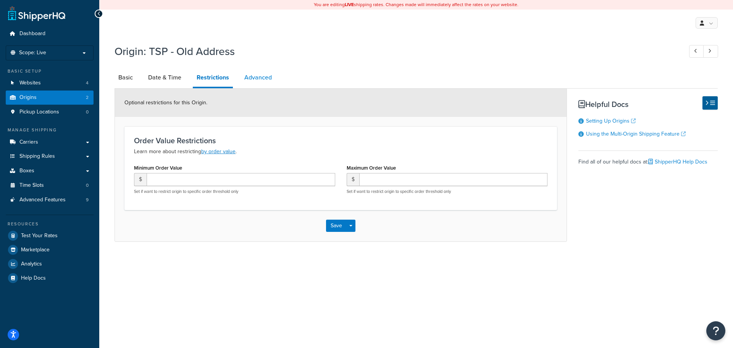
click at [249, 79] on link "Advanced" at bounding box center [258, 77] width 35 height 18
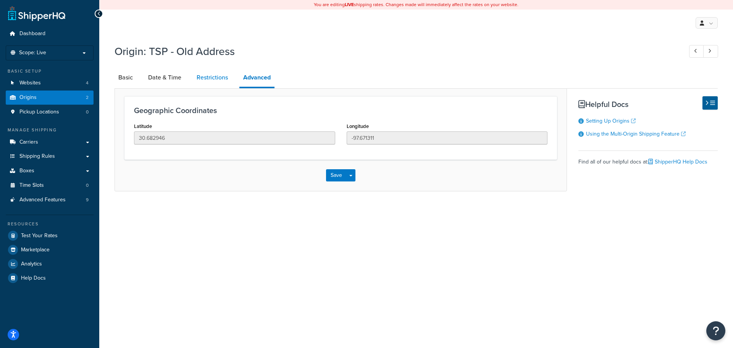
click at [209, 79] on link "Restrictions" at bounding box center [212, 77] width 39 height 18
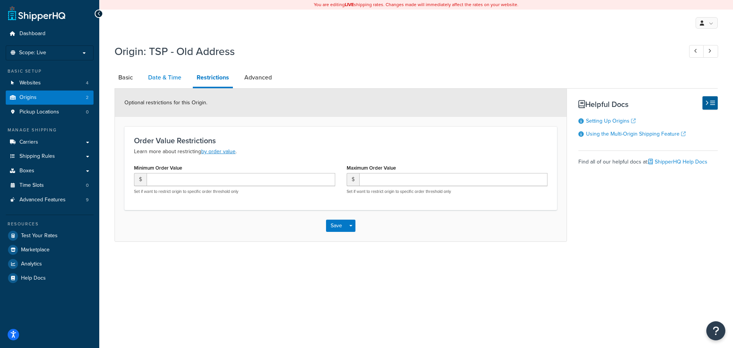
click at [169, 78] on link "Date & Time" at bounding box center [164, 77] width 41 height 18
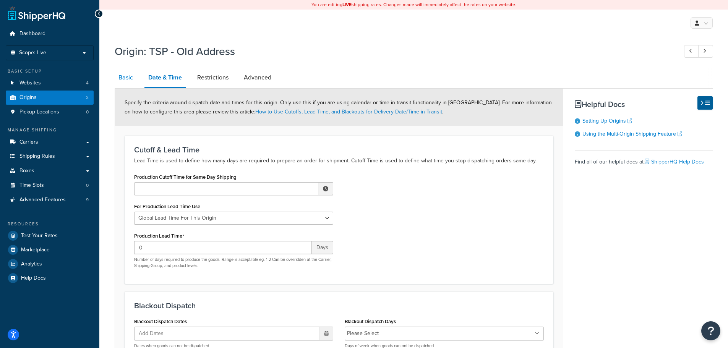
click at [126, 78] on link "Basic" at bounding box center [126, 77] width 22 height 18
select select "43"
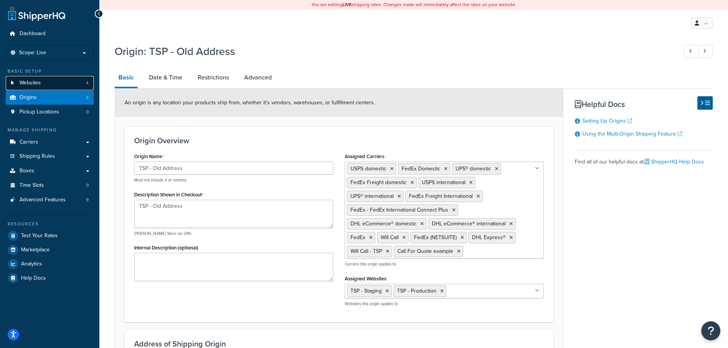
click at [52, 83] on link "Websites 4" at bounding box center [50, 83] width 88 height 14
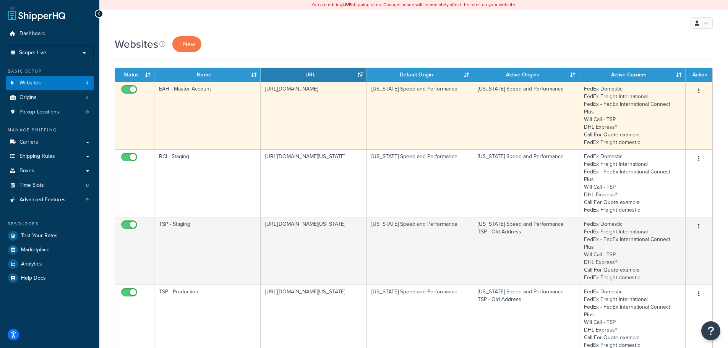
click at [216, 101] on td "EAH - Master Account" at bounding box center [207, 116] width 106 height 68
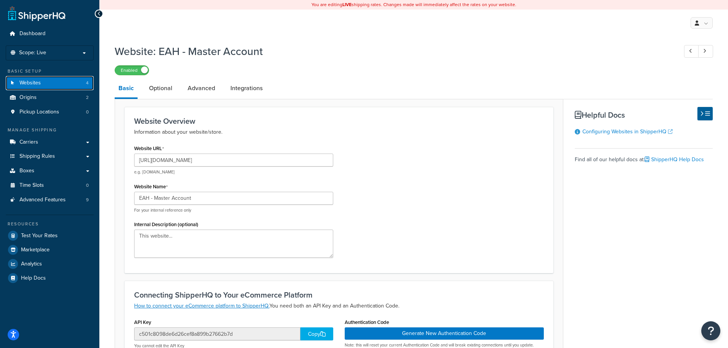
click at [77, 78] on link "Websites 4" at bounding box center [50, 83] width 88 height 14
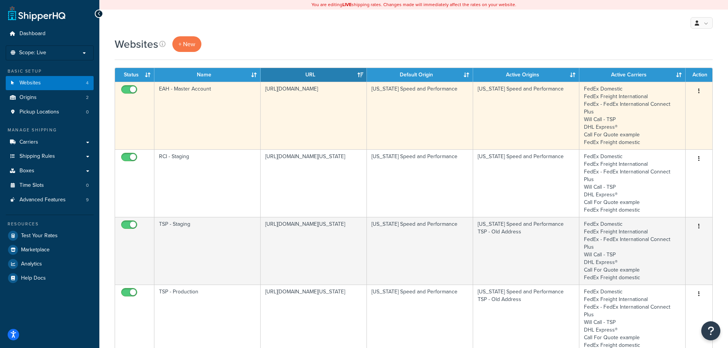
click at [211, 104] on td "EAH - Master Account" at bounding box center [207, 116] width 106 height 68
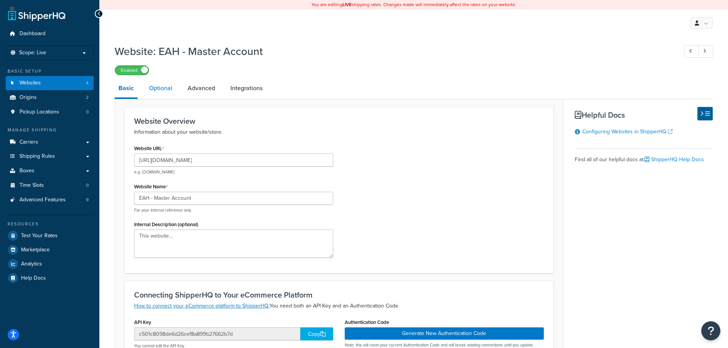
click at [167, 92] on link "Optional" at bounding box center [160, 88] width 31 height 18
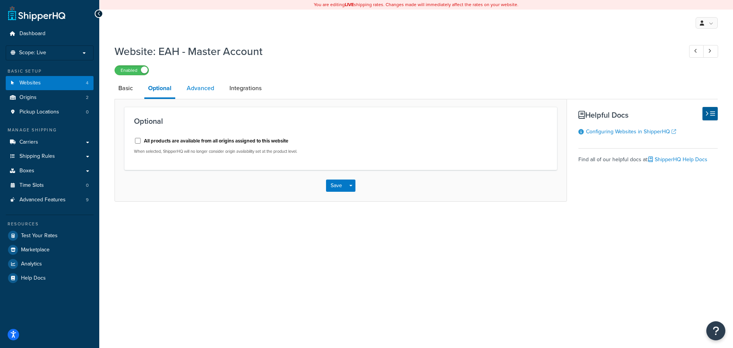
click at [206, 82] on link "Advanced" at bounding box center [200, 88] width 35 height 18
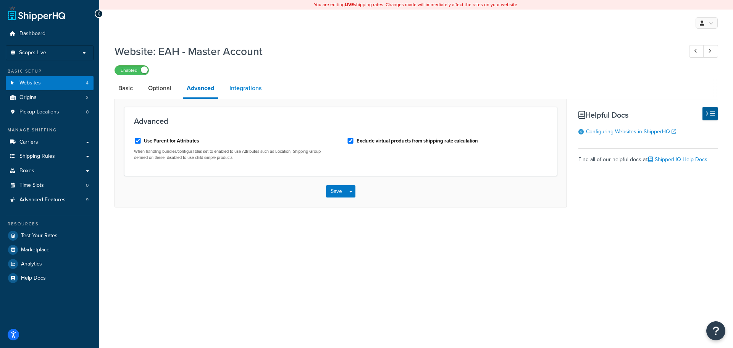
click at [256, 85] on link "Integrations" at bounding box center [246, 88] width 40 height 18
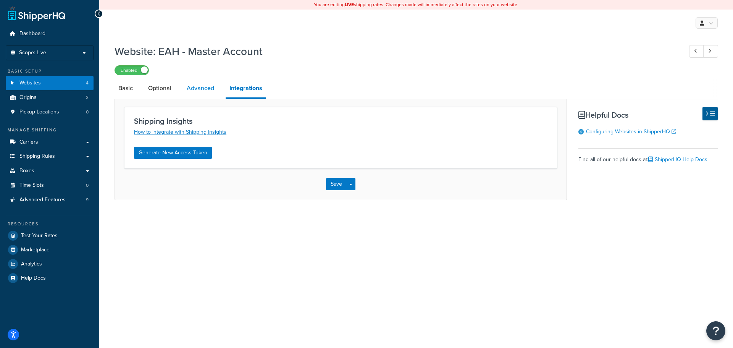
click at [191, 84] on link "Advanced" at bounding box center [200, 88] width 35 height 18
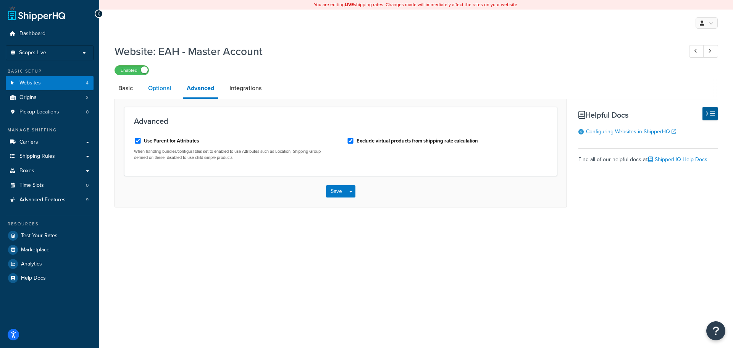
click at [155, 85] on link "Optional" at bounding box center [159, 88] width 31 height 18
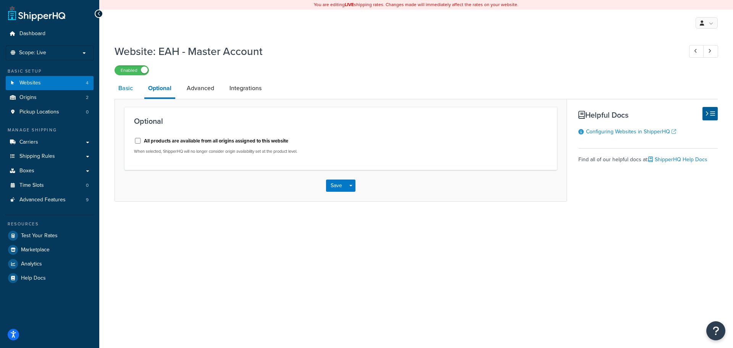
click at [123, 89] on link "Basic" at bounding box center [126, 88] width 22 height 18
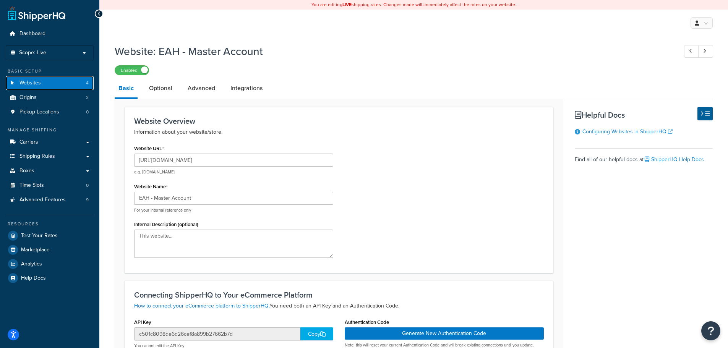
click at [58, 82] on link "Websites 4" at bounding box center [50, 83] width 88 height 14
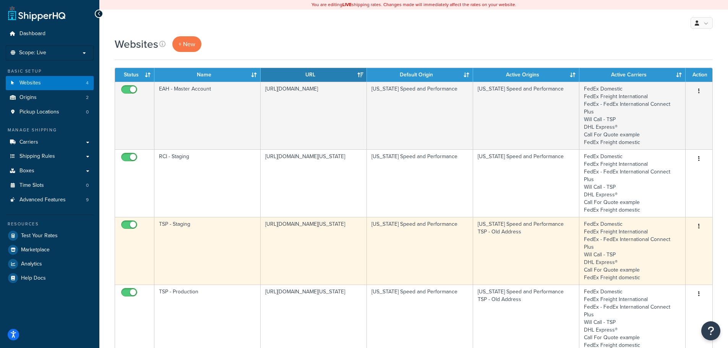
click at [209, 229] on td "TSP - Staging" at bounding box center [207, 251] width 106 height 68
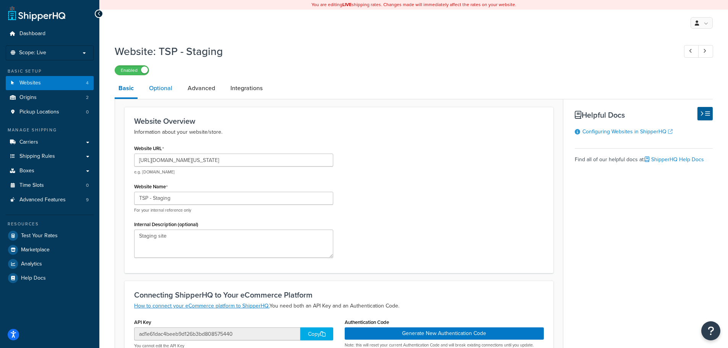
click at [159, 85] on link "Optional" at bounding box center [160, 88] width 31 height 18
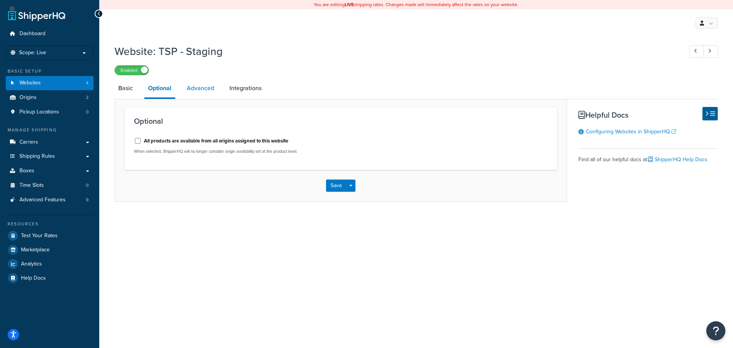
click at [196, 91] on link "Advanced" at bounding box center [200, 88] width 35 height 18
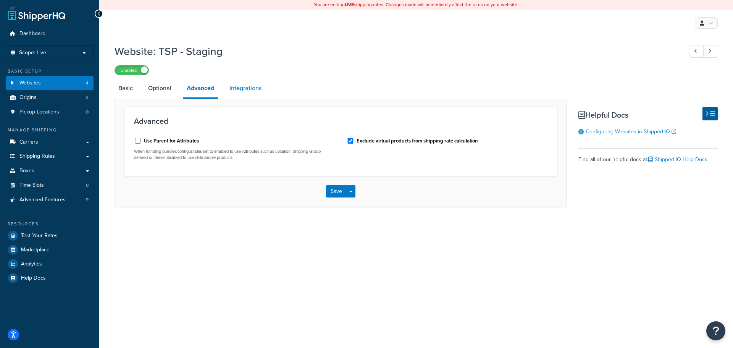
click at [243, 91] on link "Integrations" at bounding box center [246, 88] width 40 height 18
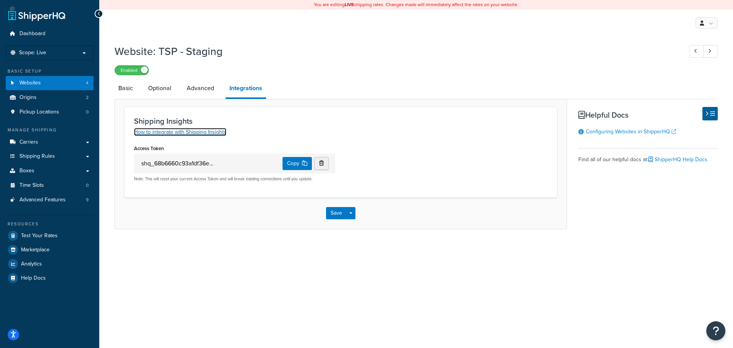
click at [220, 131] on link "How to integrate with Shipping Insights" at bounding box center [180, 132] width 92 height 8
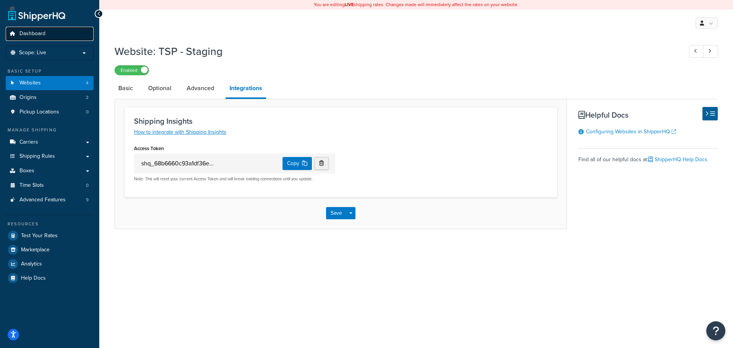
click at [48, 32] on link "Dashboard" at bounding box center [50, 34] width 88 height 14
